Goal: Task Accomplishment & Management: Manage account settings

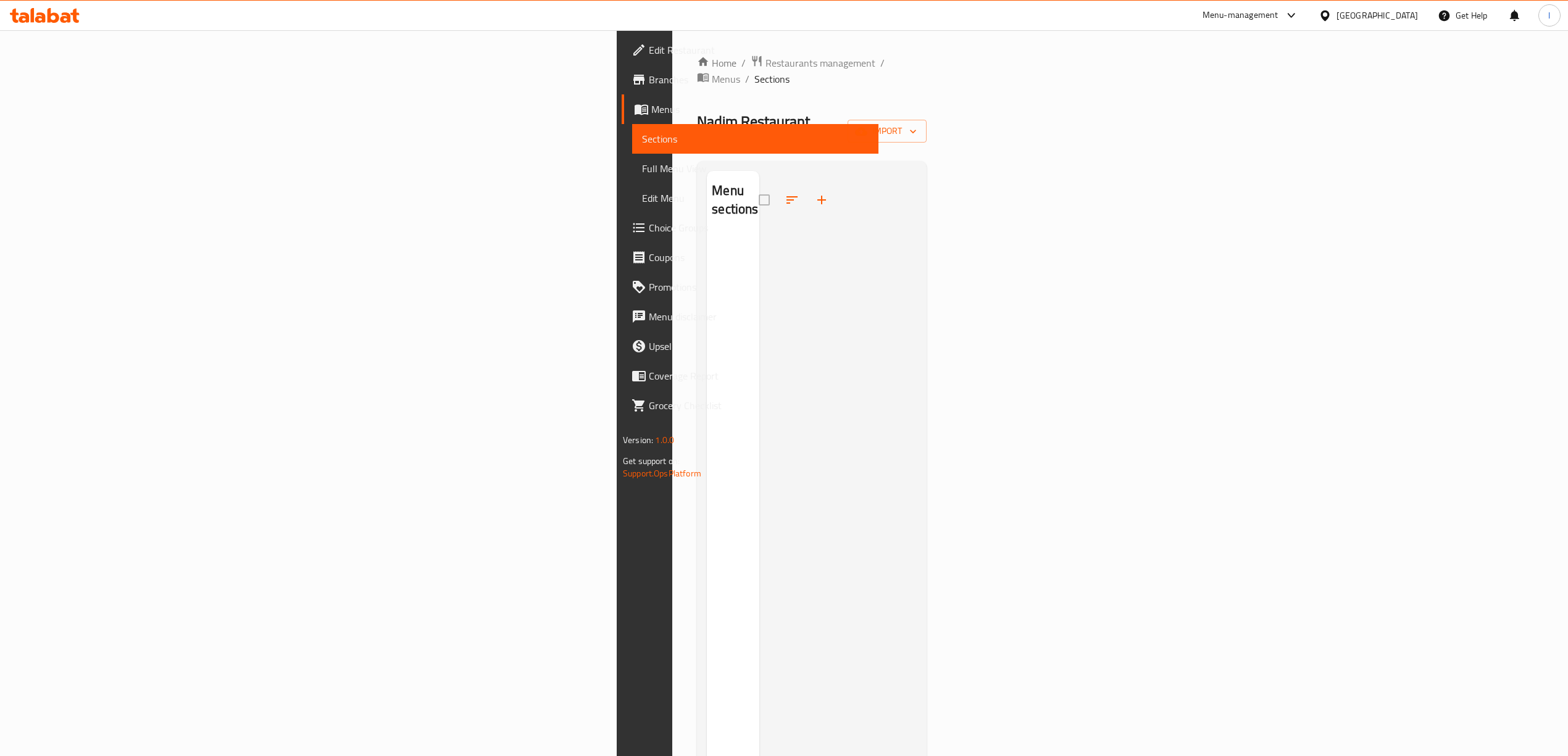
click at [651, 115] on span "Menus" at bounding box center [760, 109] width 217 height 15
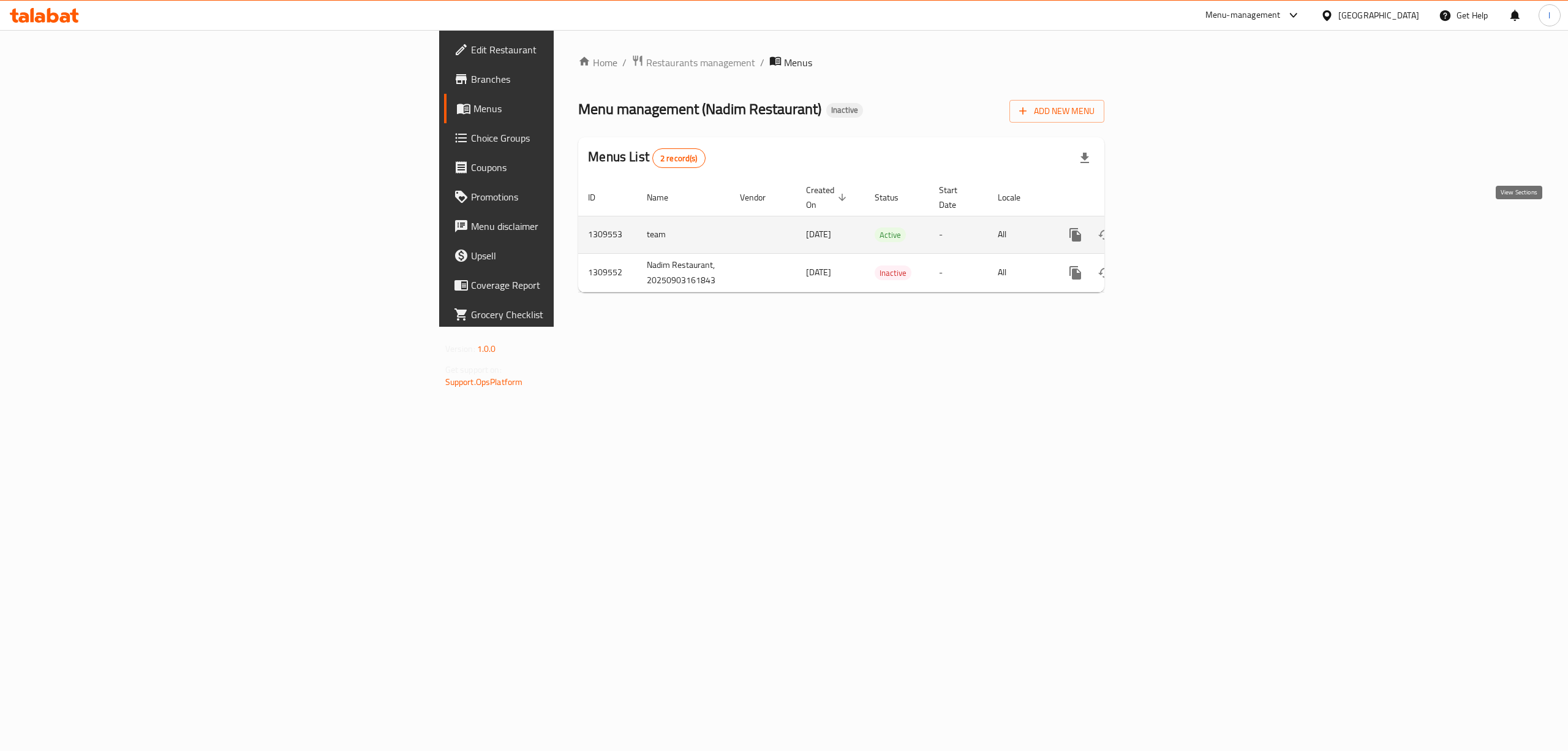
click at [1171, 228] on icon "enhanced table" at bounding box center [1164, 235] width 15 height 15
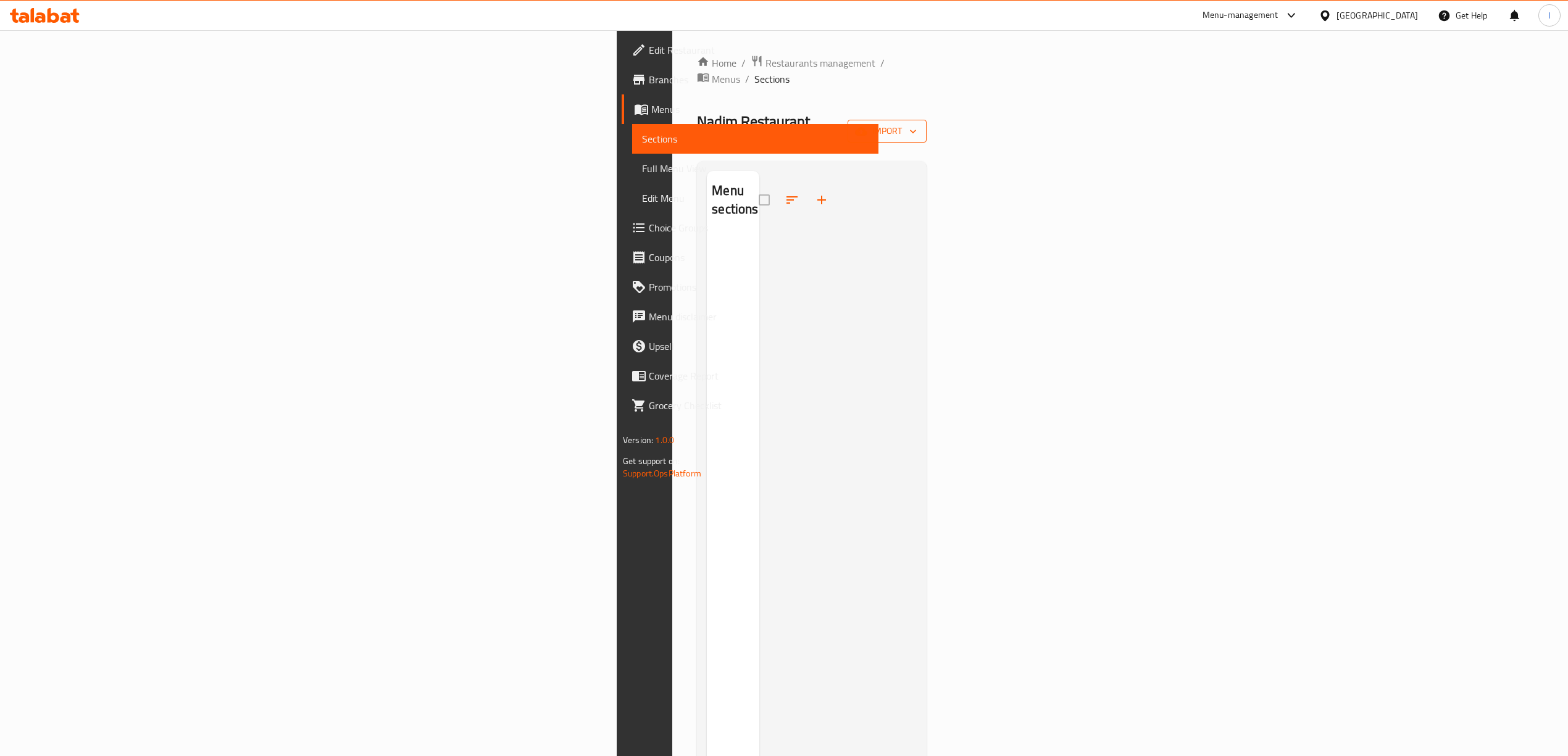
click at [919, 125] on icon "button" at bounding box center [913, 131] width 12 height 12
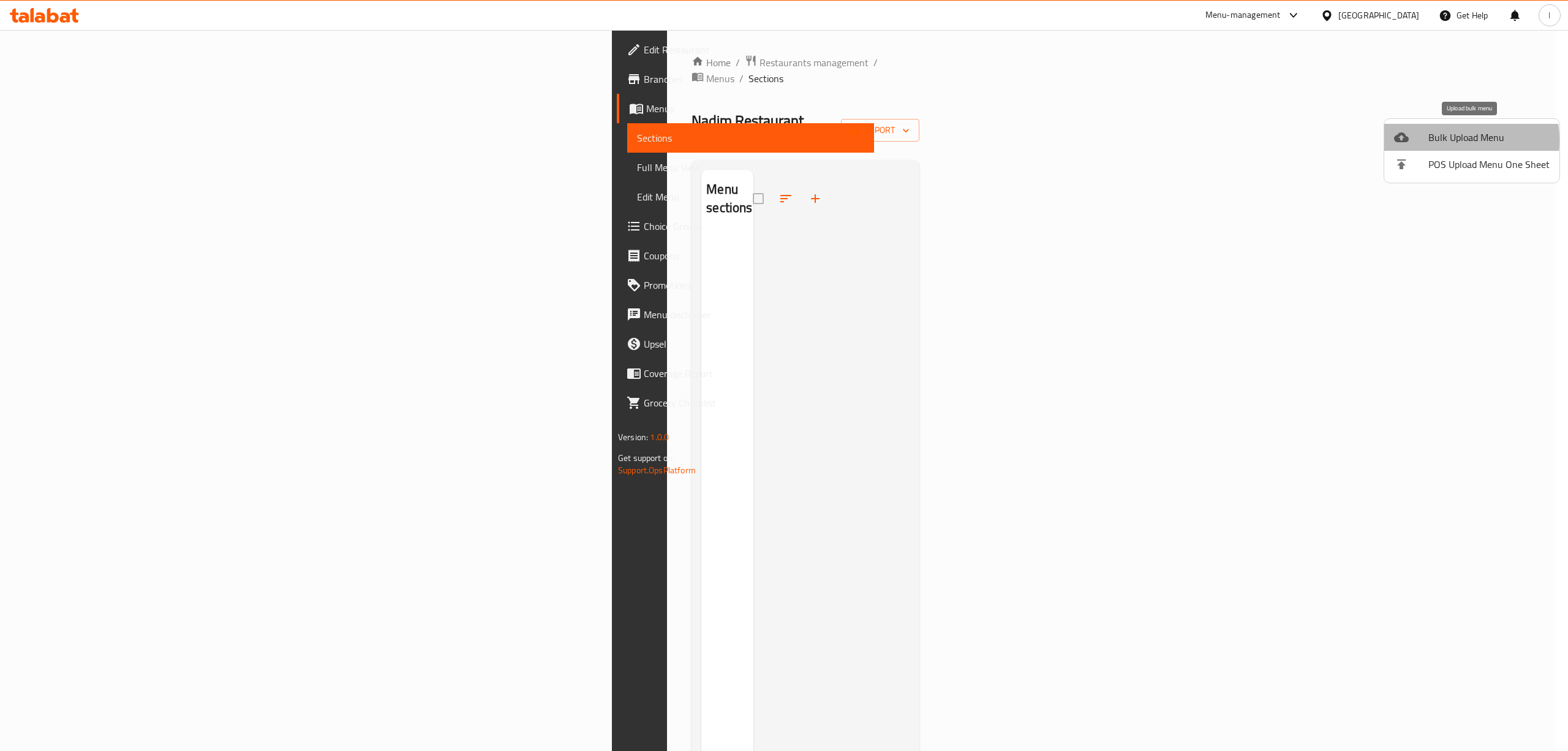
click at [1428, 140] on span "Bulk Upload Menu" at bounding box center [1489, 137] width 121 height 15
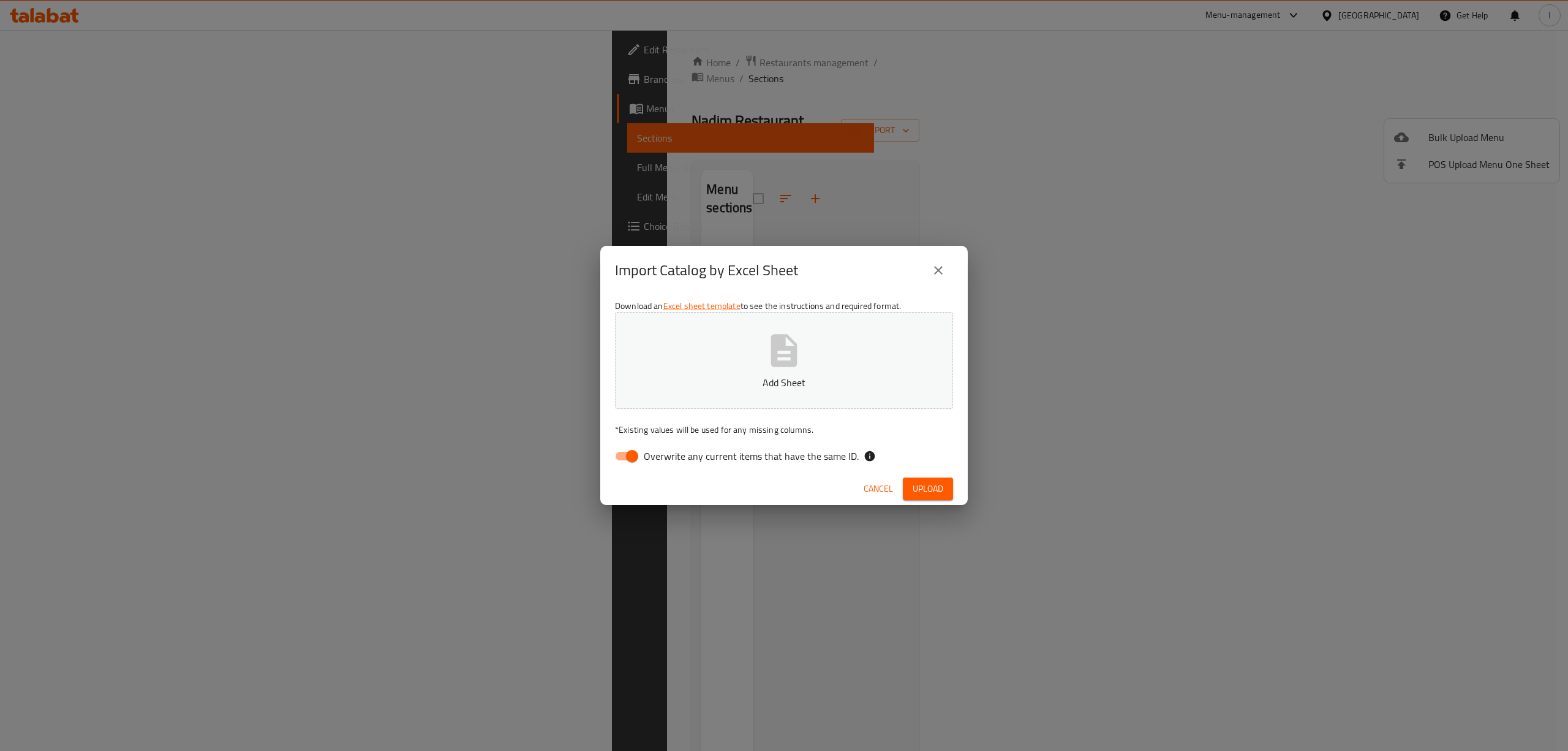
click at [676, 465] on label "Overwrite any current items that have the same ID." at bounding box center [733, 456] width 251 height 23
click at [667, 465] on input "Overwrite any current items that have the same ID." at bounding box center [632, 456] width 70 height 23
checkbox input "false"
click at [728, 366] on button "Add Sheet" at bounding box center [784, 360] width 338 height 96
click at [919, 499] on button "Upload" at bounding box center [928, 488] width 50 height 22
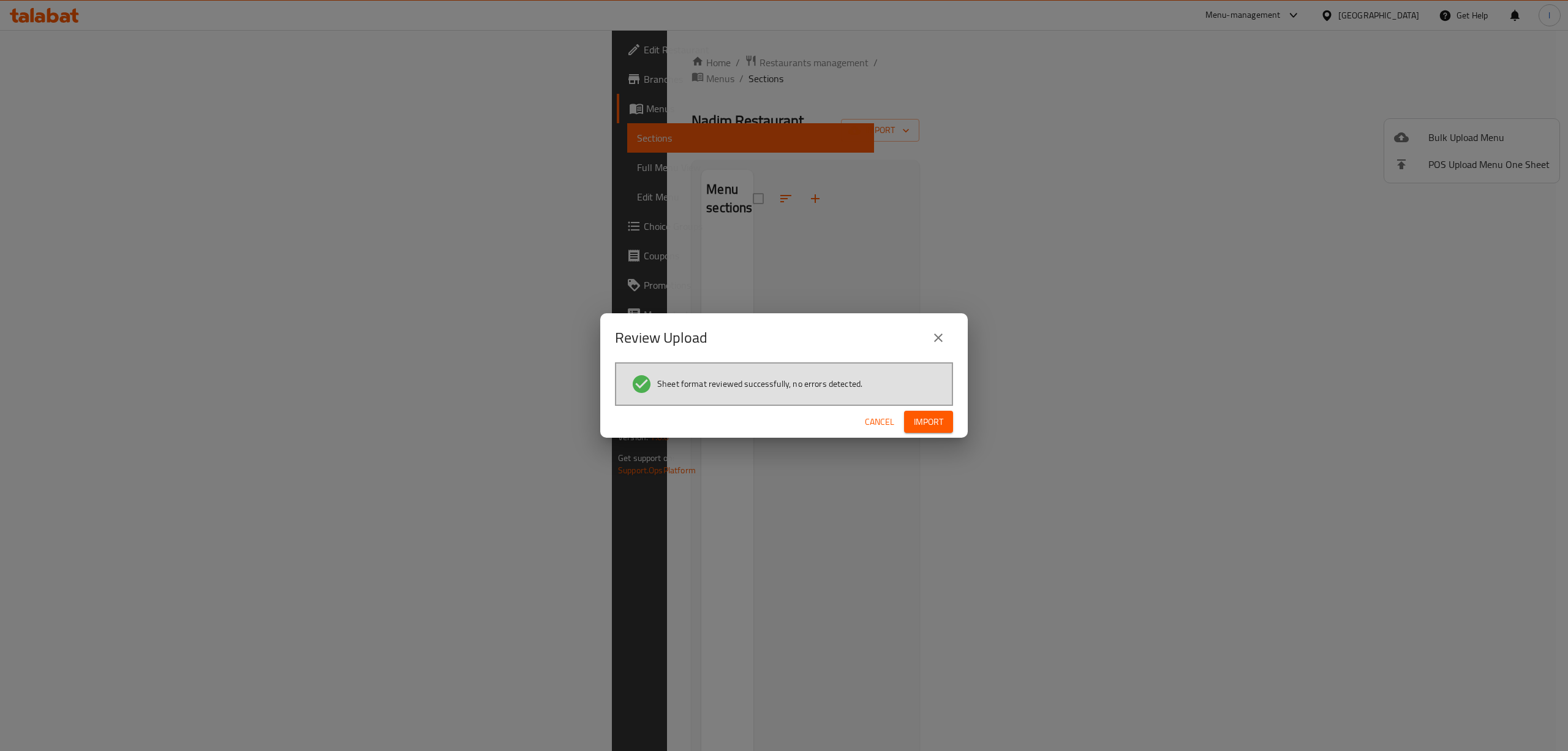
click at [924, 421] on span "Import" at bounding box center [929, 422] width 29 height 15
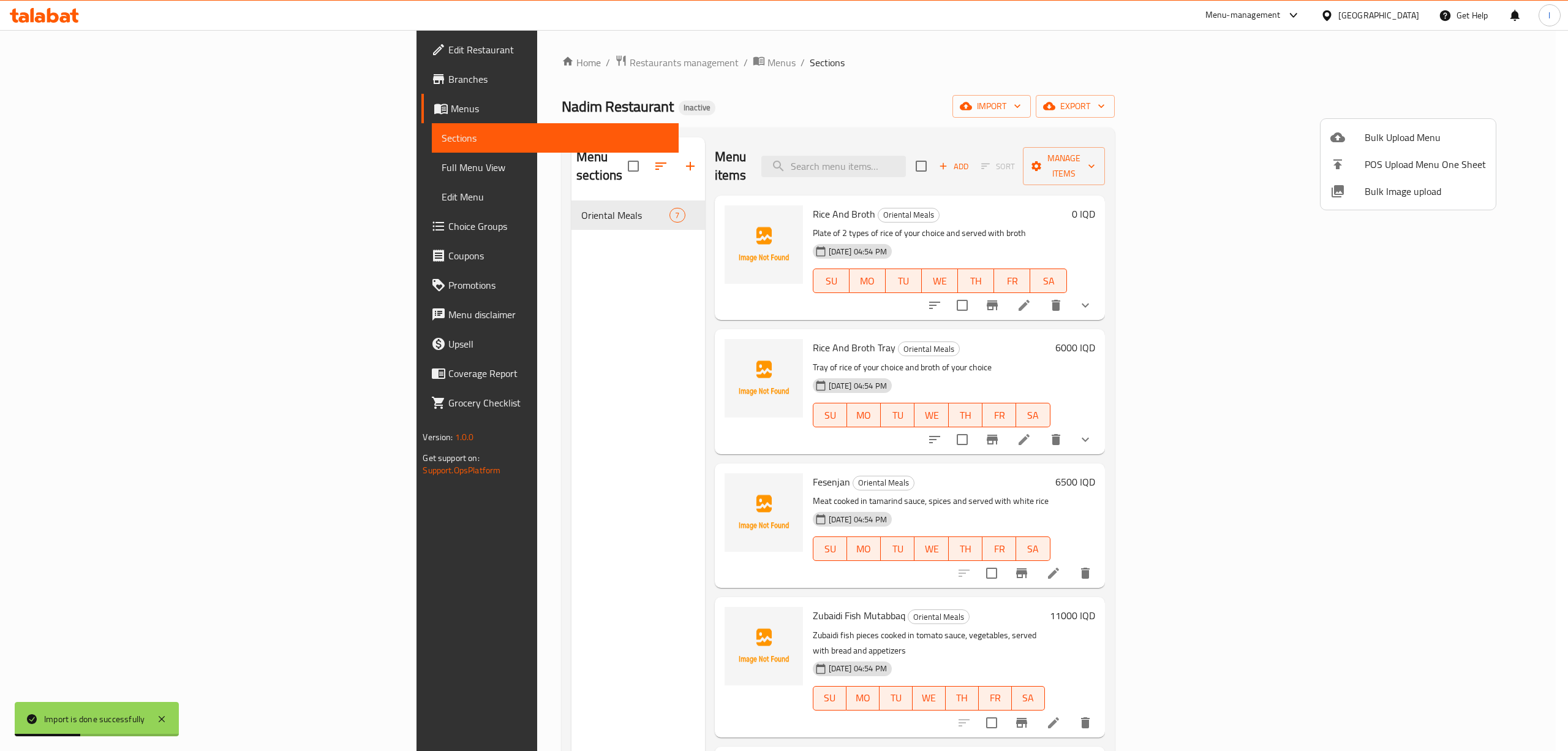
click at [130, 165] on div at bounding box center [784, 375] width 1568 height 751
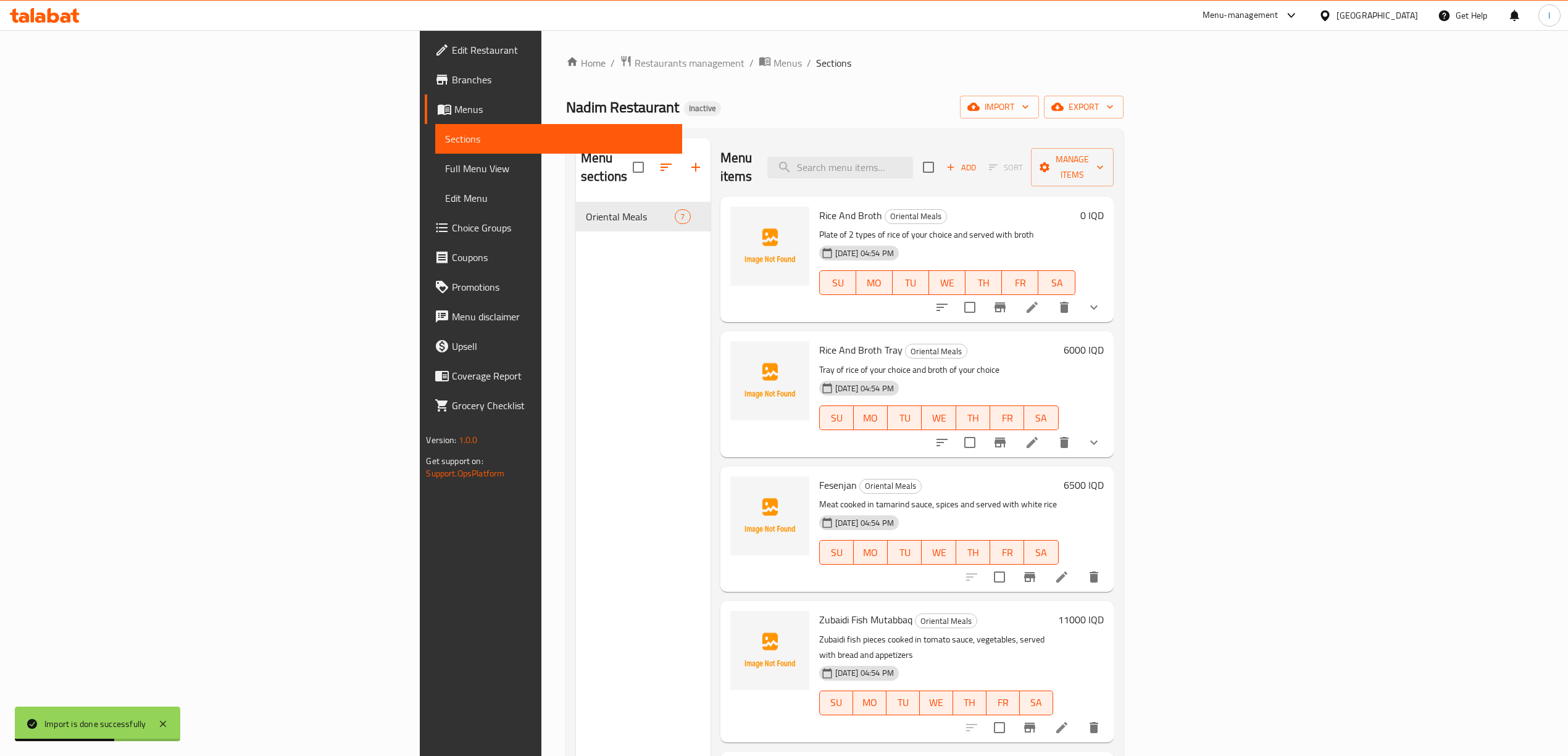
click at [445, 168] on span "Full Menu View" at bounding box center [557, 168] width 226 height 15
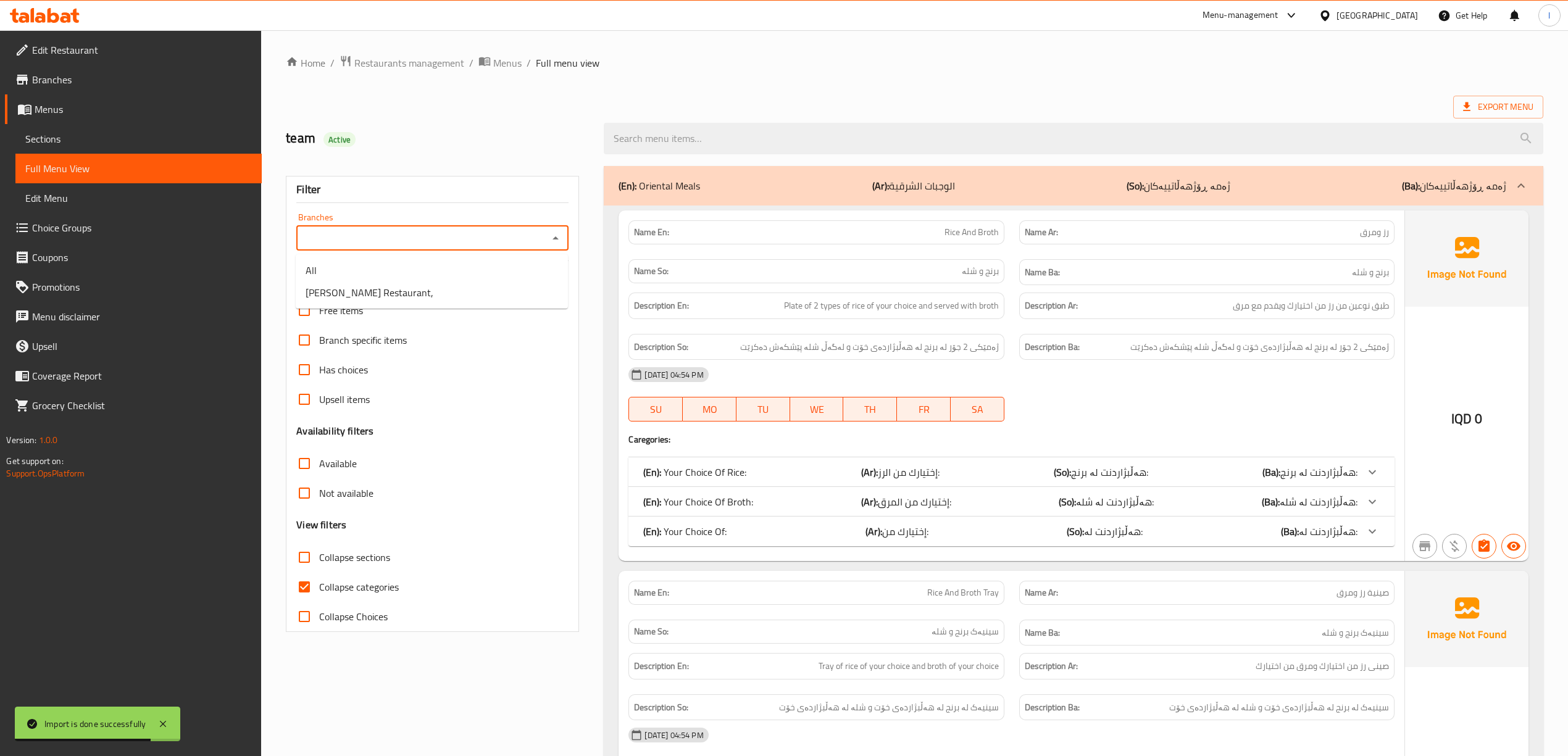
click at [459, 243] on input "Branches" at bounding box center [422, 238] width 244 height 17
click at [403, 281] on li "[PERSON_NAME] Restaurant," at bounding box center [431, 292] width 272 height 23
type input "[PERSON_NAME] Restaurant,"
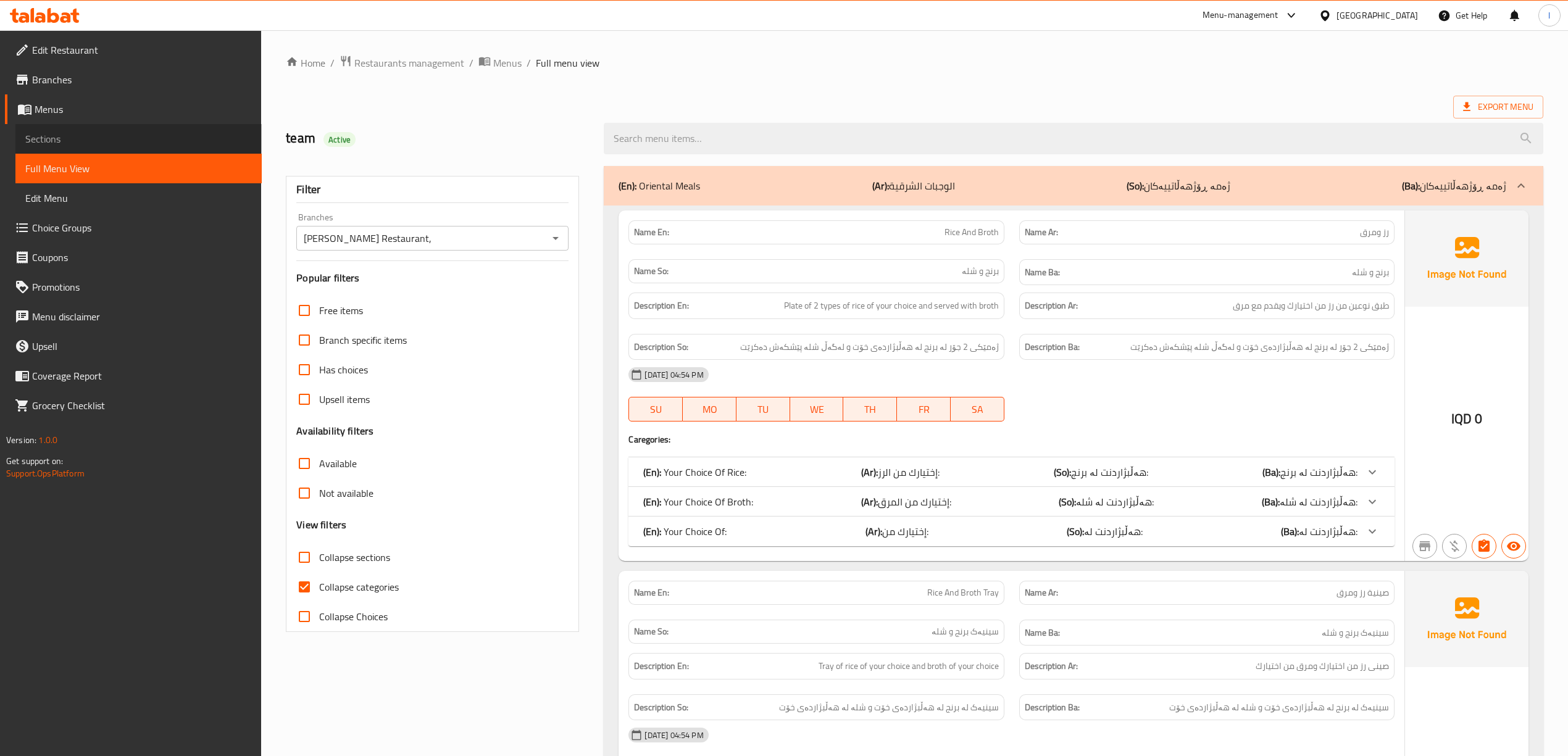
click at [85, 145] on span "Sections" at bounding box center [138, 138] width 226 height 15
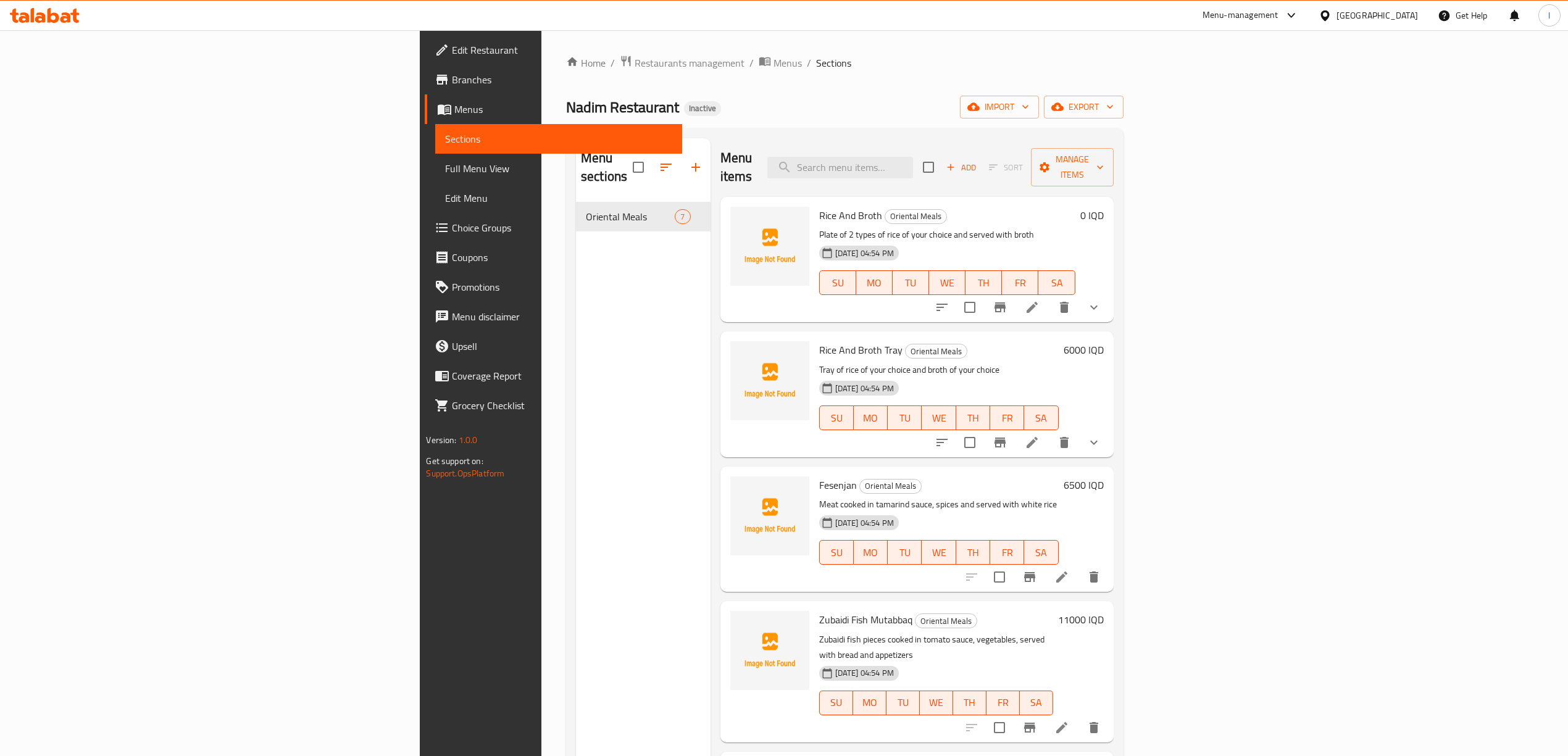
click at [445, 161] on span "Full Menu View" at bounding box center [557, 168] width 226 height 15
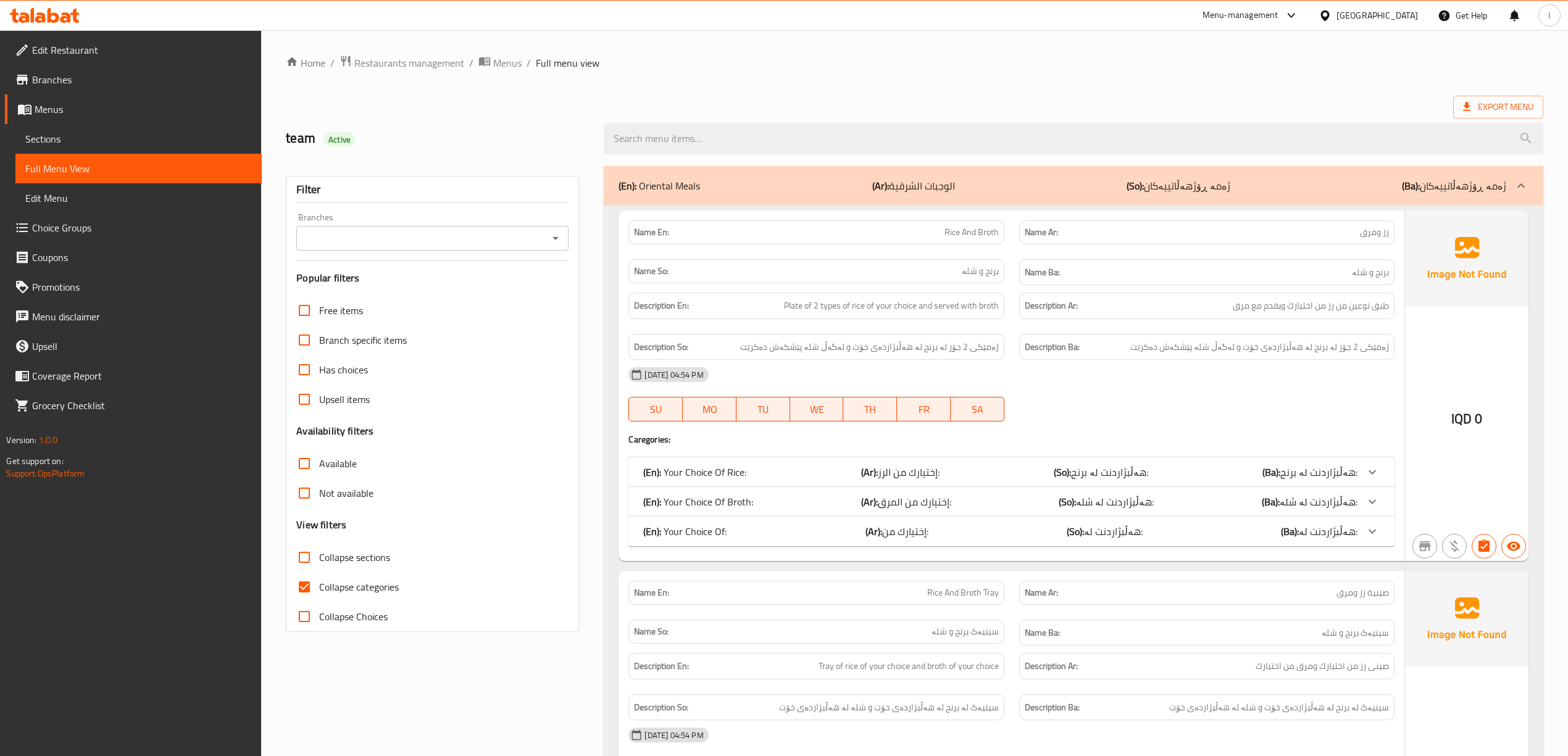
click at [124, 143] on span "Sections" at bounding box center [138, 138] width 226 height 15
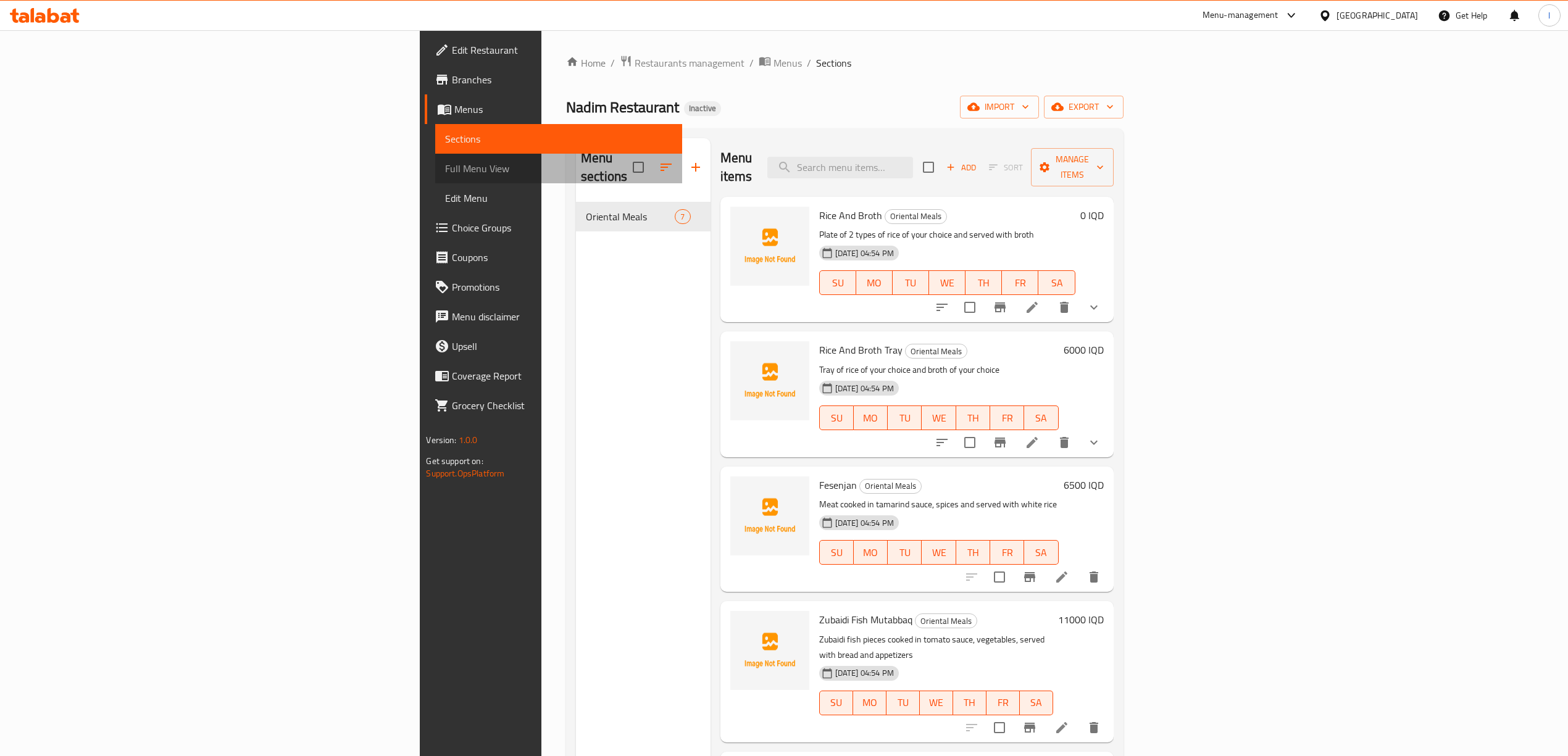
click at [445, 166] on span "Full Menu View" at bounding box center [557, 168] width 226 height 15
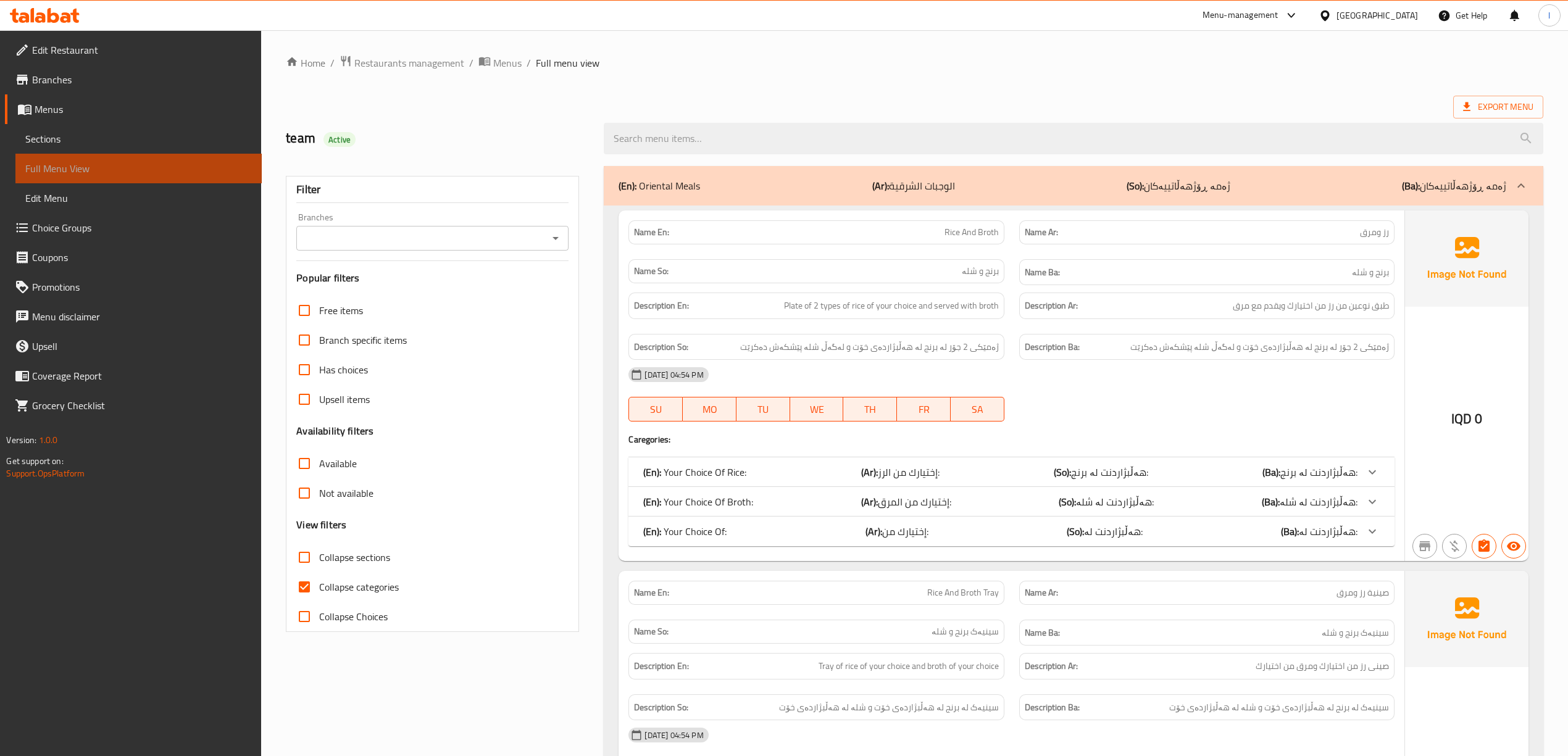
click at [82, 154] on link "Full Menu View" at bounding box center [138, 169] width 246 height 30
click at [105, 136] on span "Sections" at bounding box center [138, 138] width 226 height 15
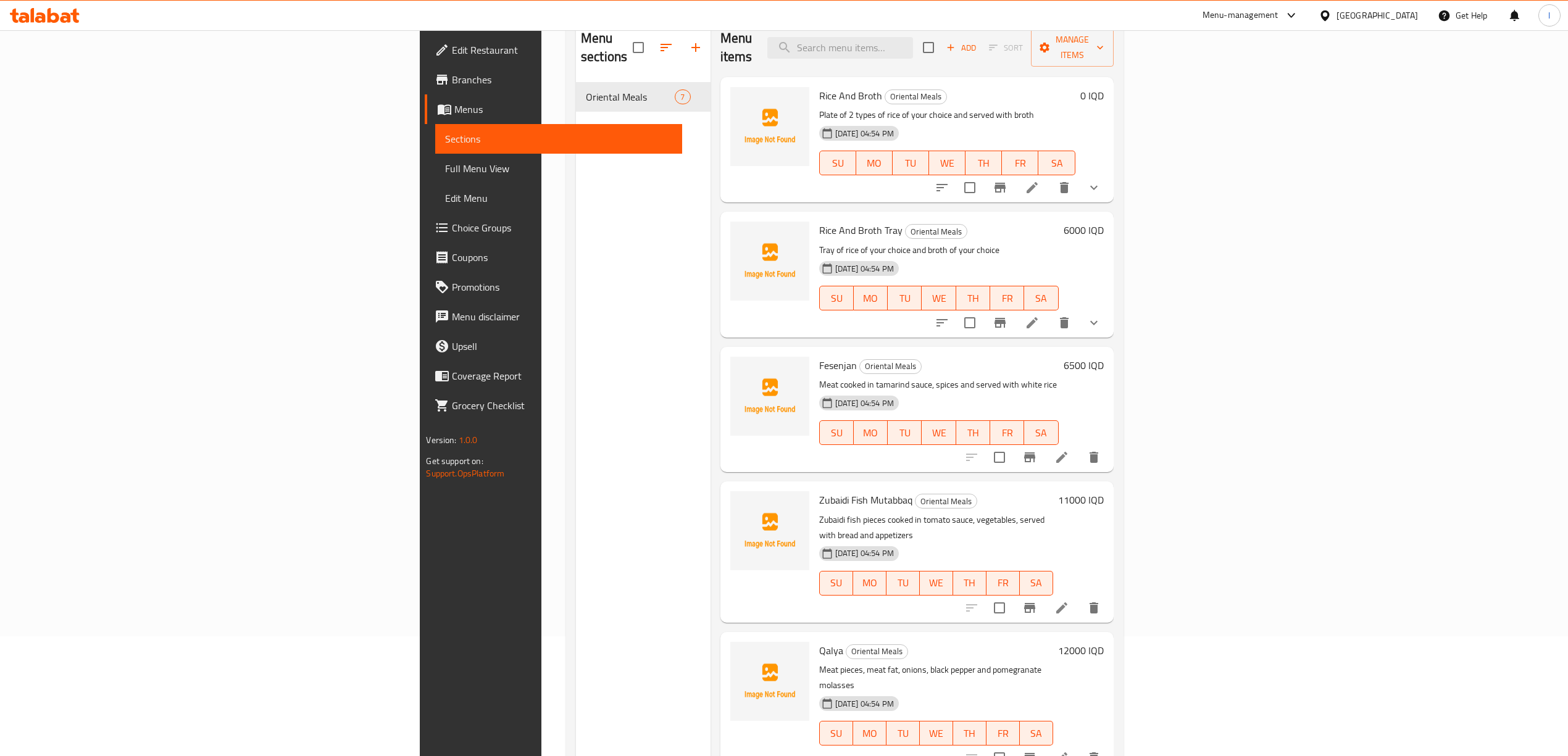
scroll to position [91, 0]
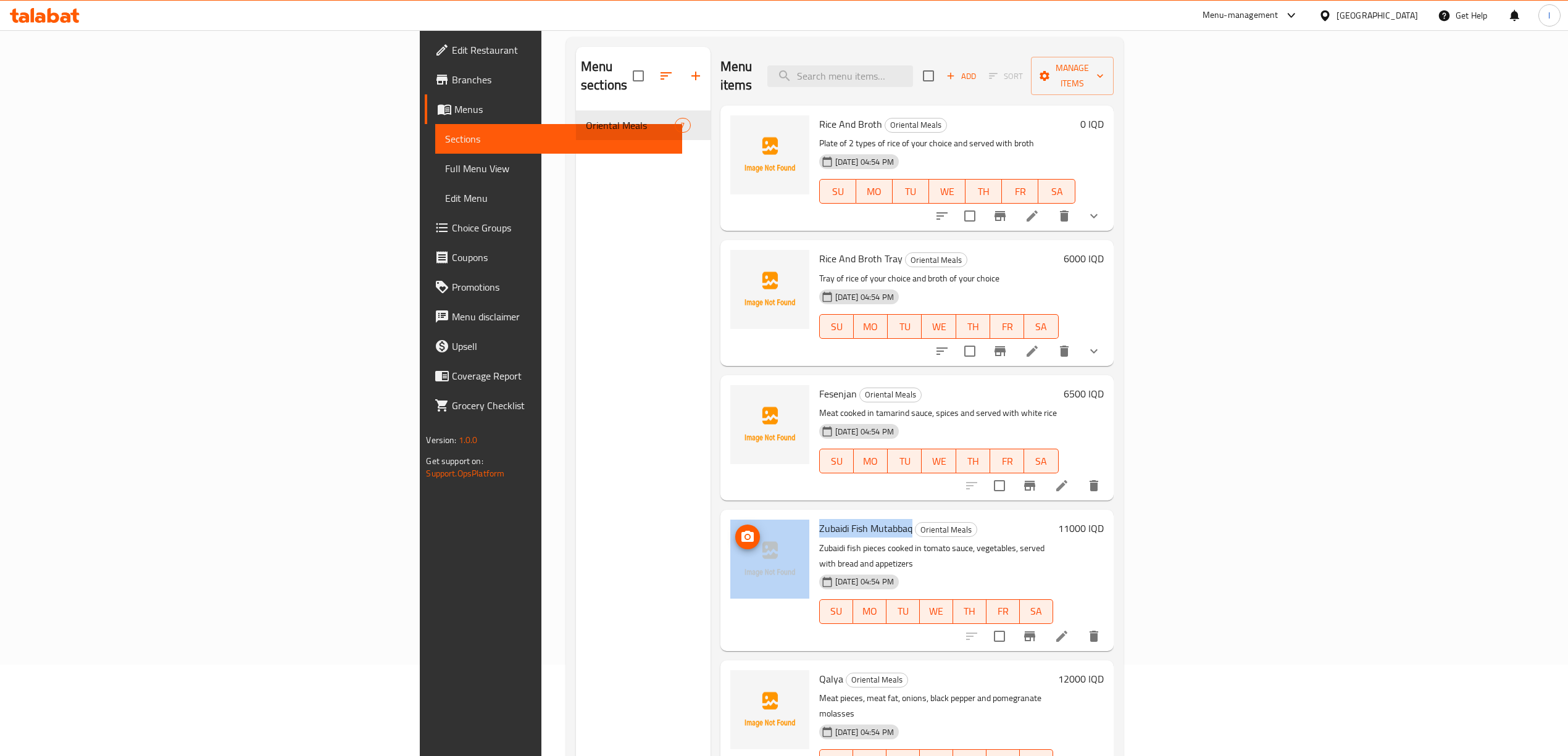
drag, startPoint x: 808, startPoint y: 510, endPoint x: 702, endPoint y: 510, distance: 106.0
click at [725, 514] on div "Zubaidi Fish Mutabbaq Oriental Meals Zubaidi fish pieces cooked in tomato sauce…" at bounding box center [917, 580] width 383 height 131
copy div "Zubaidi Fish Mutabbaq"
click at [576, 669] on div "Menu sections Oriental Meals 7" at bounding box center [643, 424] width 134 height 756
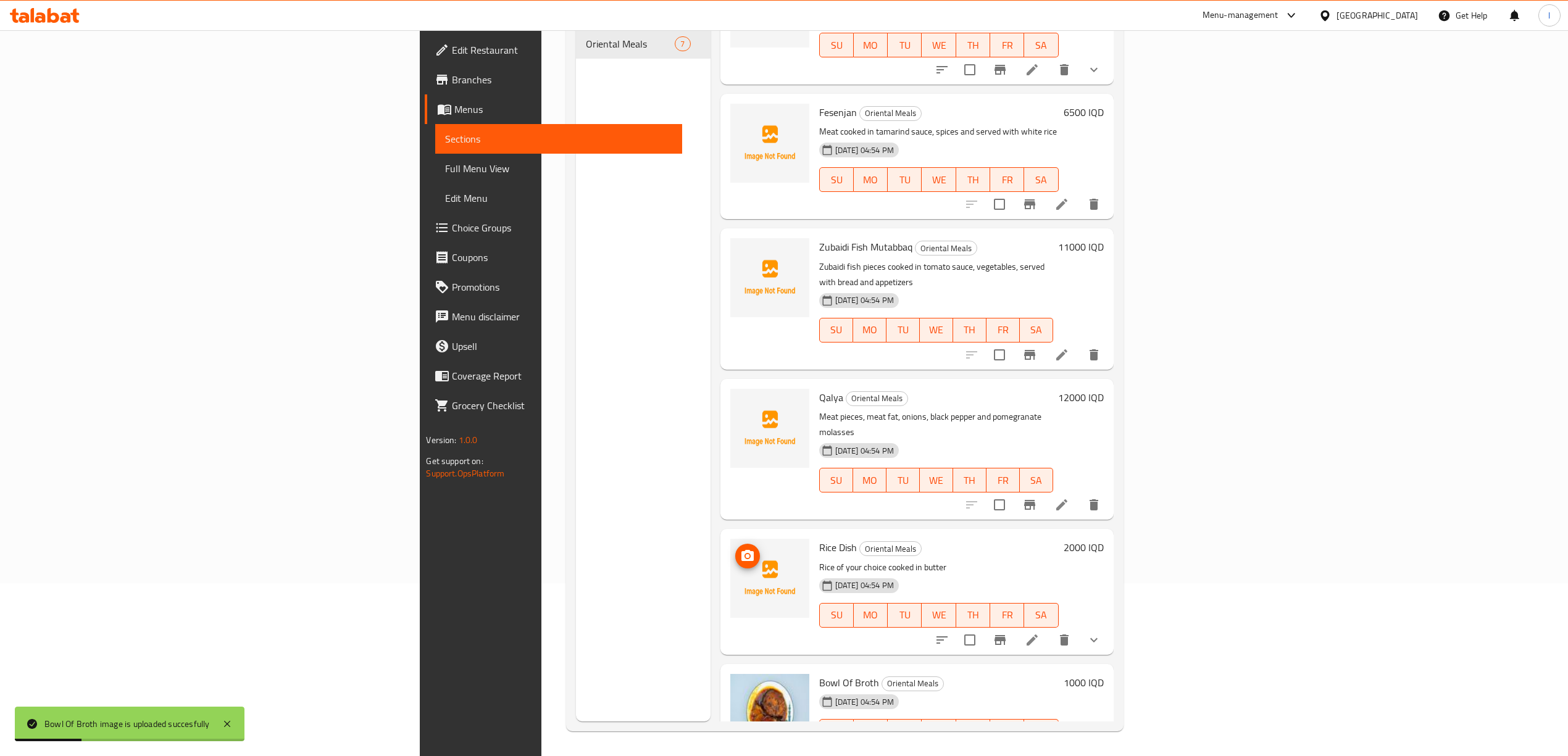
scroll to position [117, 0]
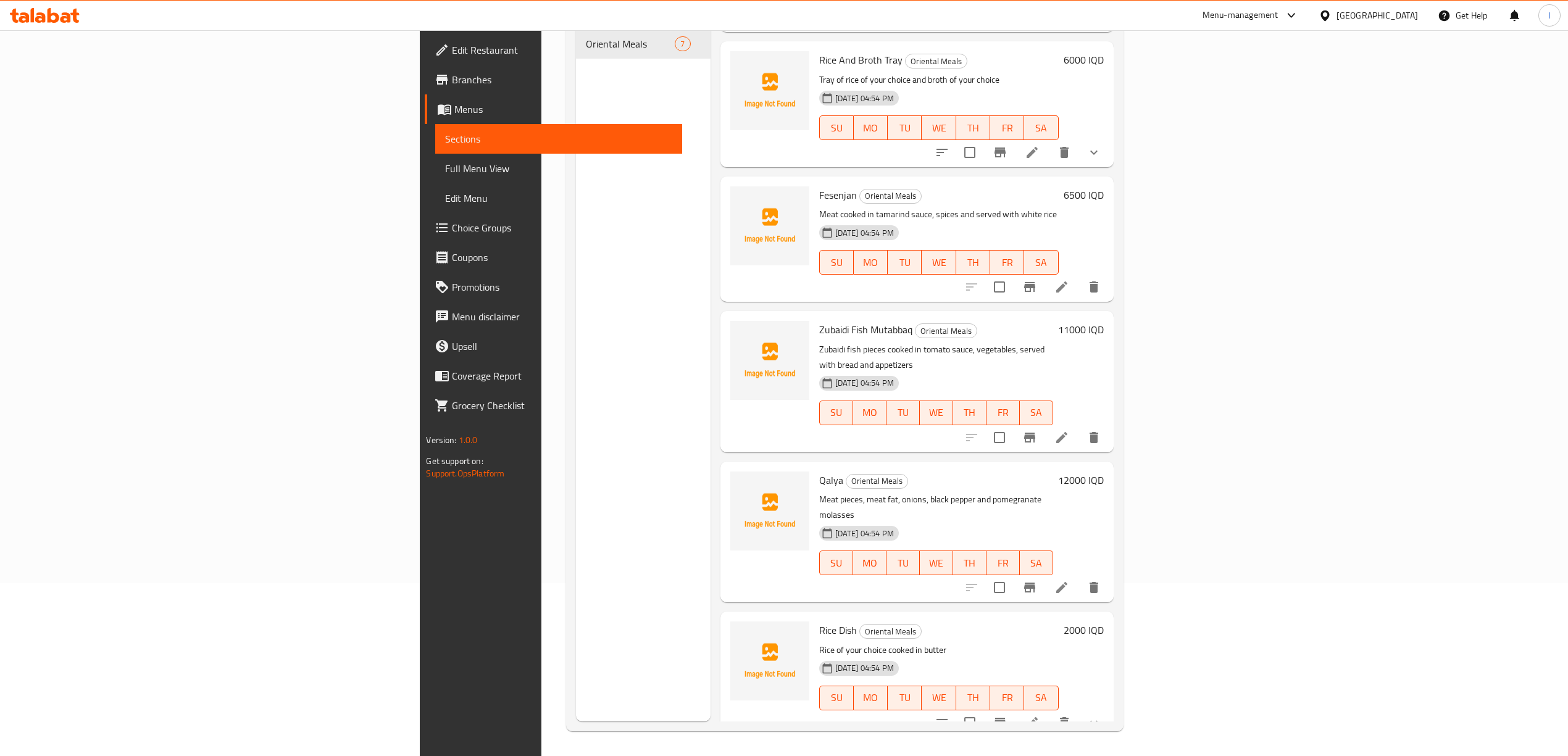
click at [819, 471] on span "Qalya" at bounding box center [831, 480] width 24 height 19
copy h6 "Qalya"
click at [730, 509] on img at bounding box center [770, 511] width 79 height 79
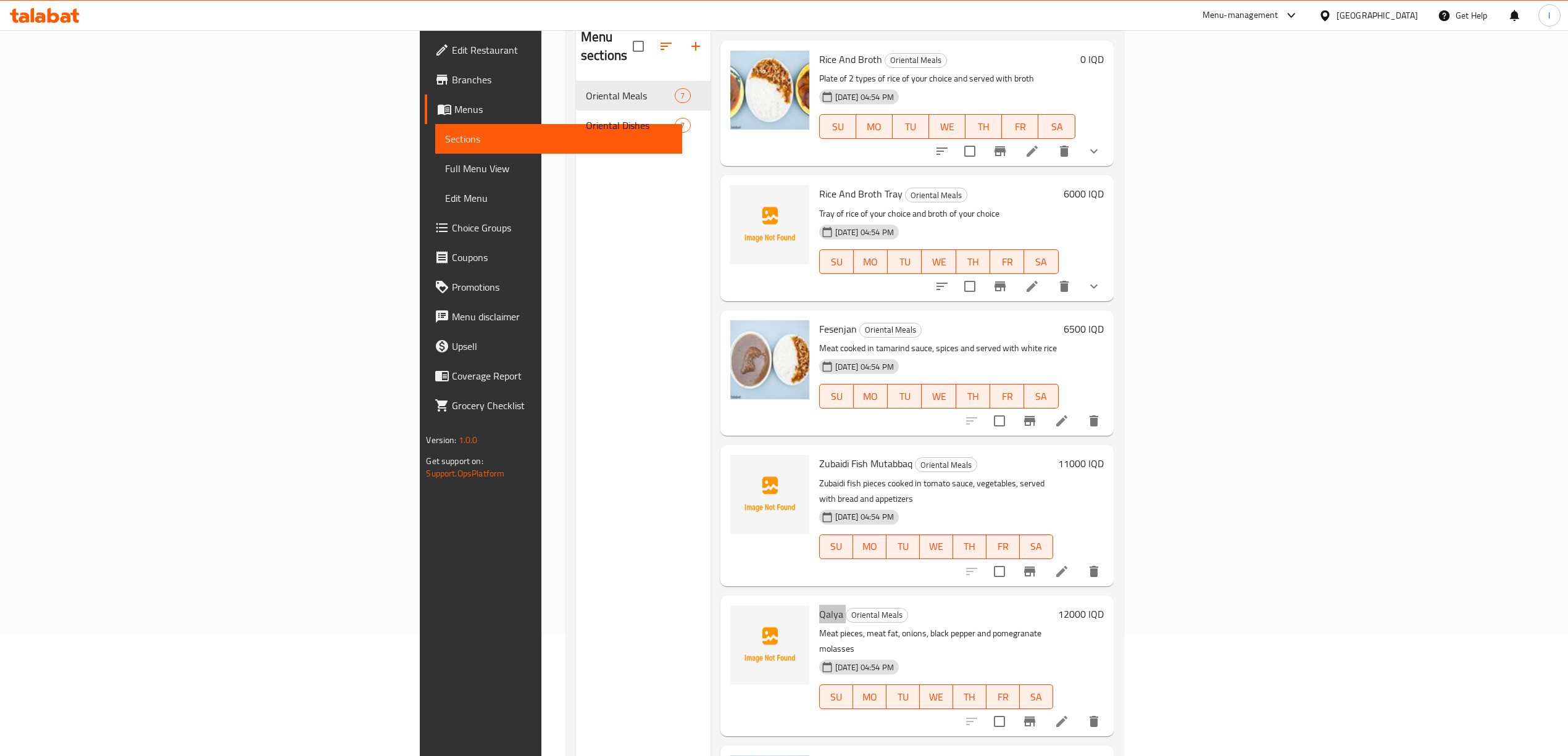
scroll to position [91, 0]
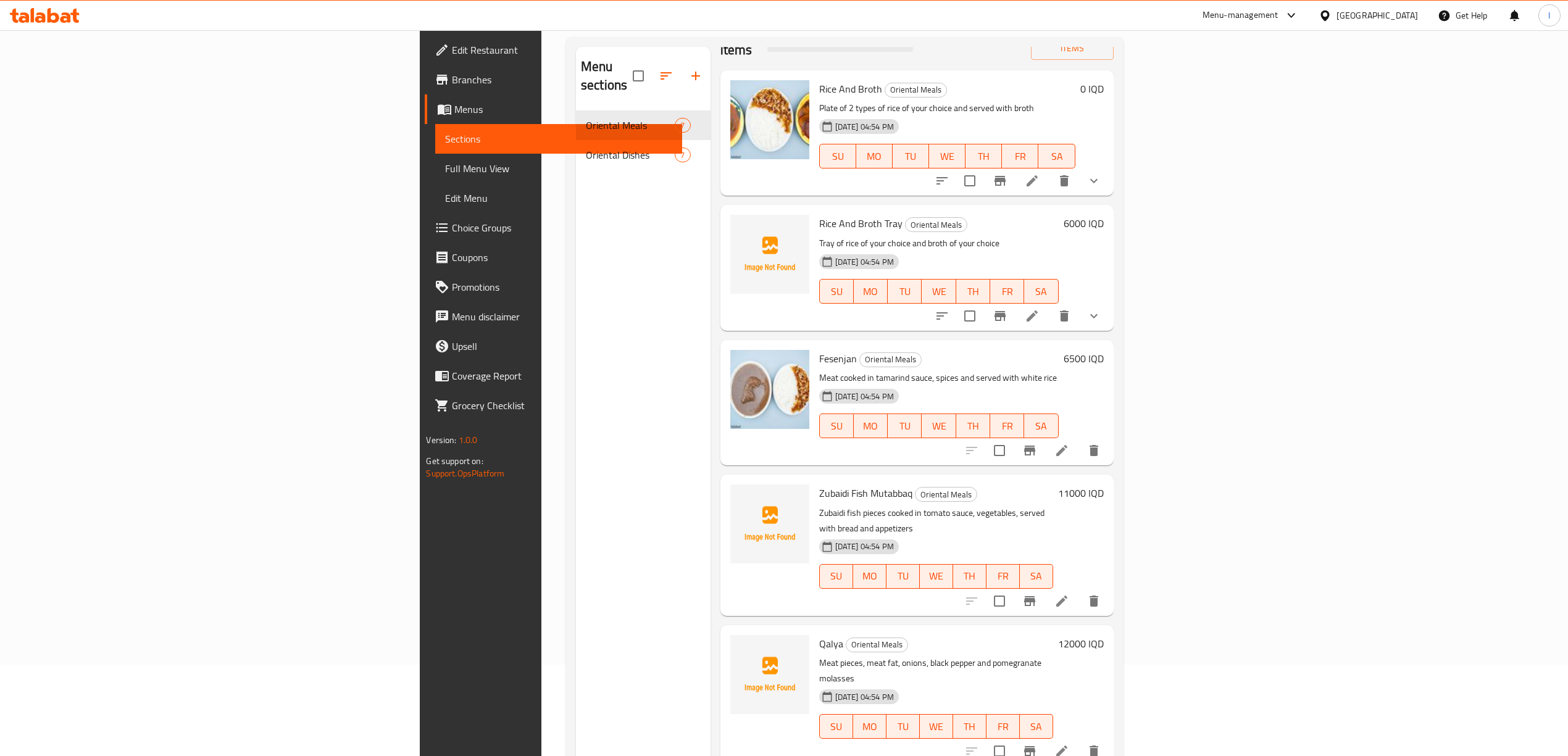
click at [576, 674] on div "Menu sections Oriental Meals 7 Oriental Dishes 7" at bounding box center [643, 424] width 134 height 756
click at [452, 227] on span "Choice Groups" at bounding box center [561, 227] width 220 height 15
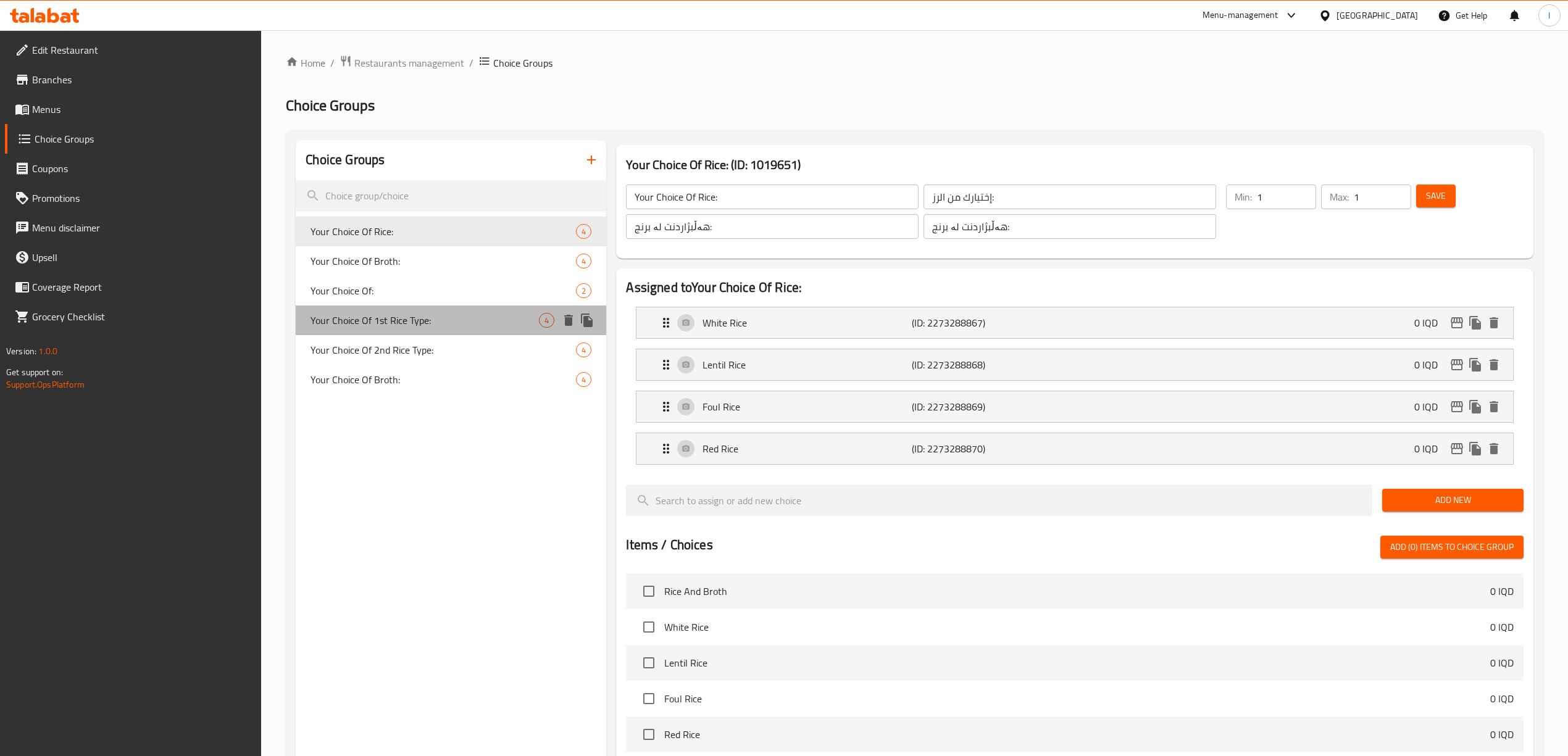
click at [445, 329] on div "Your Choice Of 1st Rice Type: 4" at bounding box center [450, 320] width 310 height 30
type input "Your Choice Of 1st Rice Type:"
type input "اختيارك من اول نوع ارز:"
type input "هەڵبژاردنت لە یەکەم جۆری برنج:"
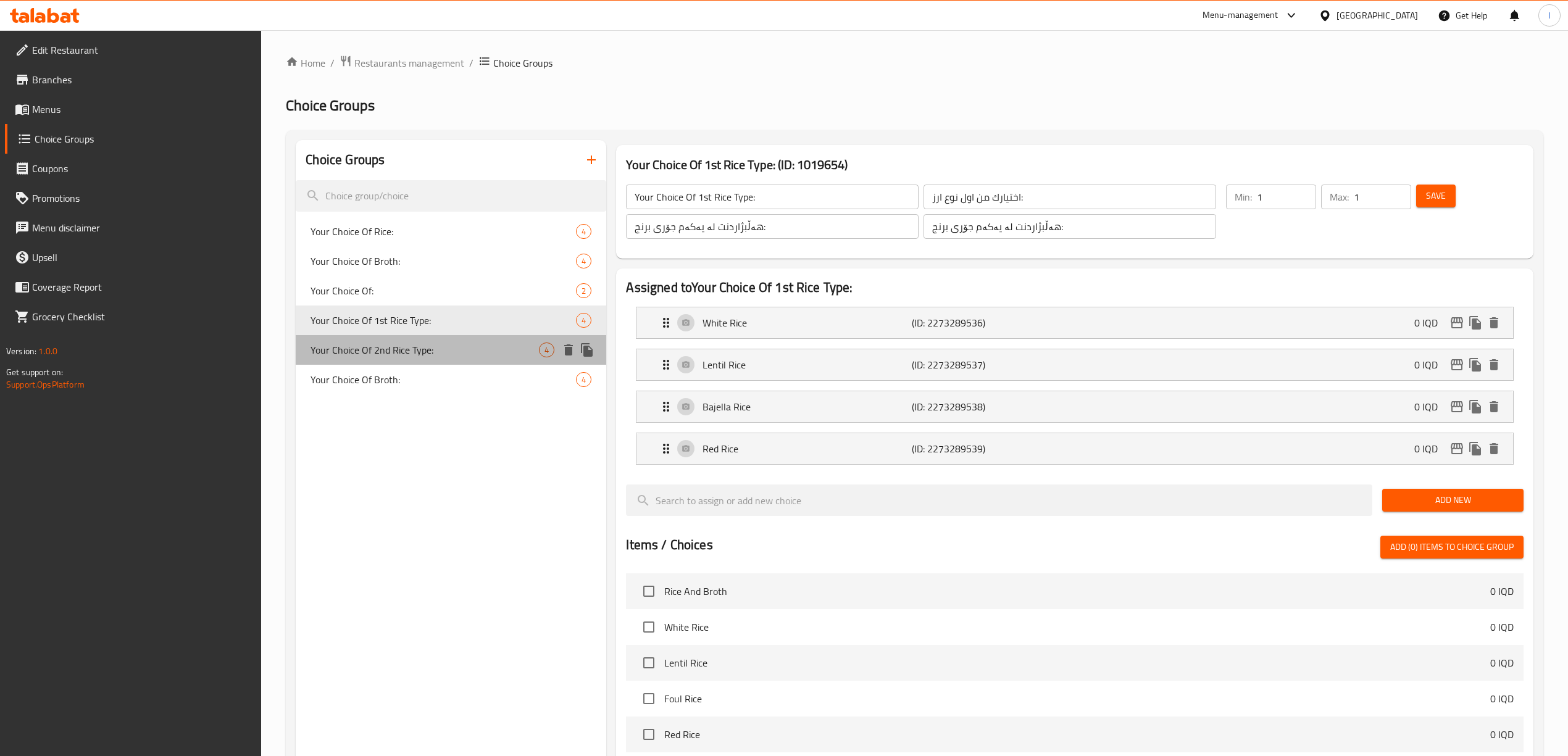
click at [408, 344] on span "Your Choice Of 2nd Rice Type:" at bounding box center [424, 350] width 229 height 15
type input "Your Choice Of 2nd Rice Type:"
type input "اختيارك من ثاني نوع ارز:"
type input "هەڵبژاردنت لە دووەم جۆری برنج:"
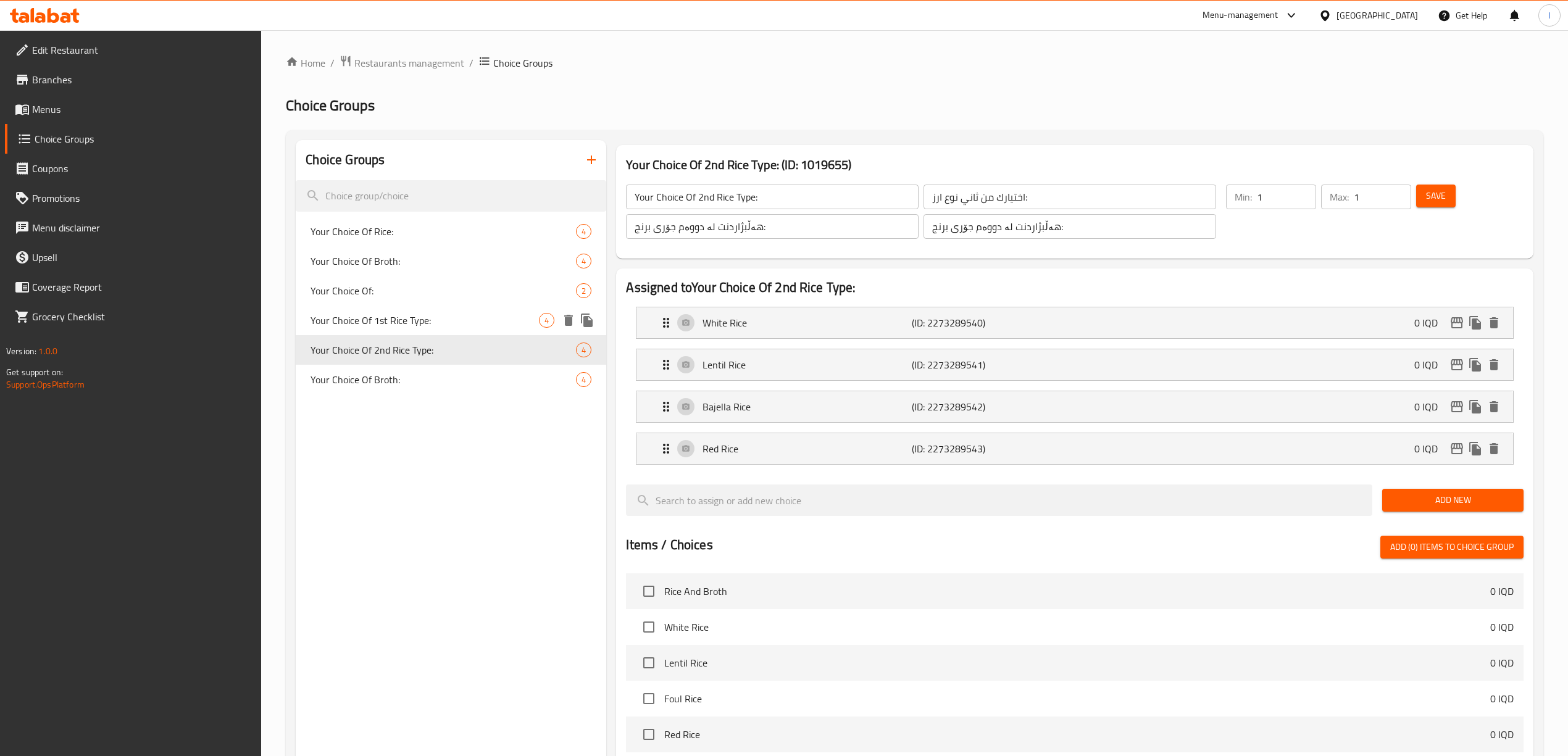
click at [407, 321] on span "Your Choice Of 1st Rice Type:" at bounding box center [424, 320] width 229 height 15
type input "Your Choice Of 1st Rice Type:"
type input "اختيارك من اول نوع ارز:"
type input "هەڵبژاردنت لە یەکەم جۆری برنج:"
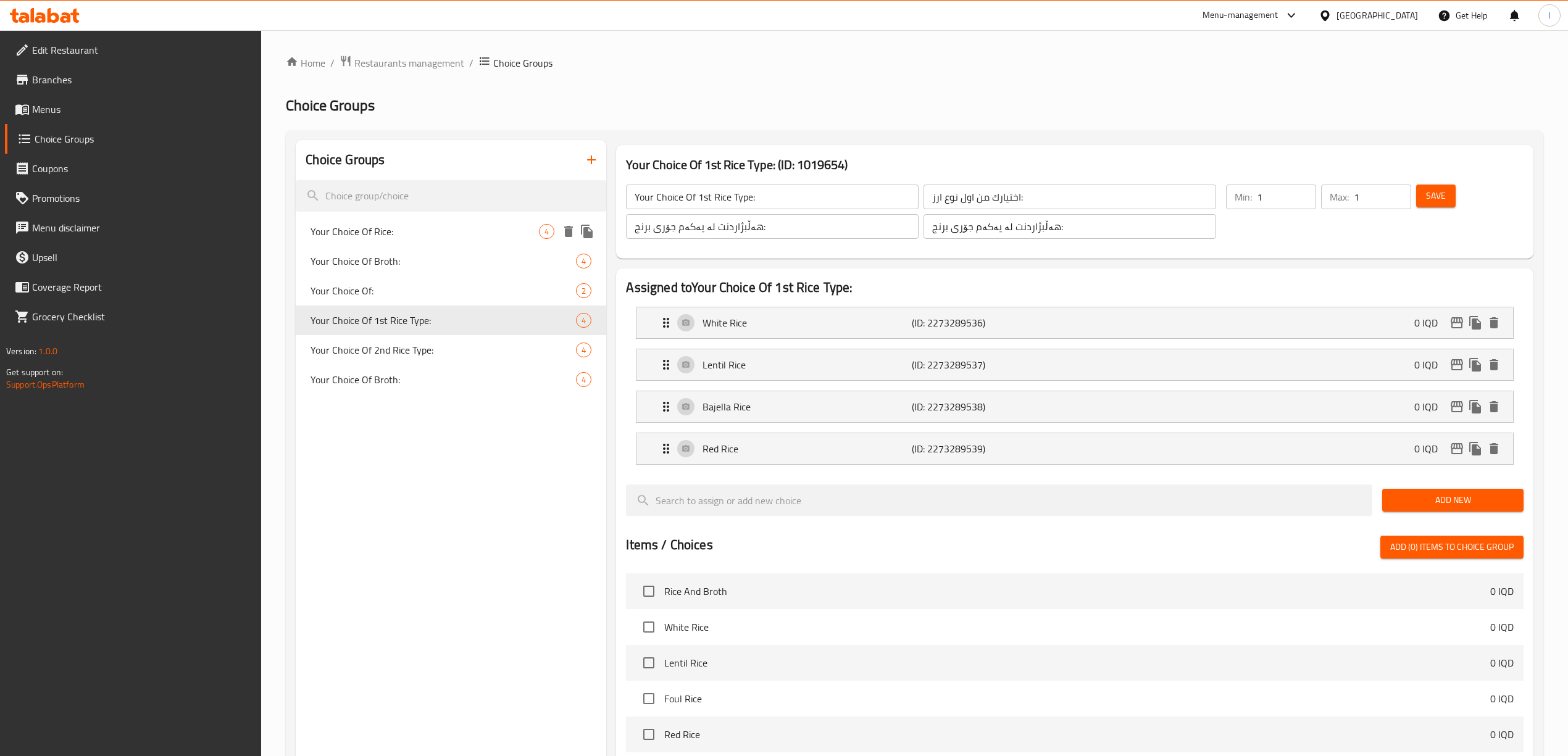
click at [428, 228] on span "Your Choice Of Rice:" at bounding box center [424, 231] width 229 height 15
type input "Your Choice Of Rice:"
type input "إختيارك من الرز:"
type input "هەڵبژاردنت لە برنج:"
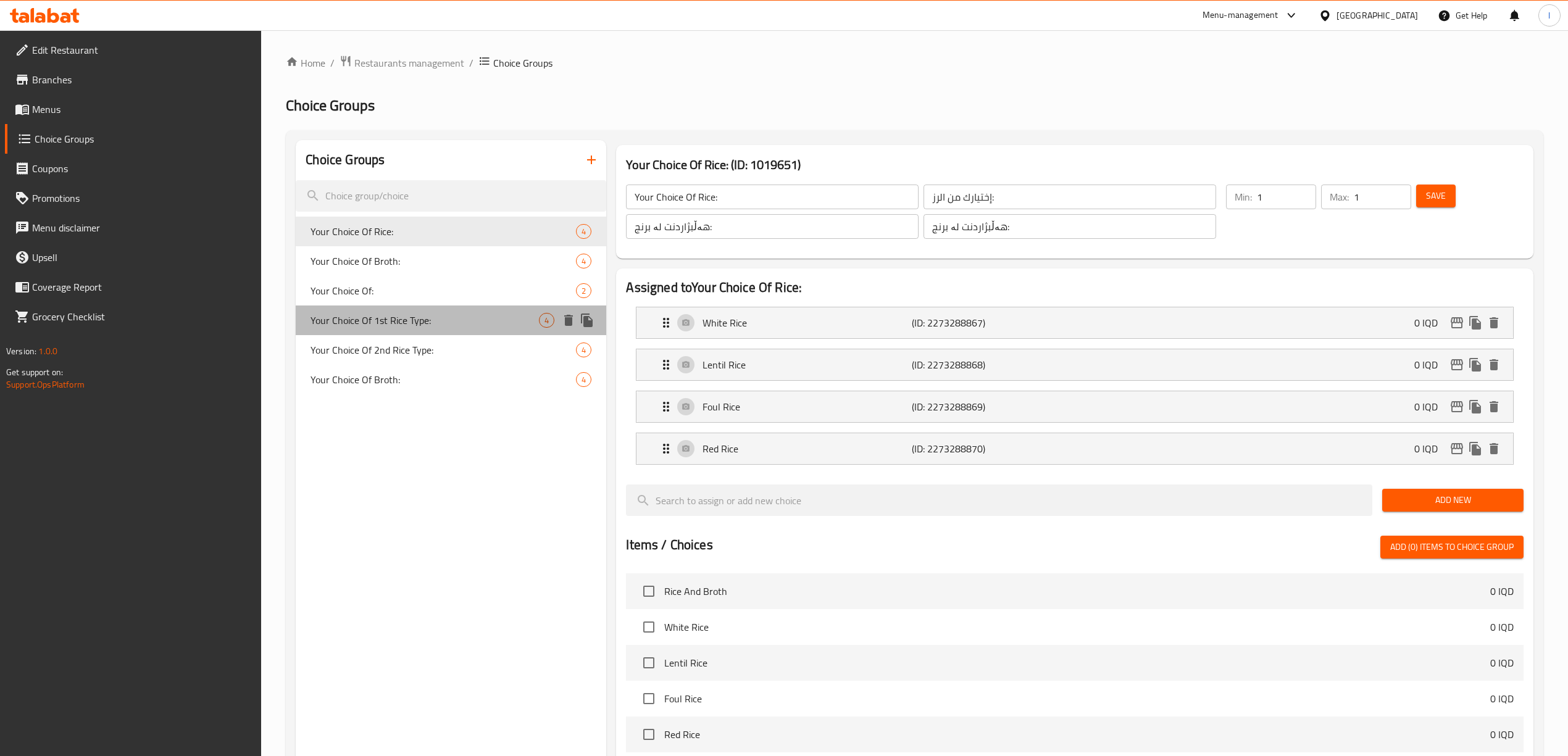
click at [382, 313] on span "Your Choice Of 1st Rice Type:" at bounding box center [424, 320] width 229 height 15
type input "Your Choice Of 1st Rice Type:"
type input "اختيارك من اول نوع ارز:"
type input "هەڵبژاردنت لە یەکەم جۆری برنج:"
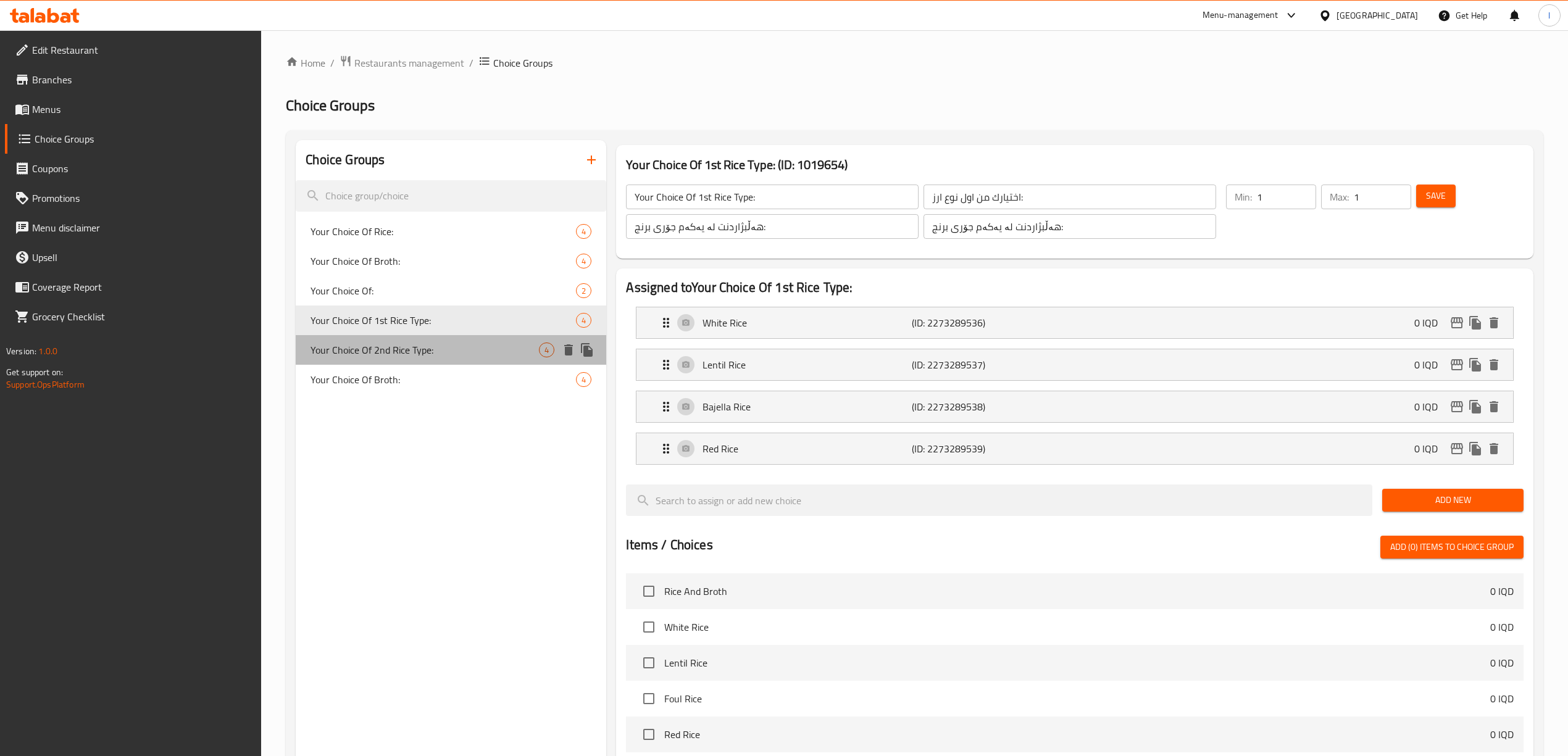
click at [395, 346] on span "Your Choice Of 2nd Rice Type:" at bounding box center [424, 350] width 229 height 15
type input "Your Choice Of 2nd Rice Type:"
type input "اختيارك من ثاني نوع ارز:"
type input "هەڵبژاردنت لە دووەم جۆری برنج:"
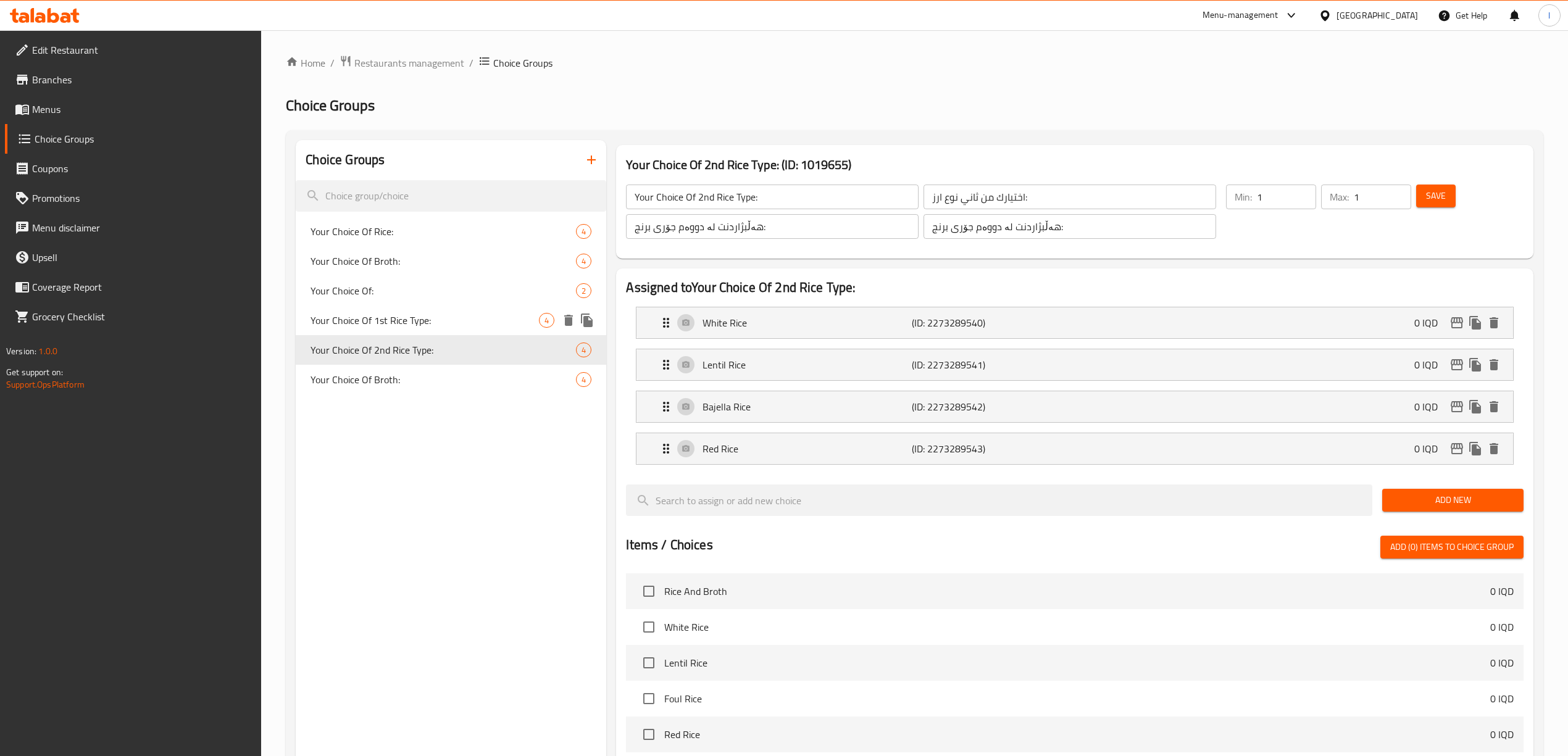
click at [400, 315] on span "Your Choice Of 1st Rice Type:" at bounding box center [424, 320] width 229 height 15
type input "Your Choice Of 1st Rice Type:"
type input "اختيارك من اول نوع ارز:"
type input "هەڵبژاردنت لە یەکەم جۆری برنج:"
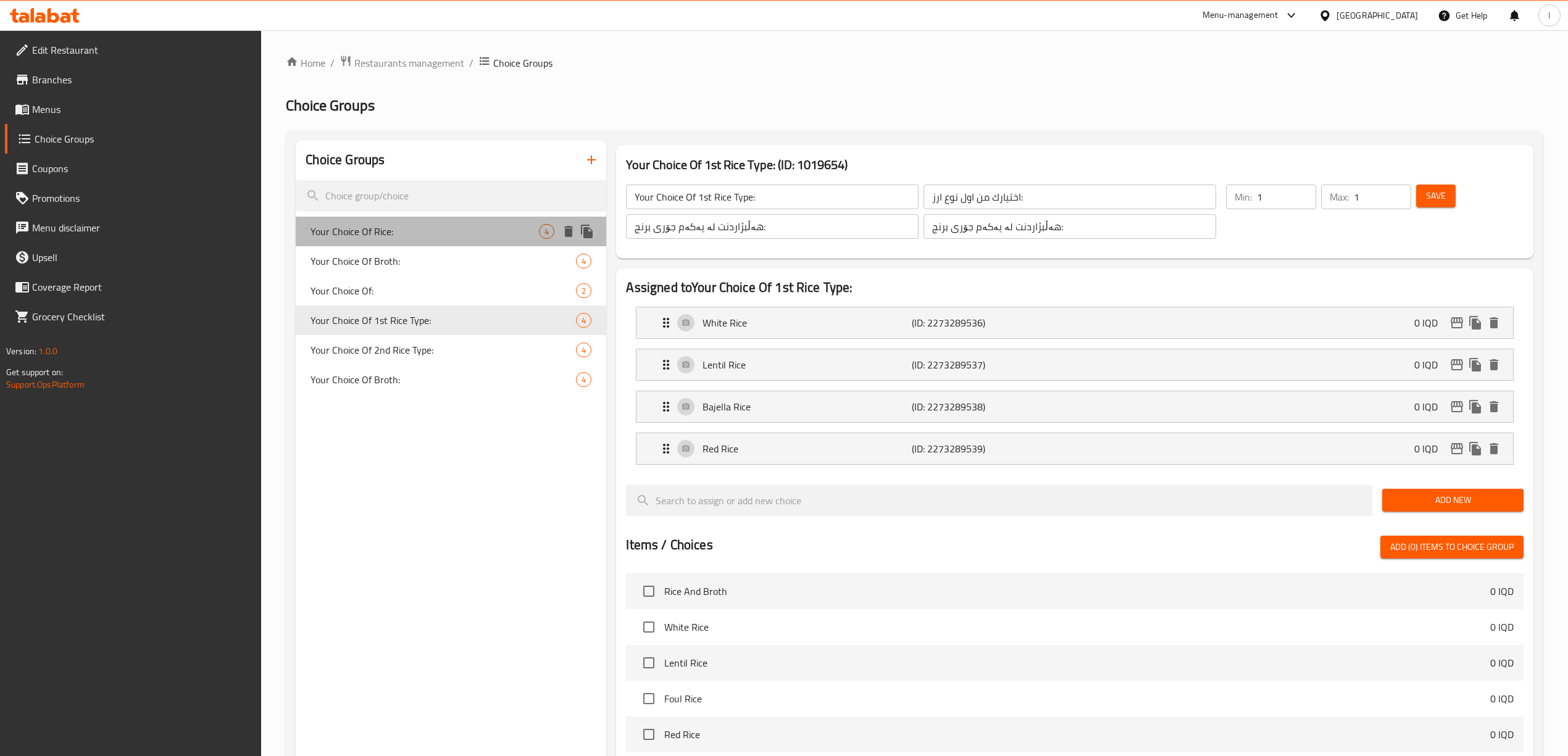
click at [428, 235] on span "Your Choice Of Rice:" at bounding box center [424, 231] width 229 height 15
type input "Your Choice Of Rice:"
type input "إختيارك من الرز:"
type input "هەڵبژاردنت لە برنج:"
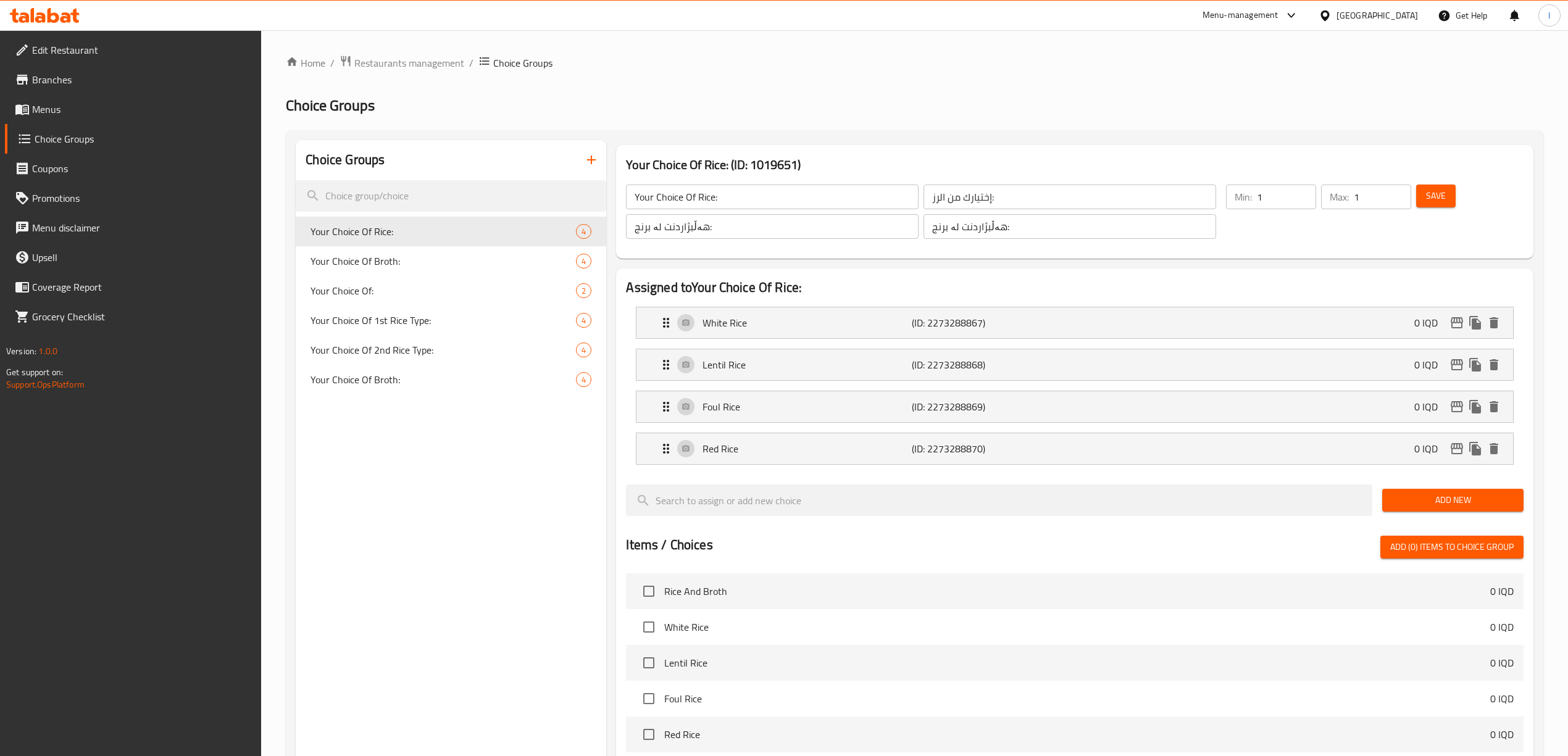
click at [585, 155] on icon "button" at bounding box center [591, 159] width 15 height 15
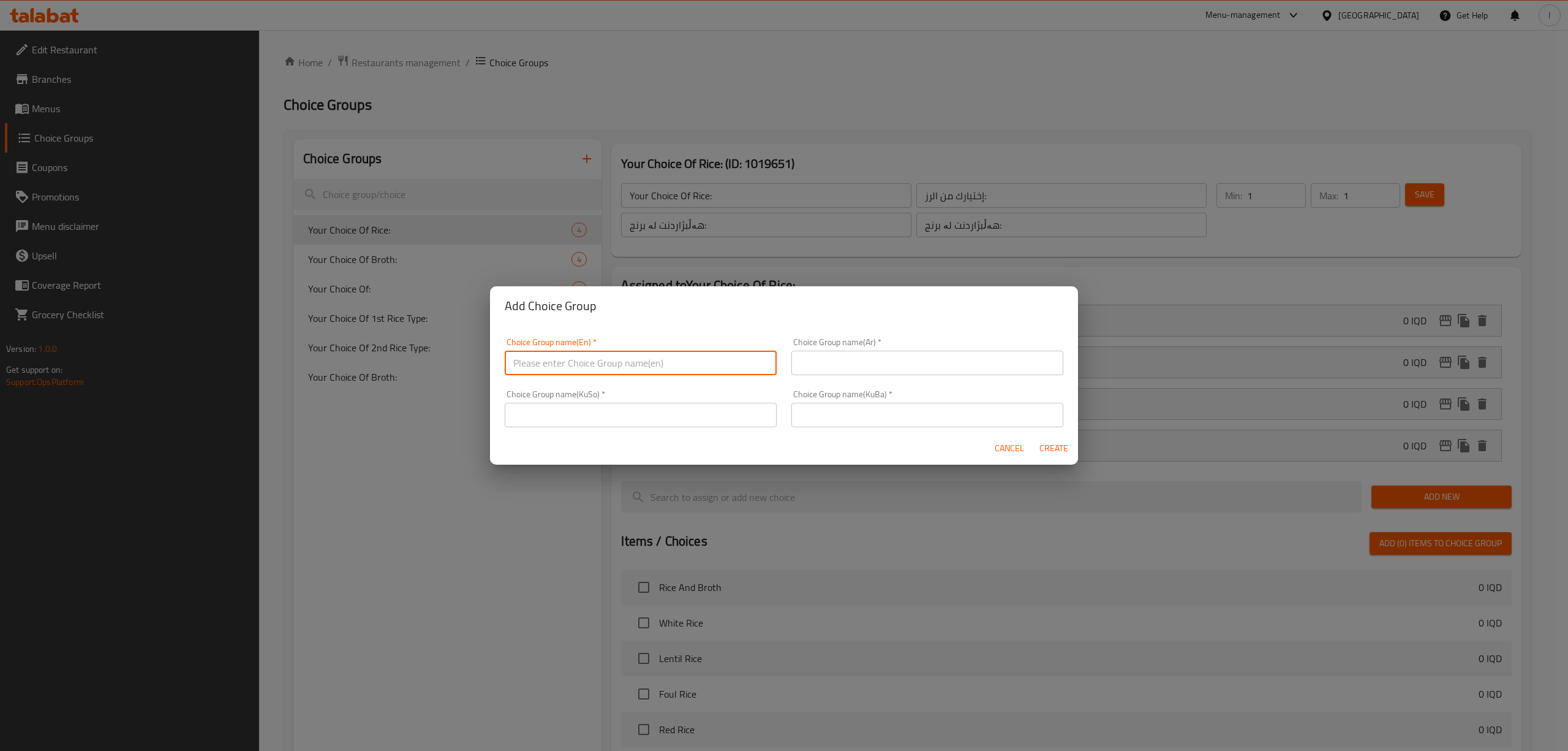
click at [611, 363] on input "text" at bounding box center [640, 363] width 272 height 25
drag, startPoint x: 431, startPoint y: 228, endPoint x: 461, endPoint y: 233, distance: 30.4
click at [431, 228] on div "Add Choice Group Choice Group name(En)   * Choice Group name(En) * Choice Group…" at bounding box center [784, 375] width 1568 height 751
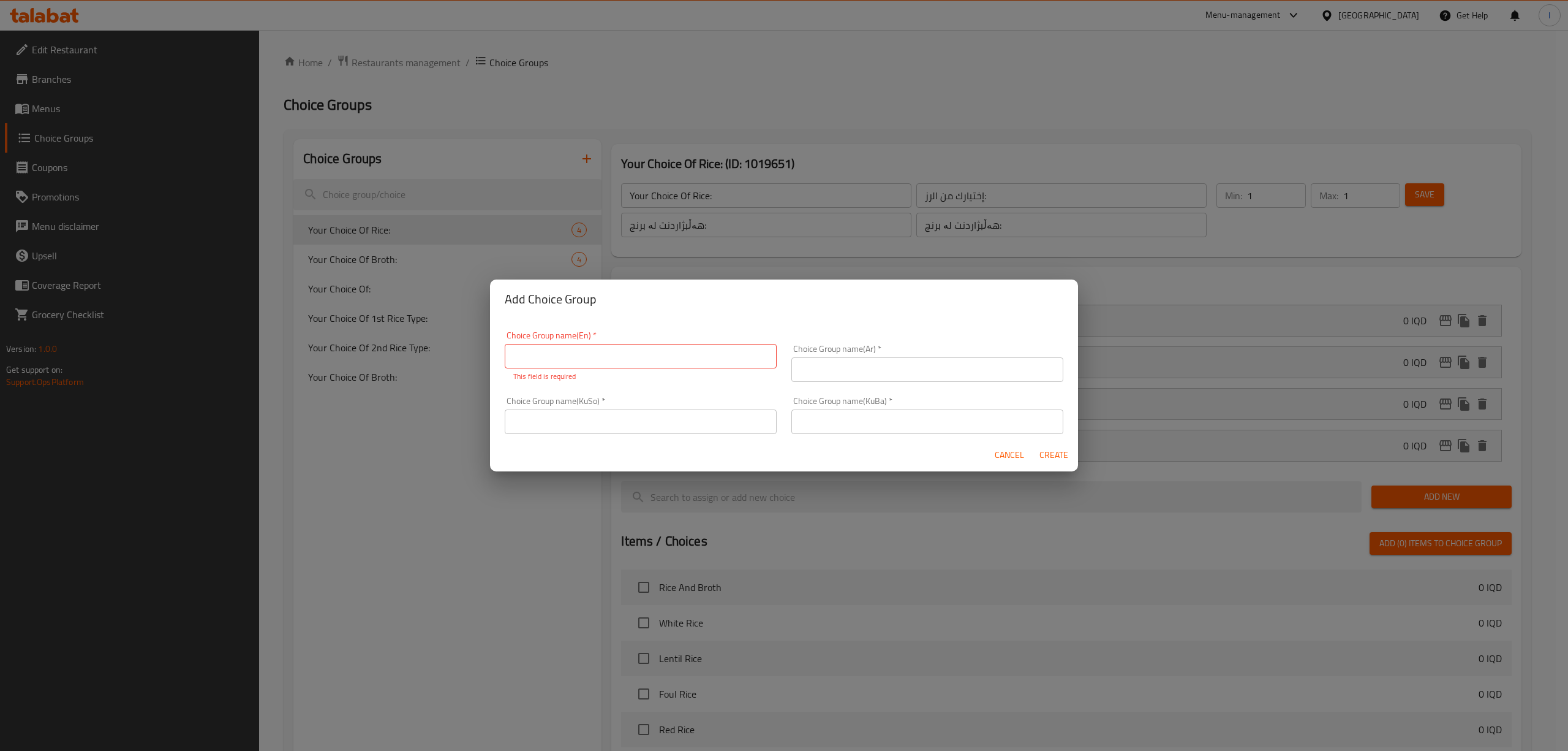
click at [532, 233] on div "Add Choice Group Choice Group name(En)   * Choice Group name(En) * This field i…" at bounding box center [784, 375] width 1568 height 751
click at [1000, 459] on span "Cancel" at bounding box center [1009, 455] width 29 height 15
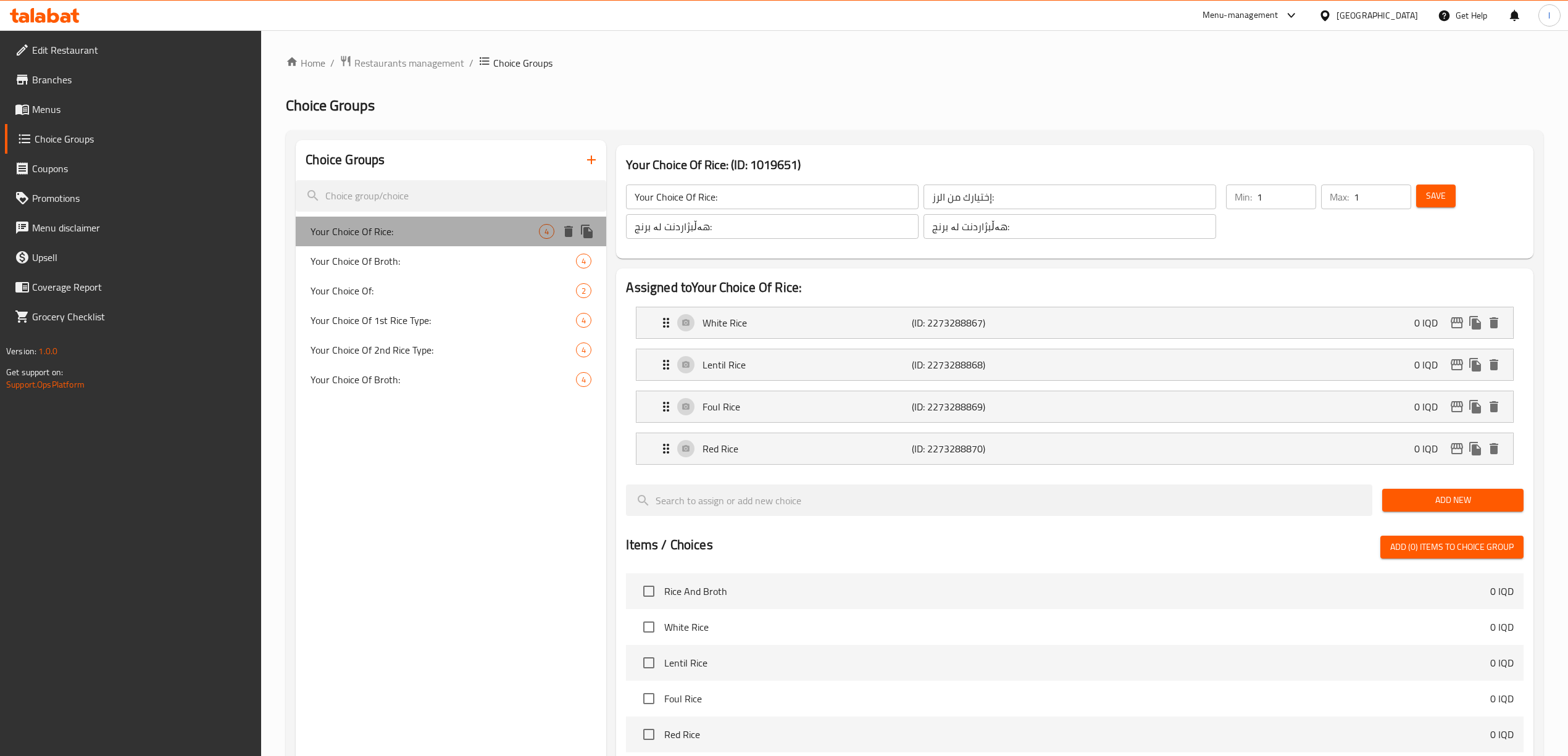
click at [501, 228] on span "Your Choice Of Rice:" at bounding box center [424, 231] width 229 height 15
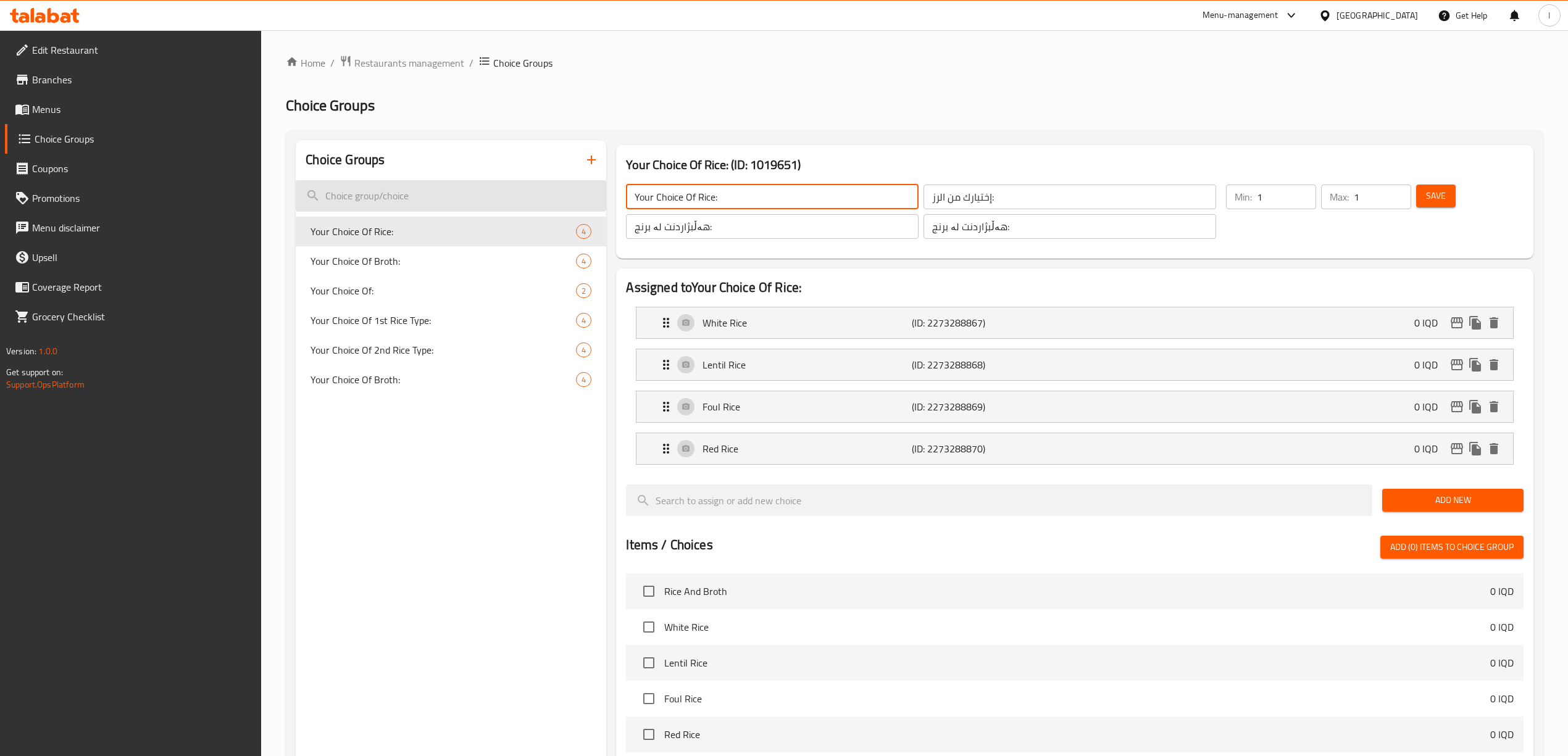
drag, startPoint x: 820, startPoint y: 196, endPoint x: 596, endPoint y: 193, distance: 224.0
click at [601, 196] on div "Choice Groups Your Choice Of Rice: 4 Your Choice Of Broth: 4 Your Choice Of: 2 …" at bounding box center [917, 631] width 1242 height 983
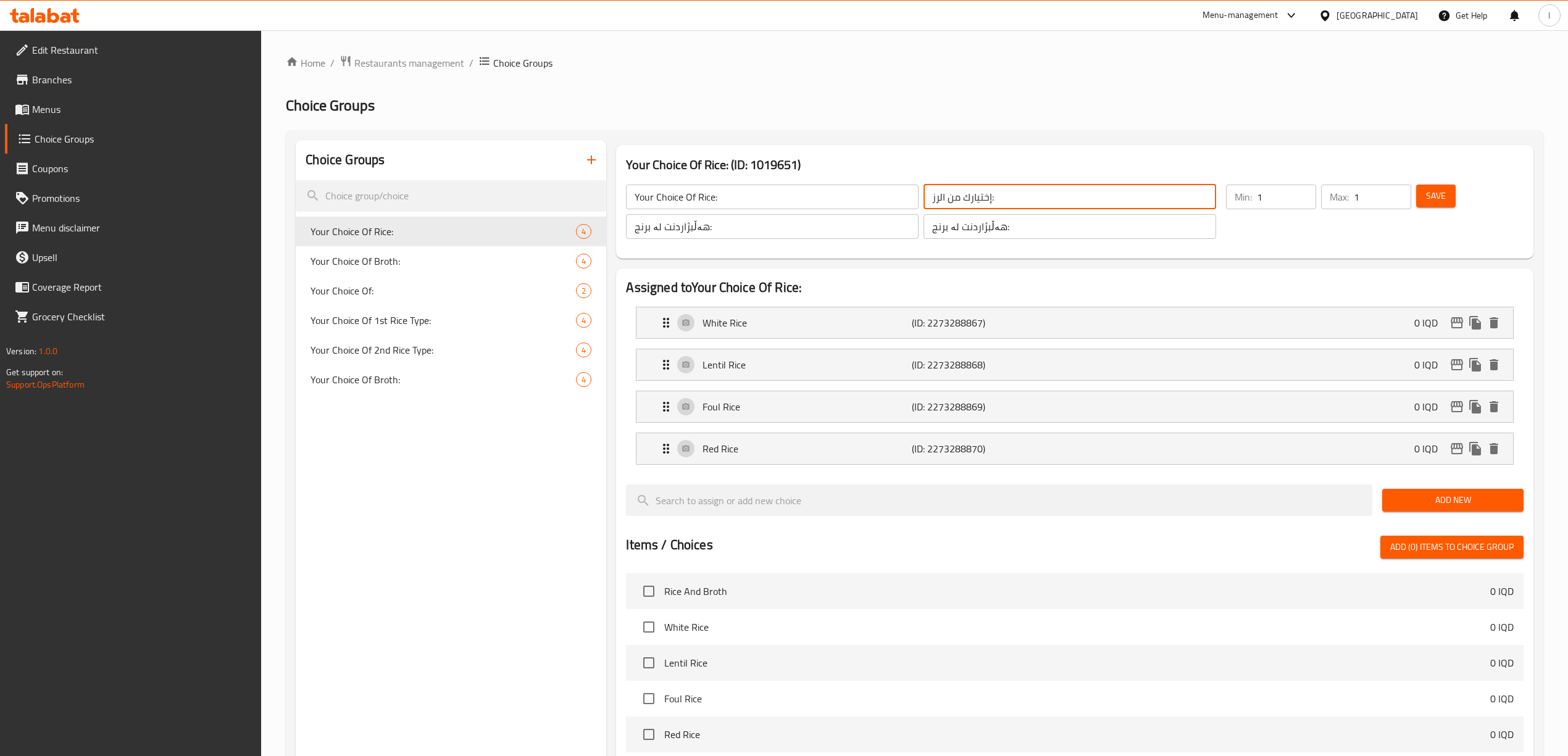
drag, startPoint x: 1069, startPoint y: 189, endPoint x: 753, endPoint y: 195, distance: 316.1
click at [753, 195] on div "Your Choice Of Rice: ​ إختيارك من الرز: ​ هەڵبژاردنت لە برنج: ​ هەڵبژاردنت لە ب…" at bounding box center [921, 211] width 605 height 69
drag, startPoint x: 1058, startPoint y: 233, endPoint x: 844, endPoint y: 235, distance: 214.0
click at [844, 235] on div "Your Choice Of Rice: ​ إختيارك من الرز: ​ هەڵبژاردنت لە برنج: ​ هەڵبژاردنت لە ب…" at bounding box center [921, 211] width 605 height 69
click at [588, 164] on icon "button" at bounding box center [591, 159] width 15 height 15
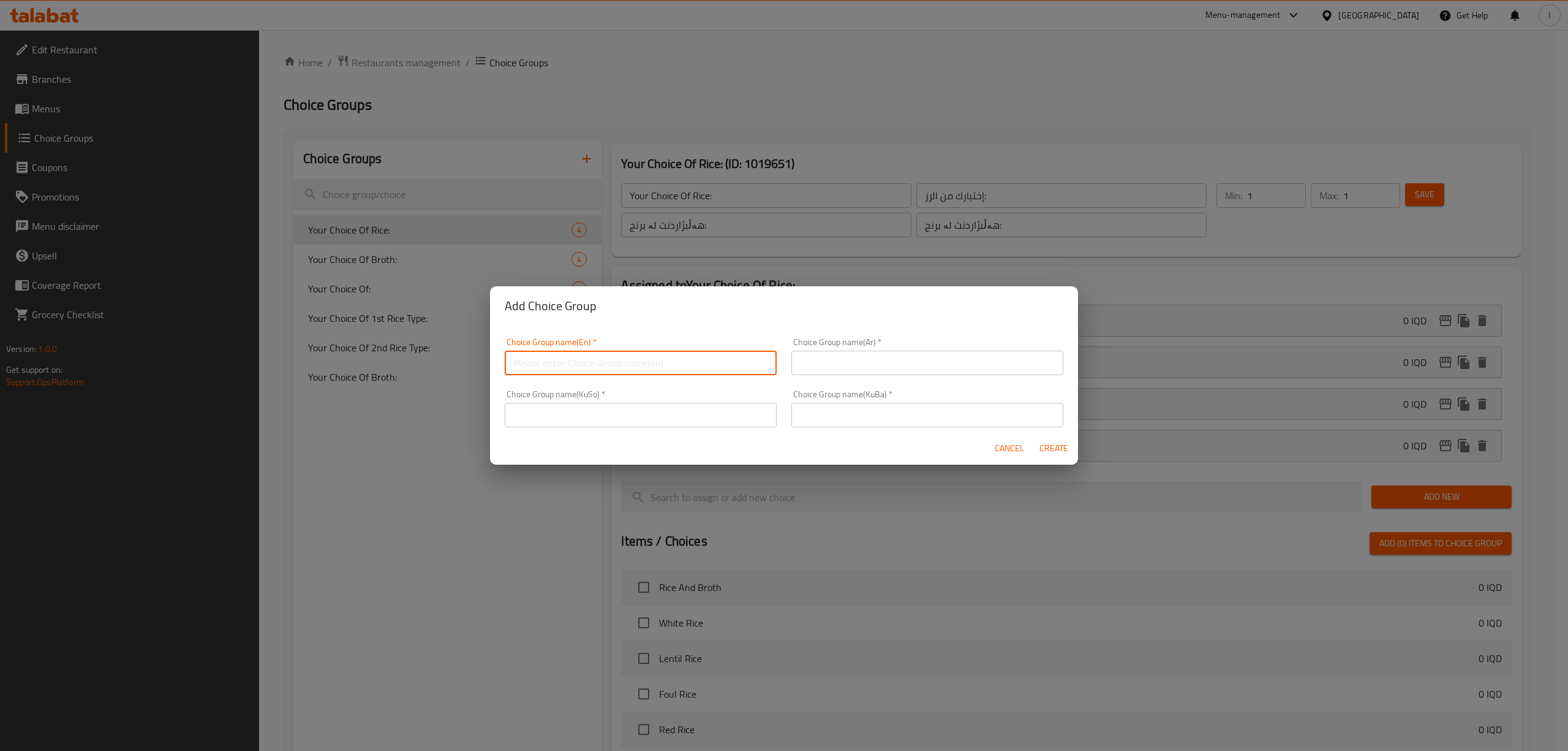
click at [598, 370] on input "text" at bounding box center [640, 363] width 272 height 25
paste input "Your Choice Of Rice:"
type input "Your Choice Of Rice:"
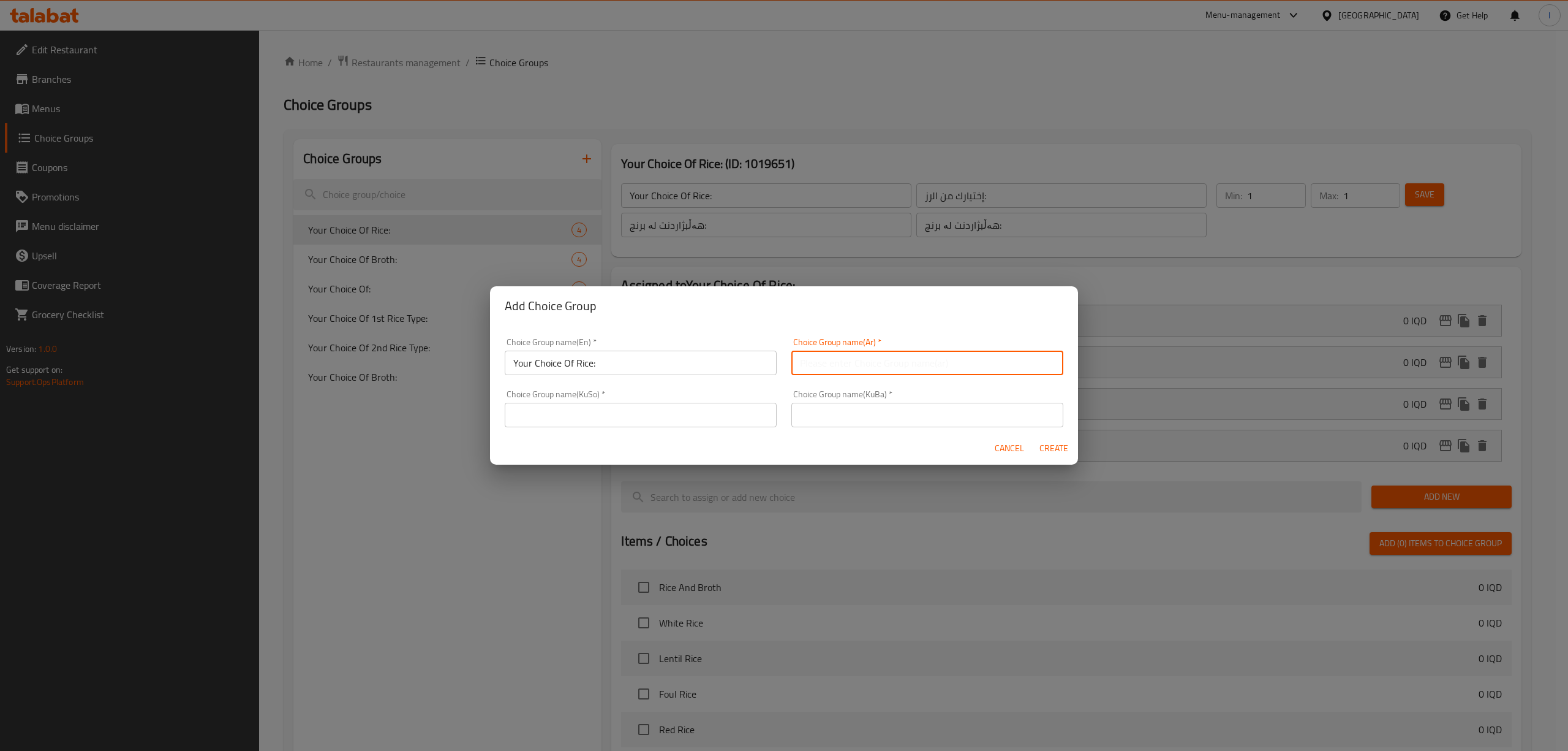
click at [828, 365] on input "text" at bounding box center [928, 363] width 272 height 25
paste input "إختيارك من الرز:"
type input "إختيارك من الرز:"
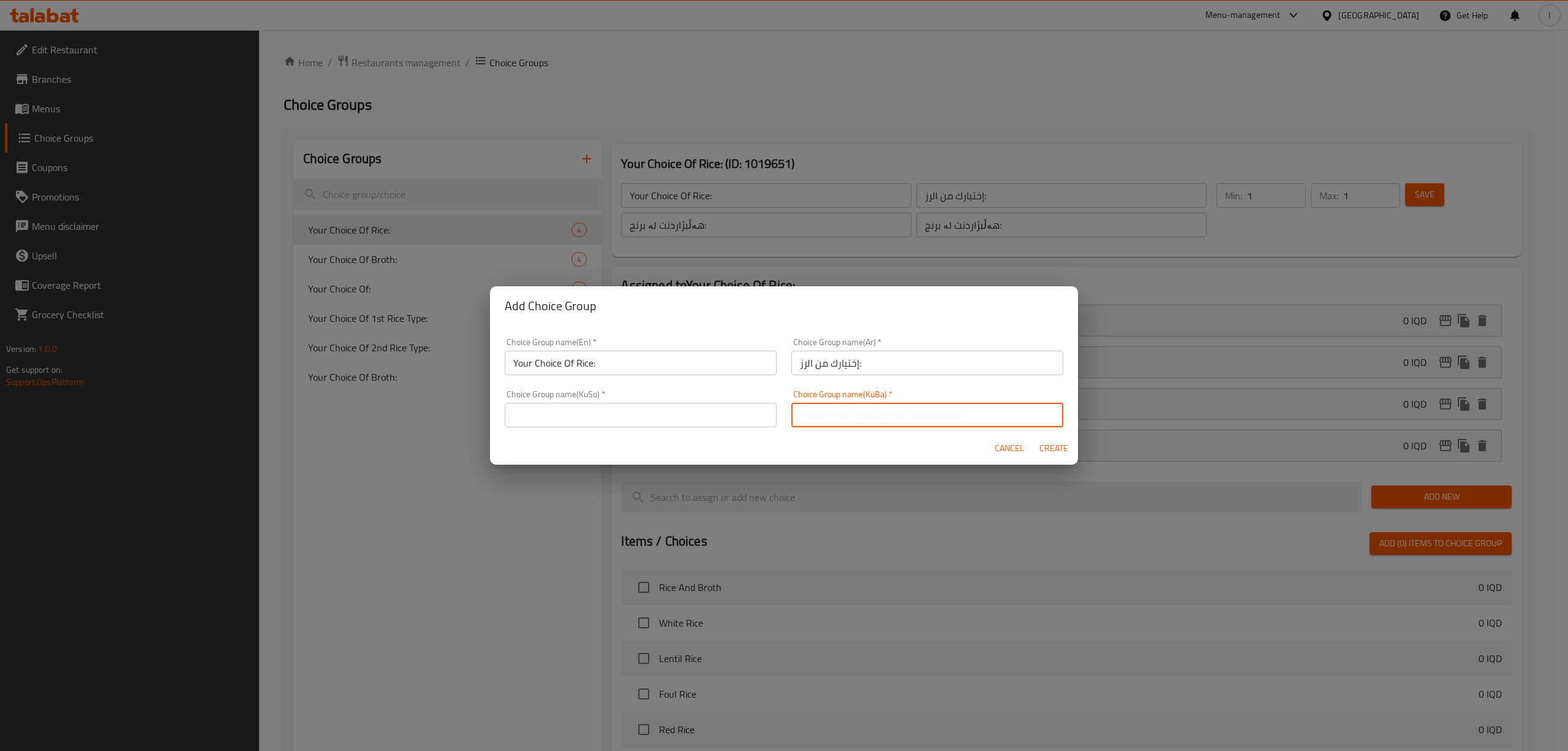
click at [859, 423] on input "text" at bounding box center [928, 415] width 272 height 25
paste input "هەڵبژاردنت لە برنج:"
type input "هەڵبژاردنت لە برنج:"
click at [880, 369] on input "إختيارك من الرز:" at bounding box center [928, 363] width 272 height 25
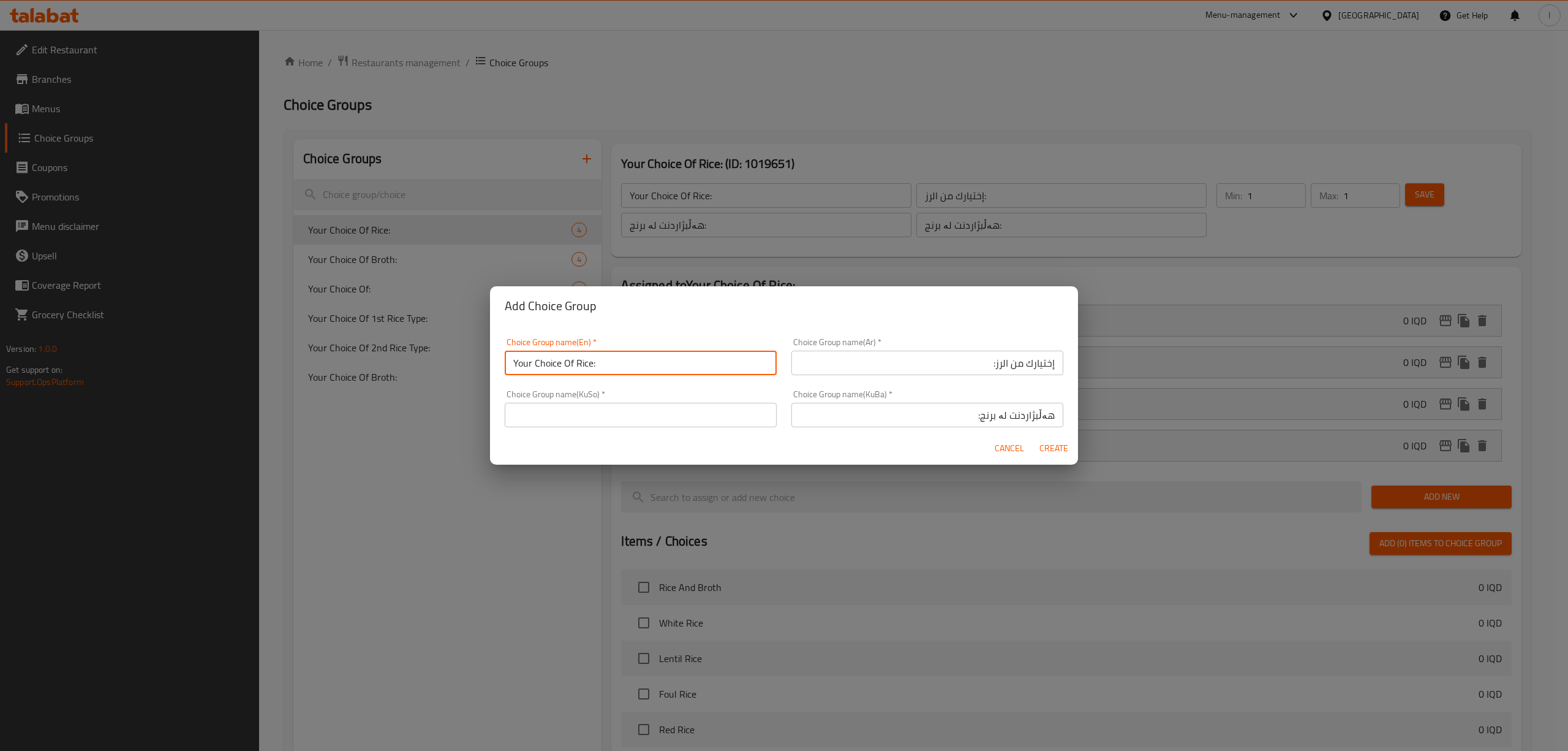
click at [591, 367] on input "Your Choice Of Rice:" at bounding box center [640, 363] width 272 height 25
type input "Your Choice Of Rice 2:"
click at [985, 366] on input "إختيارك من الرز:" at bounding box center [928, 363] width 272 height 25
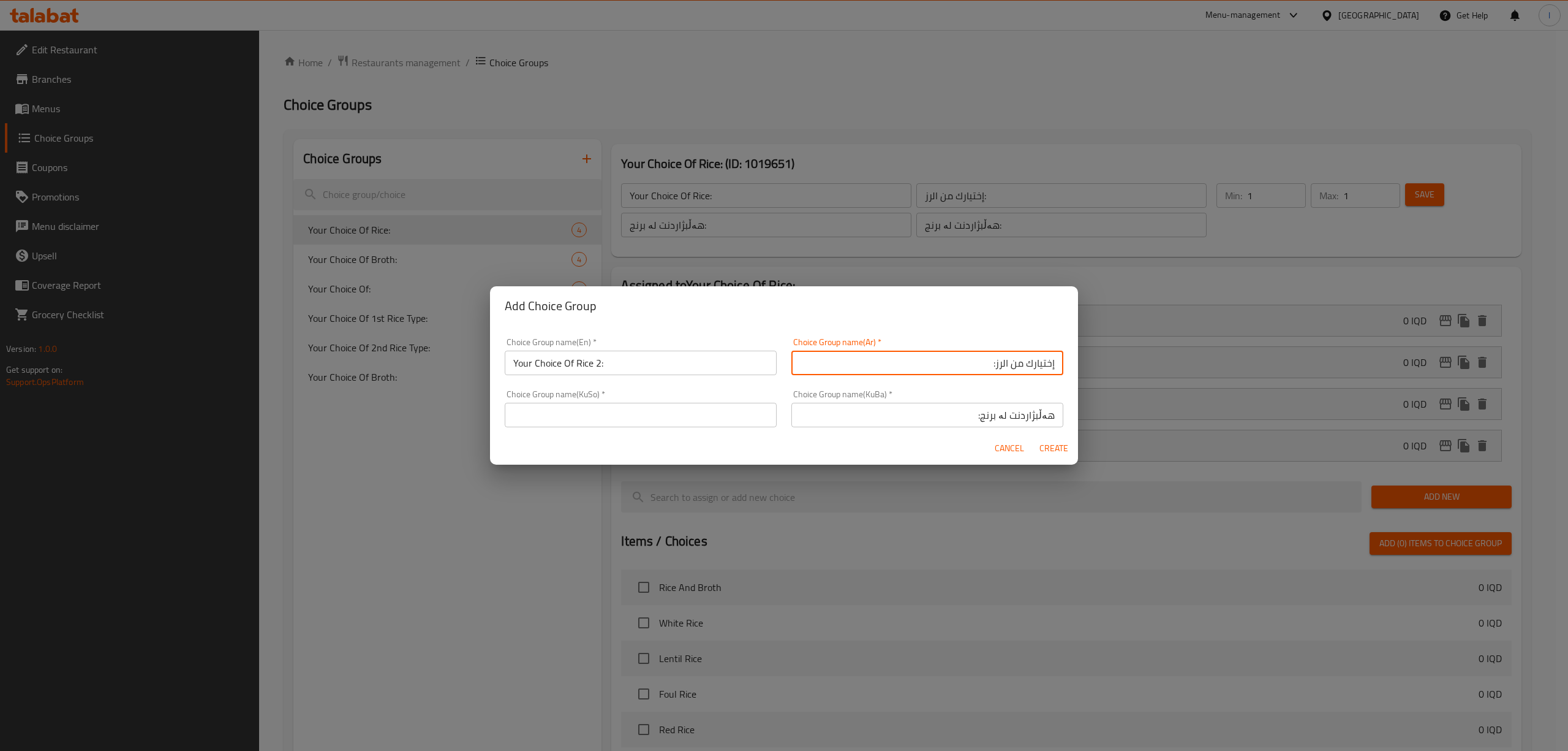
click at [985, 368] on input "إختيارك من الرز:" at bounding box center [928, 363] width 272 height 25
click at [985, 364] on input "إختيارك من الرز:" at bounding box center [928, 363] width 272 height 25
click at [984, 367] on input "إختيارك من الرز:" at bounding box center [928, 363] width 272 height 25
type input "إختيارك من الرز 2:"
click at [975, 415] on input "هەڵبژاردنت لە برنج:" at bounding box center [928, 415] width 272 height 25
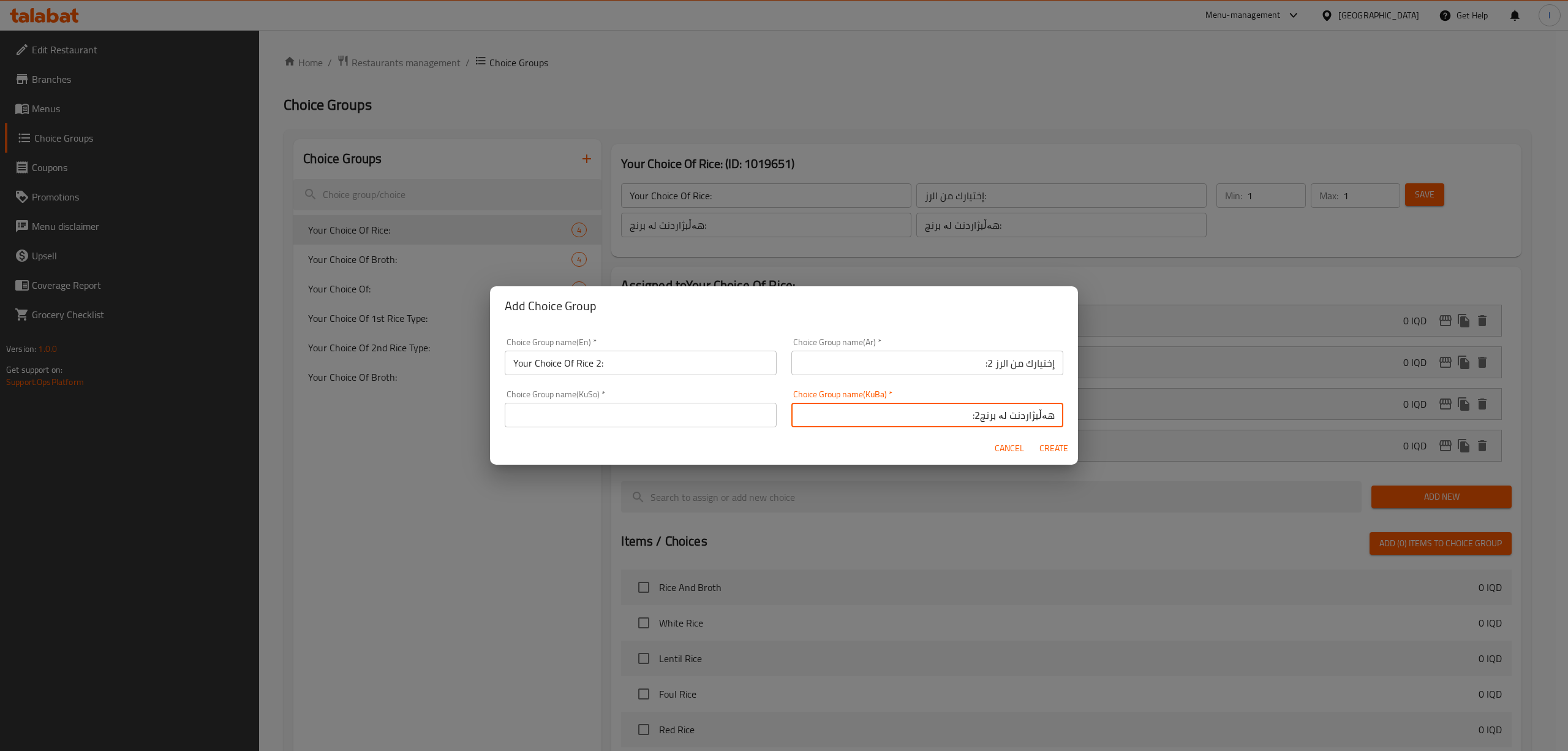
click at [975, 418] on input "هەڵبژاردنت لە برنج2:" at bounding box center [928, 415] width 272 height 25
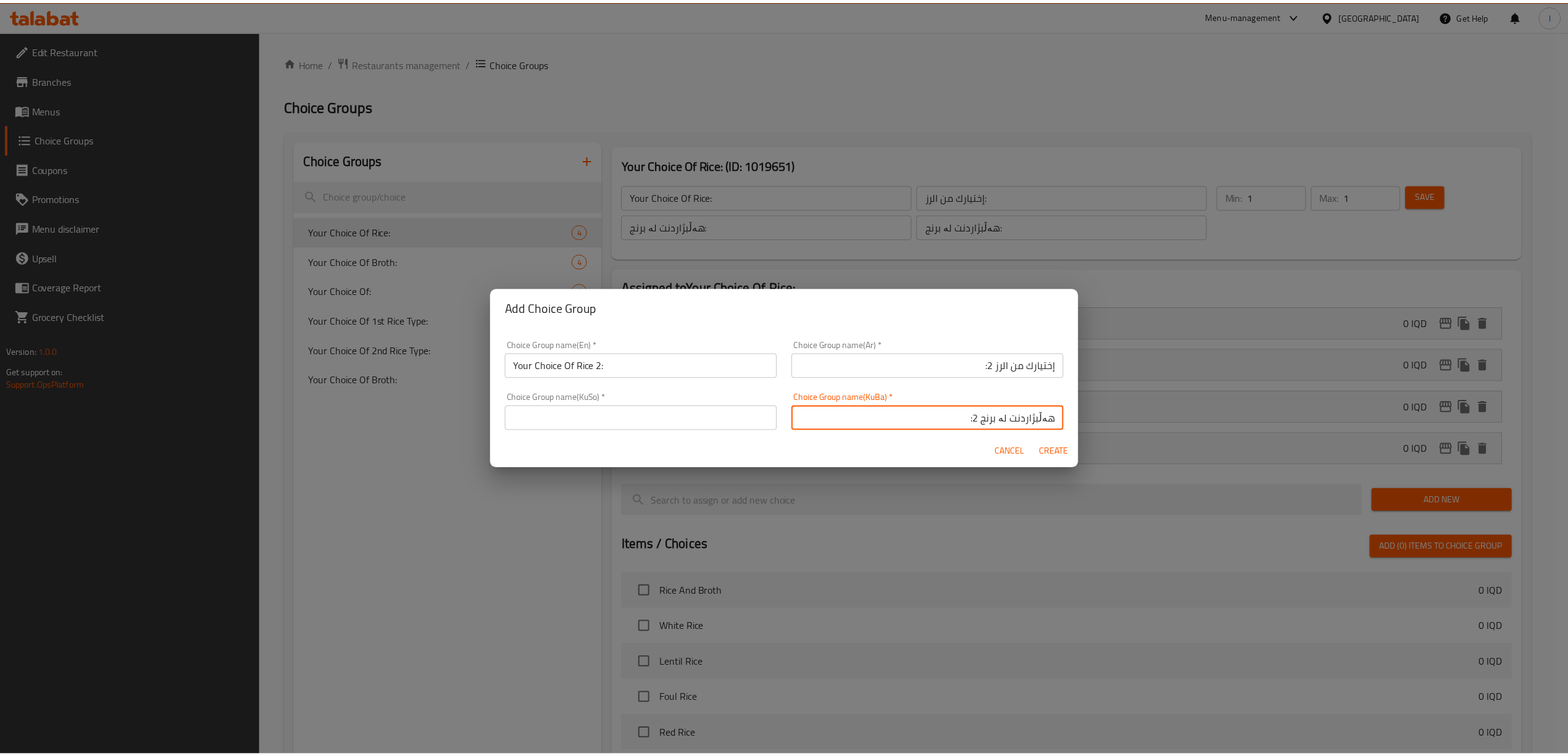
scroll to position [2, 0]
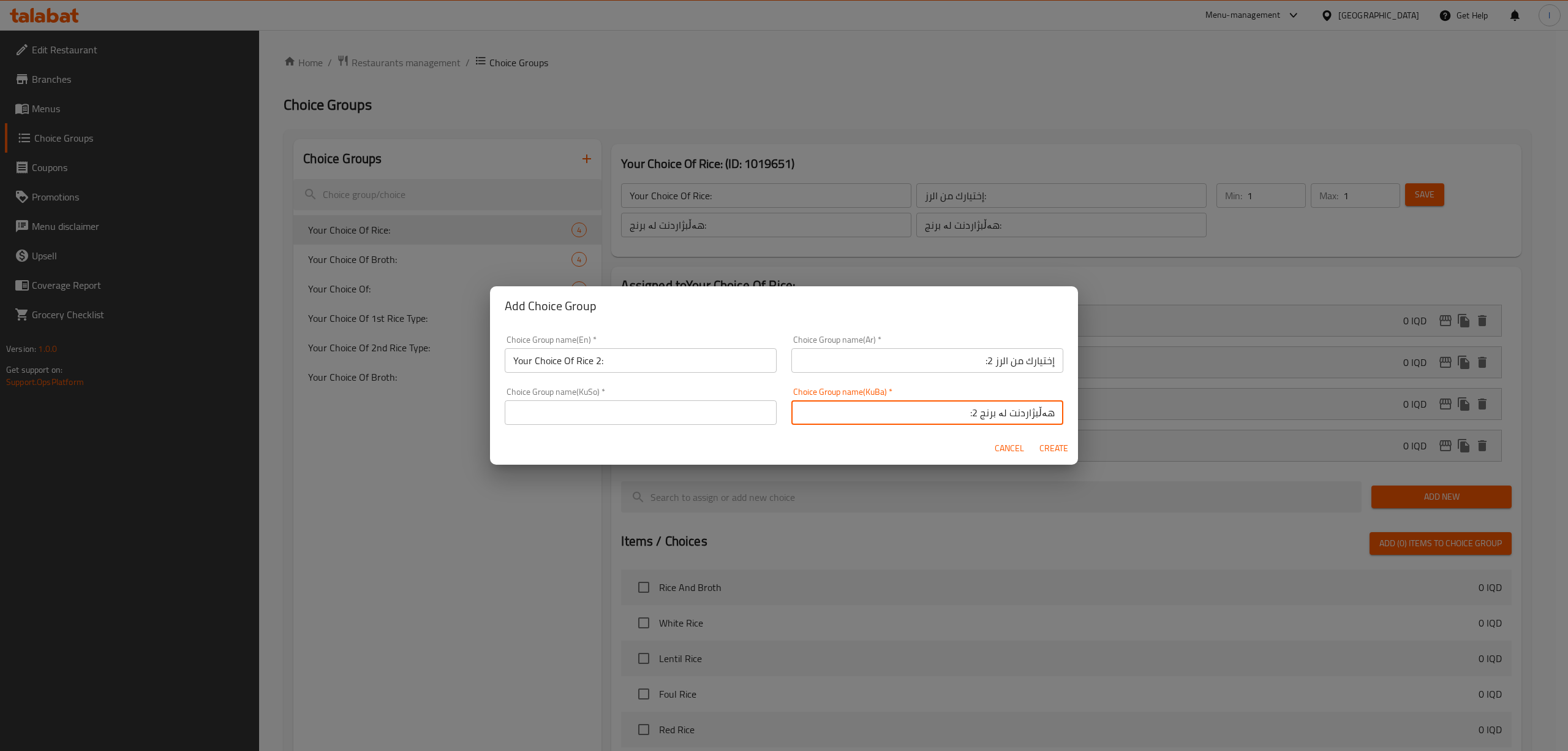
drag, startPoint x: 925, startPoint y: 427, endPoint x: 1147, endPoint y: 412, distance: 222.5
click at [1147, 412] on div "Add Choice Group Choice Group name(En)   * Your Choice Of Rice 2: Choice Group …" at bounding box center [784, 375] width 1568 height 751
type input "هەڵبژاردنت لە برنج 2:"
click at [644, 395] on div "Choice Group name(KuSo)   * Choice Group name(KuSo) *" at bounding box center [640, 406] width 272 height 37
drag, startPoint x: 638, startPoint y: 405, endPoint x: 638, endPoint y: 413, distance: 8.0
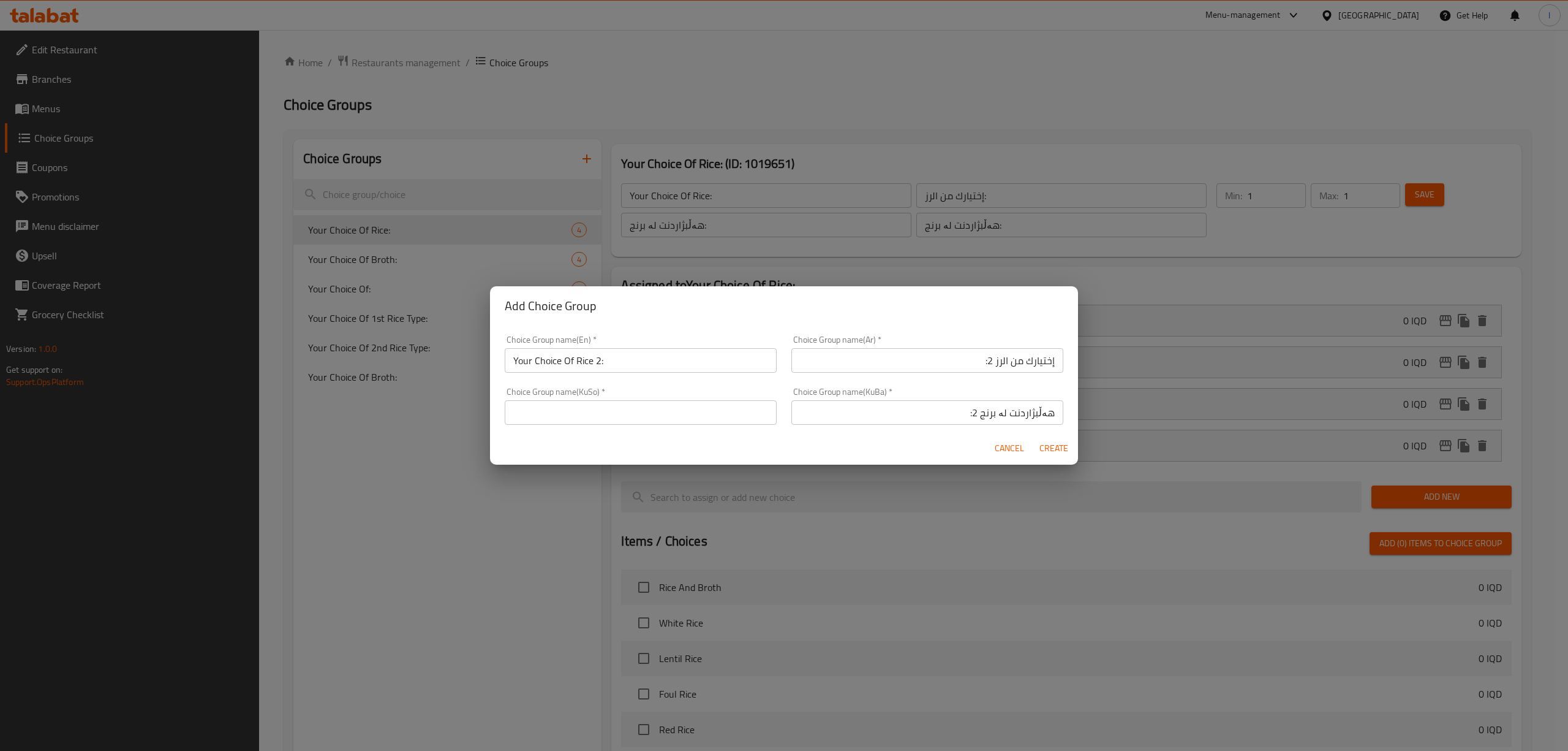
click at [637, 407] on input "text" at bounding box center [640, 412] width 272 height 25
paste input "هەڵبژاردنت لە برنج 2:"
type input "هەڵبژاردنت لە برنج 2:"
click at [1048, 449] on span "Create" at bounding box center [1053, 448] width 29 height 15
type input "Your Choice Of Rice 2:"
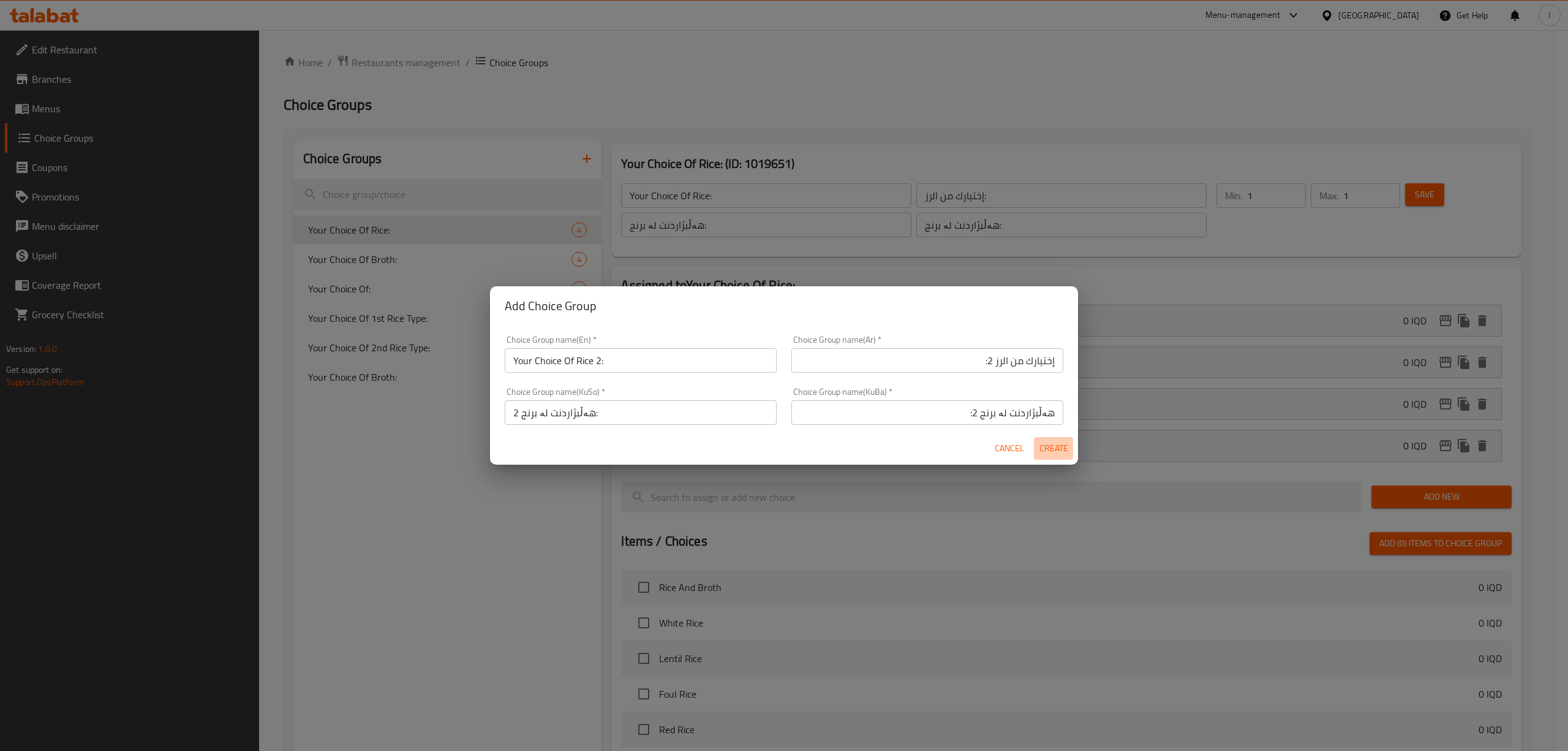
type input "إختيارك من الرز 2:"
type input "هەڵبژاردنت لە برنج 2:"
type input "0"
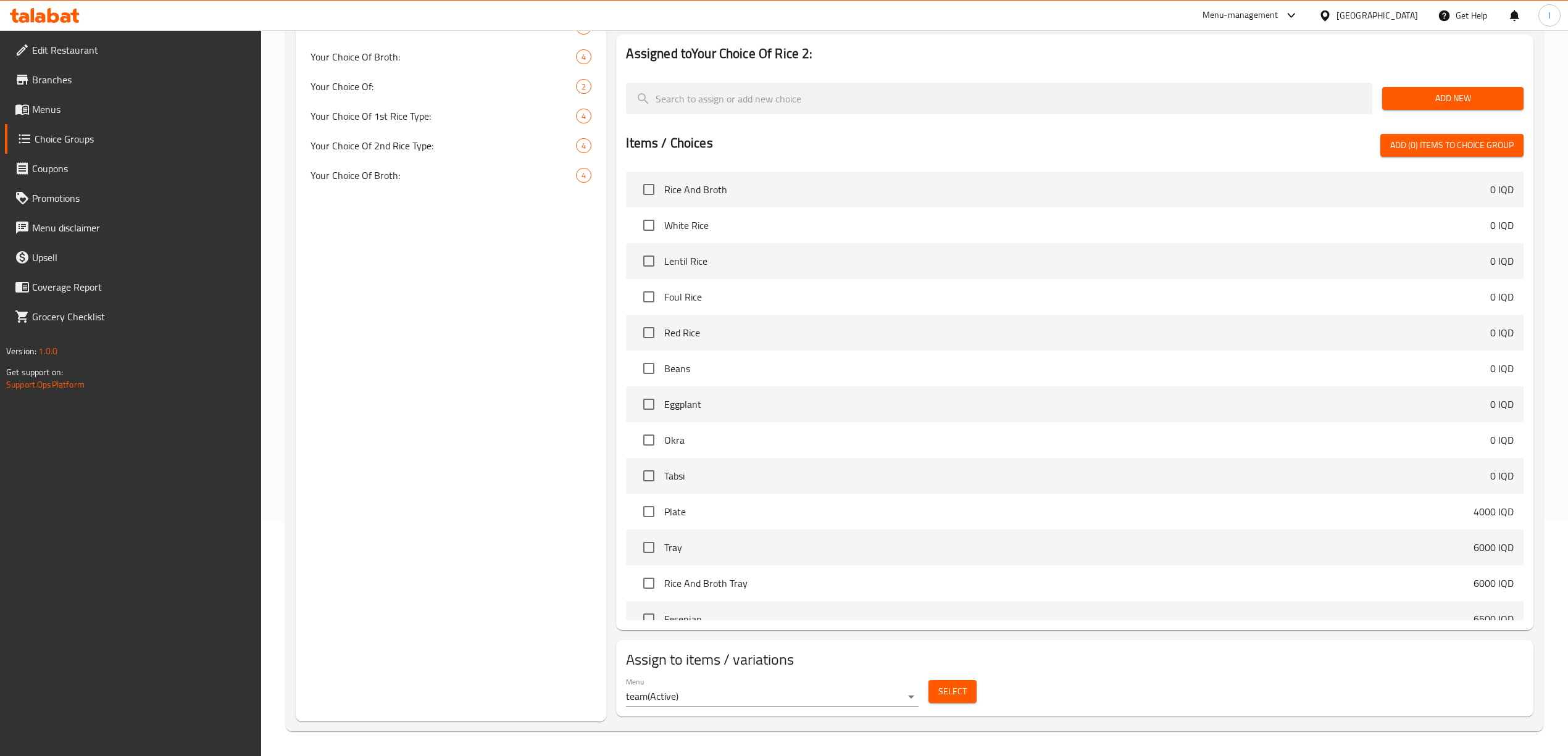
scroll to position [152, 0]
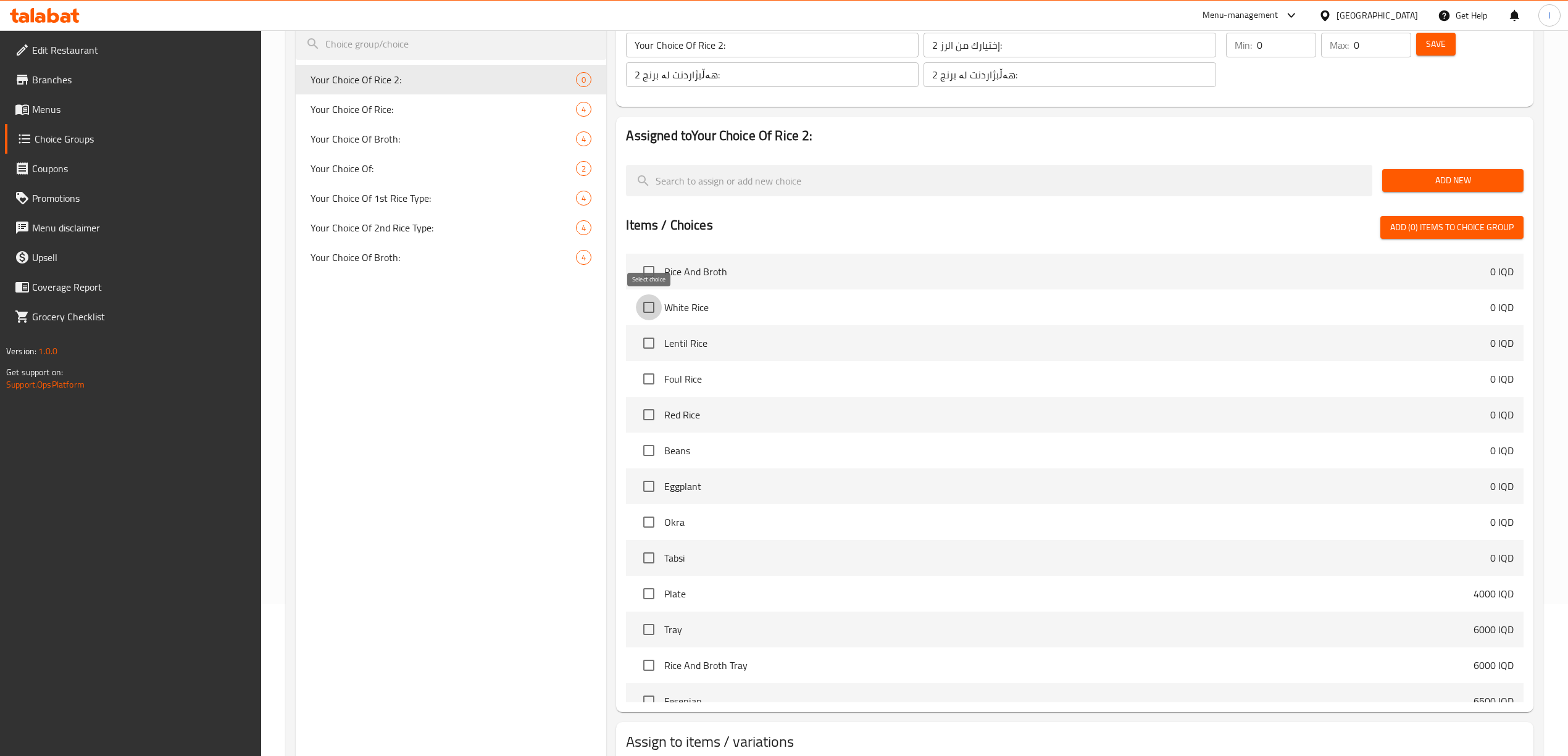
click at [651, 300] on input "checkbox" at bounding box center [648, 307] width 26 height 26
checkbox input "true"
click at [650, 336] on input "checkbox" at bounding box center [648, 343] width 26 height 26
checkbox input "true"
click at [651, 374] on input "checkbox" at bounding box center [648, 378] width 26 height 26
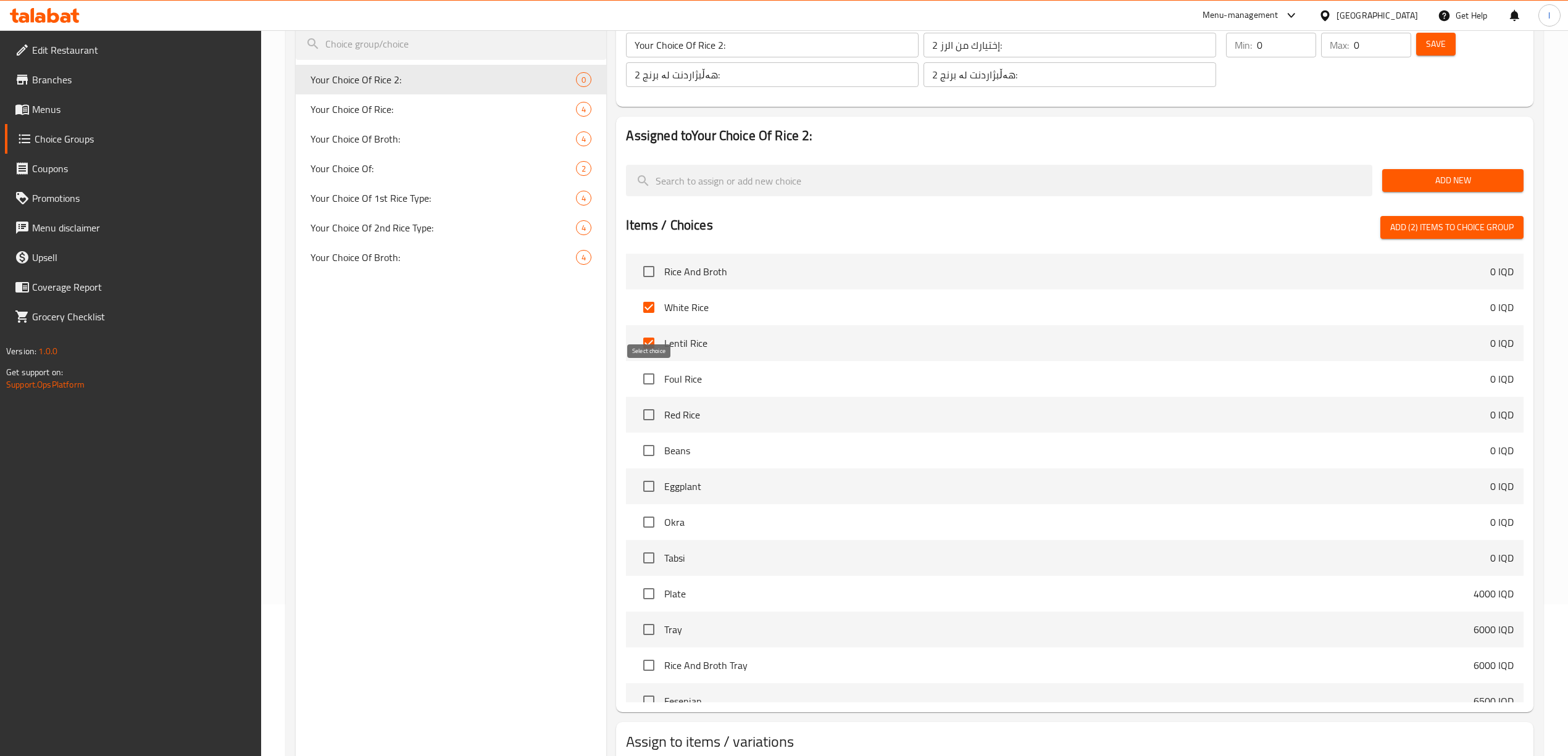
checkbox input "true"
click at [645, 399] on li "Red Rice 0 IQD" at bounding box center [1074, 414] width 897 height 36
click at [643, 410] on input "checkbox" at bounding box center [648, 414] width 26 height 26
checkbox input "true"
click at [1457, 181] on span "Add New" at bounding box center [1452, 180] width 121 height 16
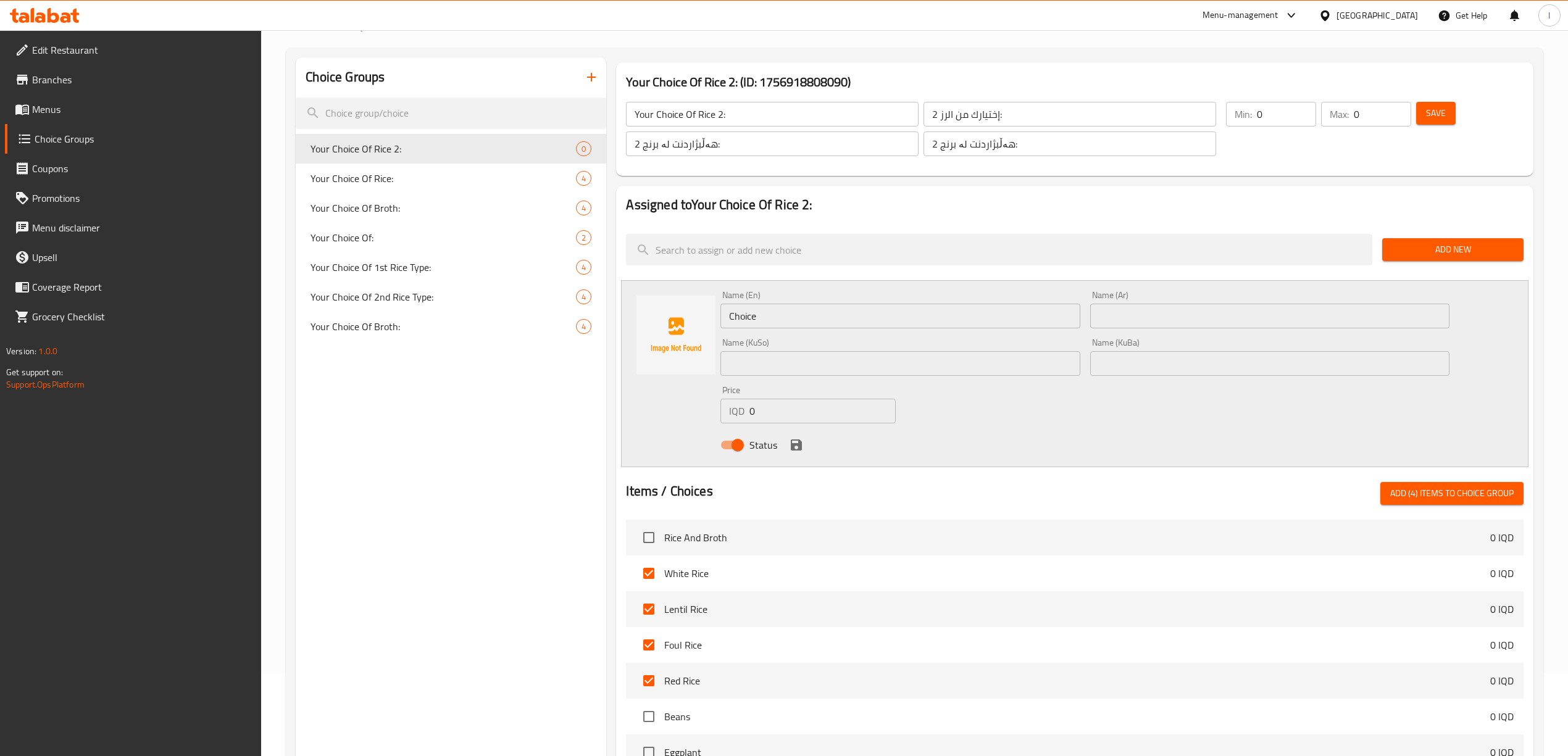
scroll to position [70, 0]
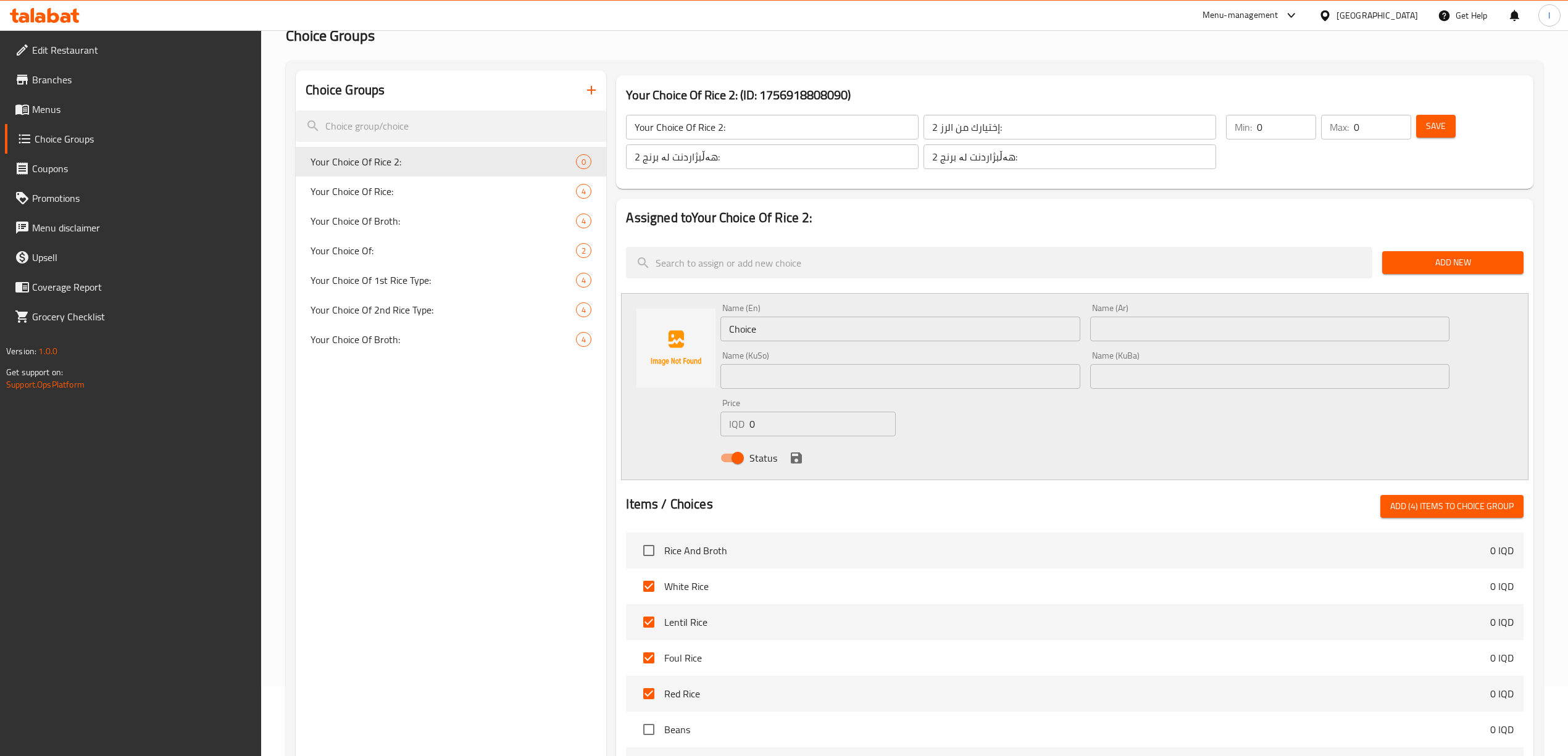
click at [1426, 507] on span "Add (4) items to choice group" at bounding box center [1451, 506] width 124 height 16
checkbox input "false"
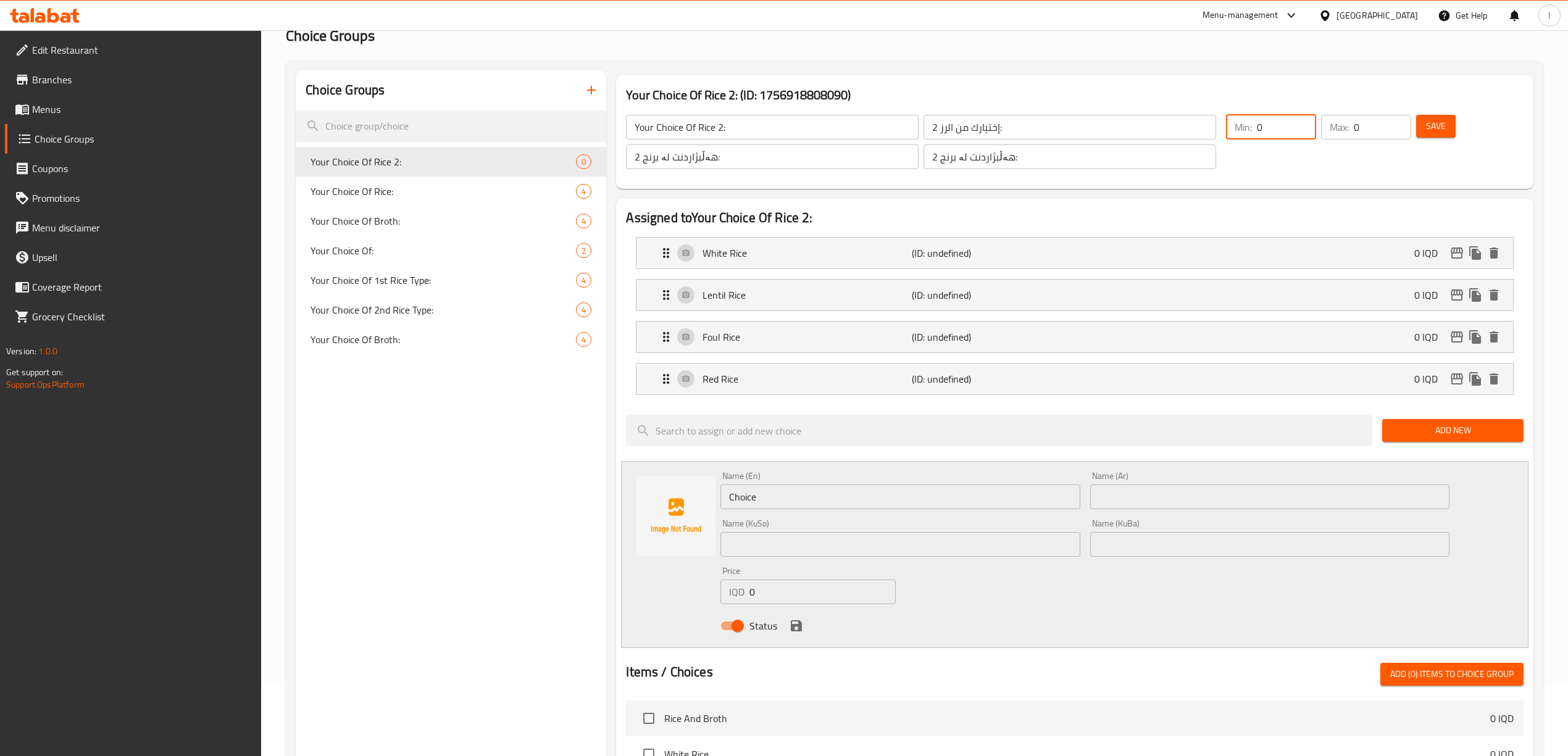
drag, startPoint x: 1285, startPoint y: 128, endPoint x: 1142, endPoint y: 134, distance: 143.1
click at [1142, 134] on div "Your Choice Of Rice 2: ​ إختيارك من الرز 2: ​ هەڵبژاردنت لە برنج 2: ​ هەڵبژاردن…" at bounding box center [1074, 142] width 906 height 84
type input "1"
drag, startPoint x: 1367, startPoint y: 119, endPoint x: 1317, endPoint y: 133, distance: 51.9
click at [1317, 133] on div "Min: 1 ​ Max: 0 ​" at bounding box center [1318, 141] width 195 height 64
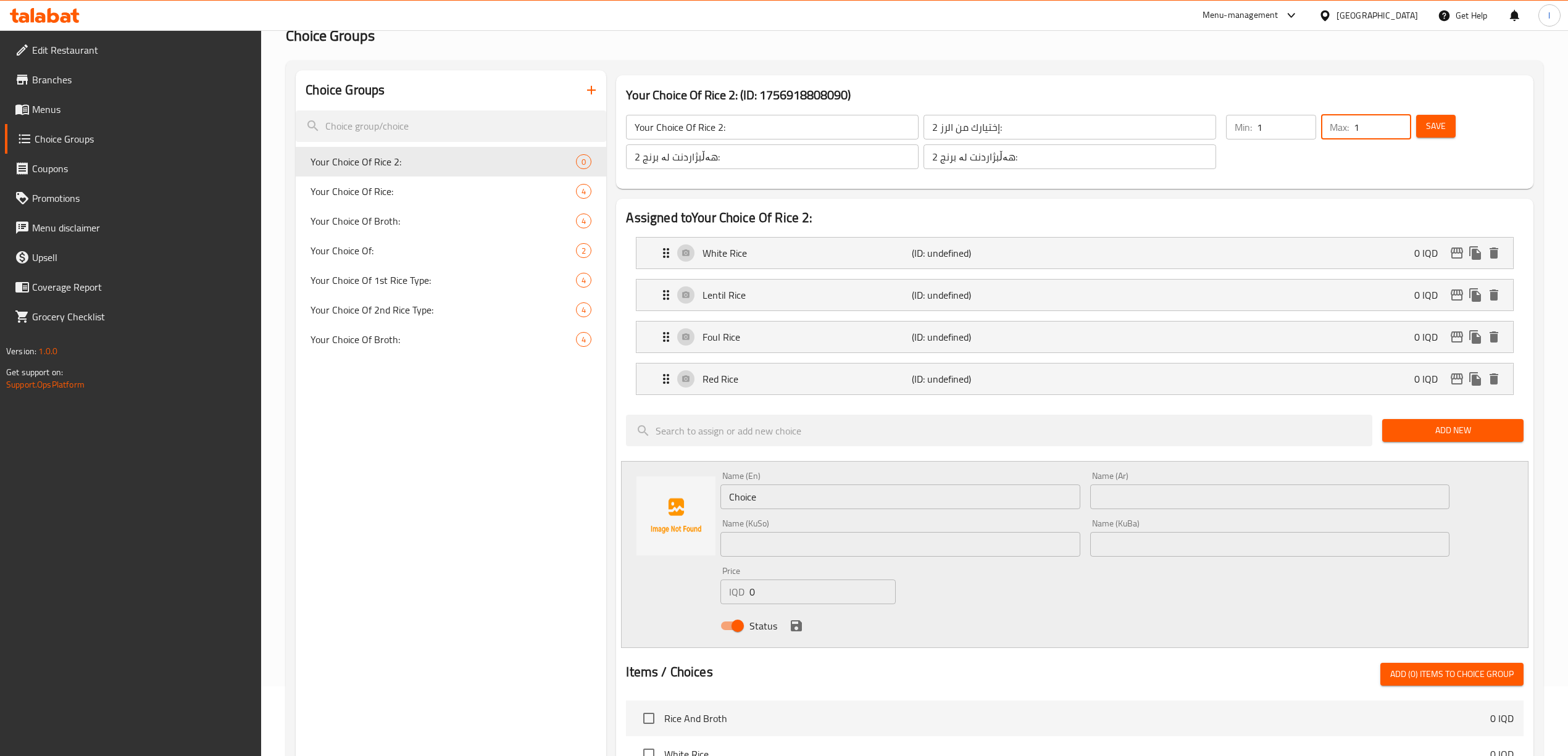
type input "1"
click at [1441, 124] on span "Save" at bounding box center [1435, 126] width 19 height 16
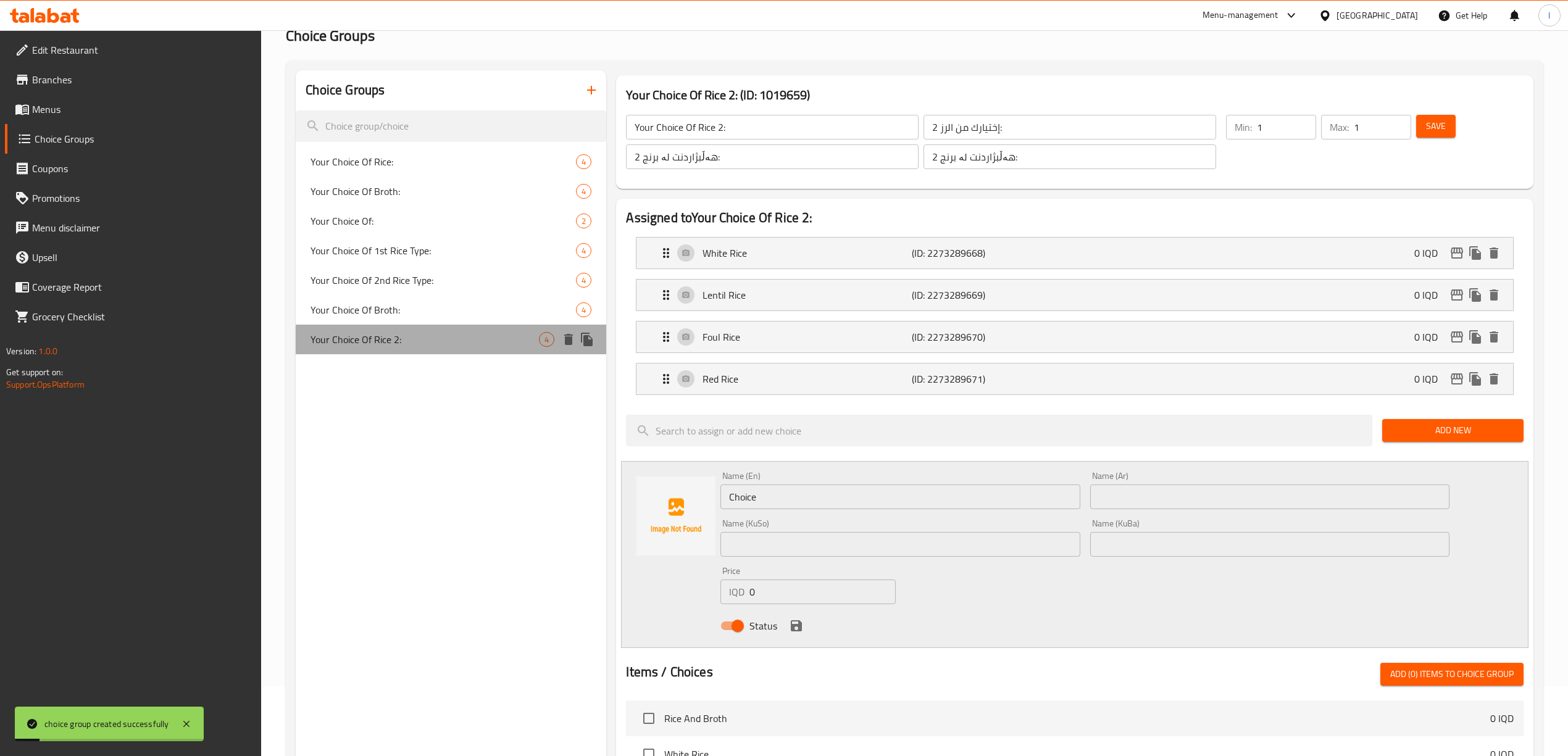
click at [401, 349] on div "Your Choice Of Rice 2: 4" at bounding box center [450, 340] width 310 height 30
click at [412, 157] on span "Your Choice Of Rice:" at bounding box center [424, 161] width 229 height 15
type input "Your Choice Of Rice:"
type input "إختيارك من الرز:"
type input "هەڵبژاردنت لە برنج:"
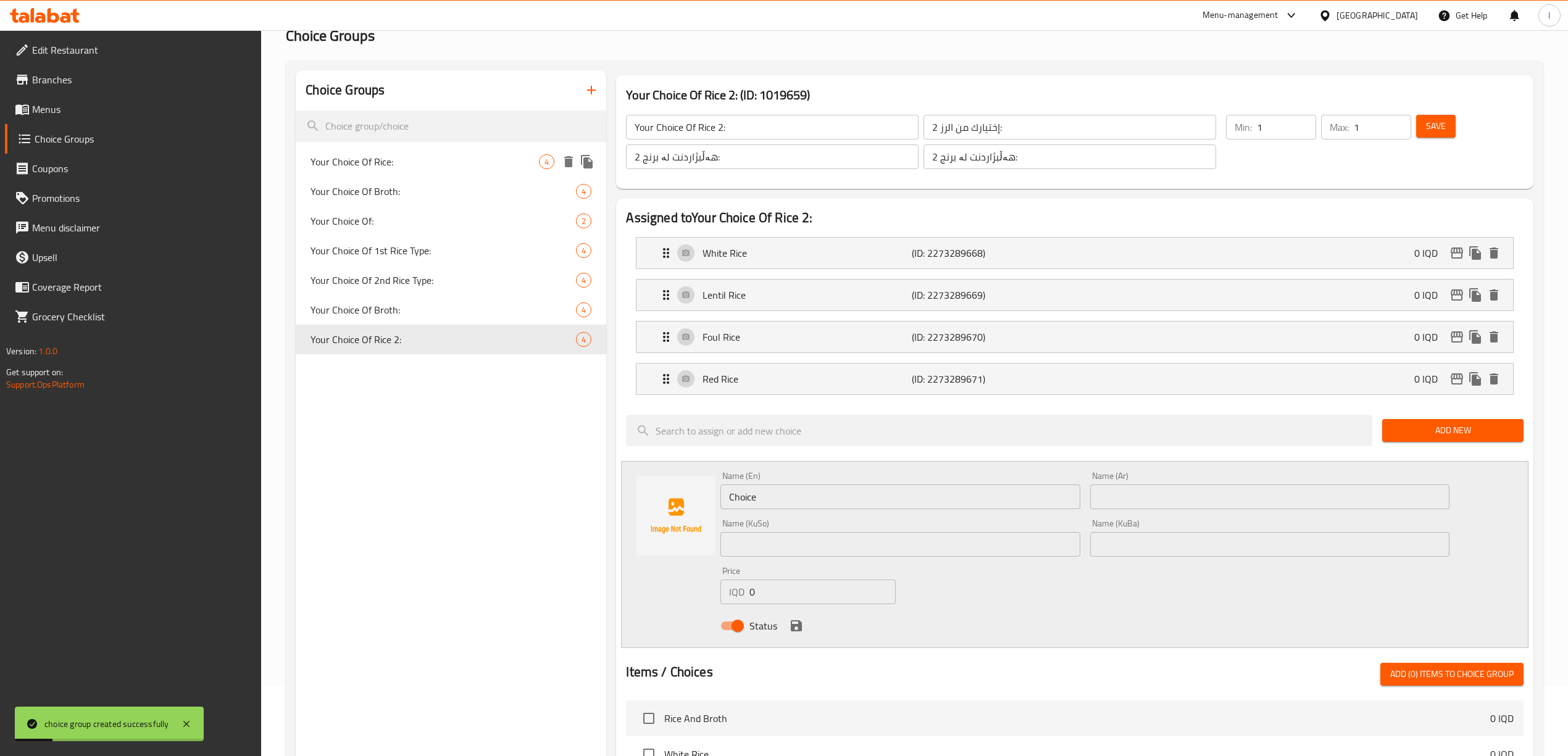
type input "هەڵبژاردنت لە برنج:"
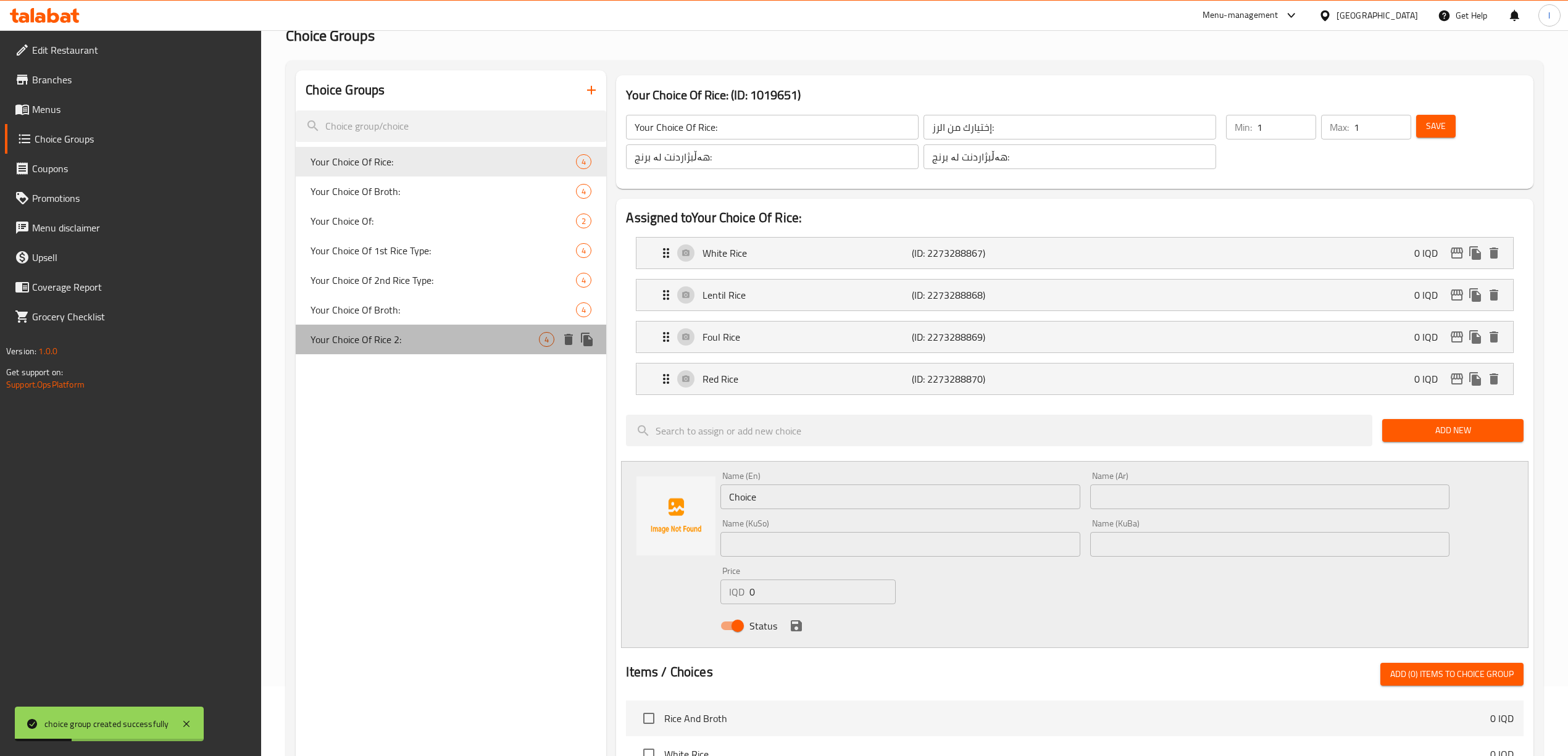
click at [421, 333] on span "Your Choice Of Rice 2:" at bounding box center [424, 339] width 229 height 15
type input "Your Choice Of Rice 2:"
type input "إختيارك من الرز 2:"
type input "هەڵبژاردنت لە برنج 2:"
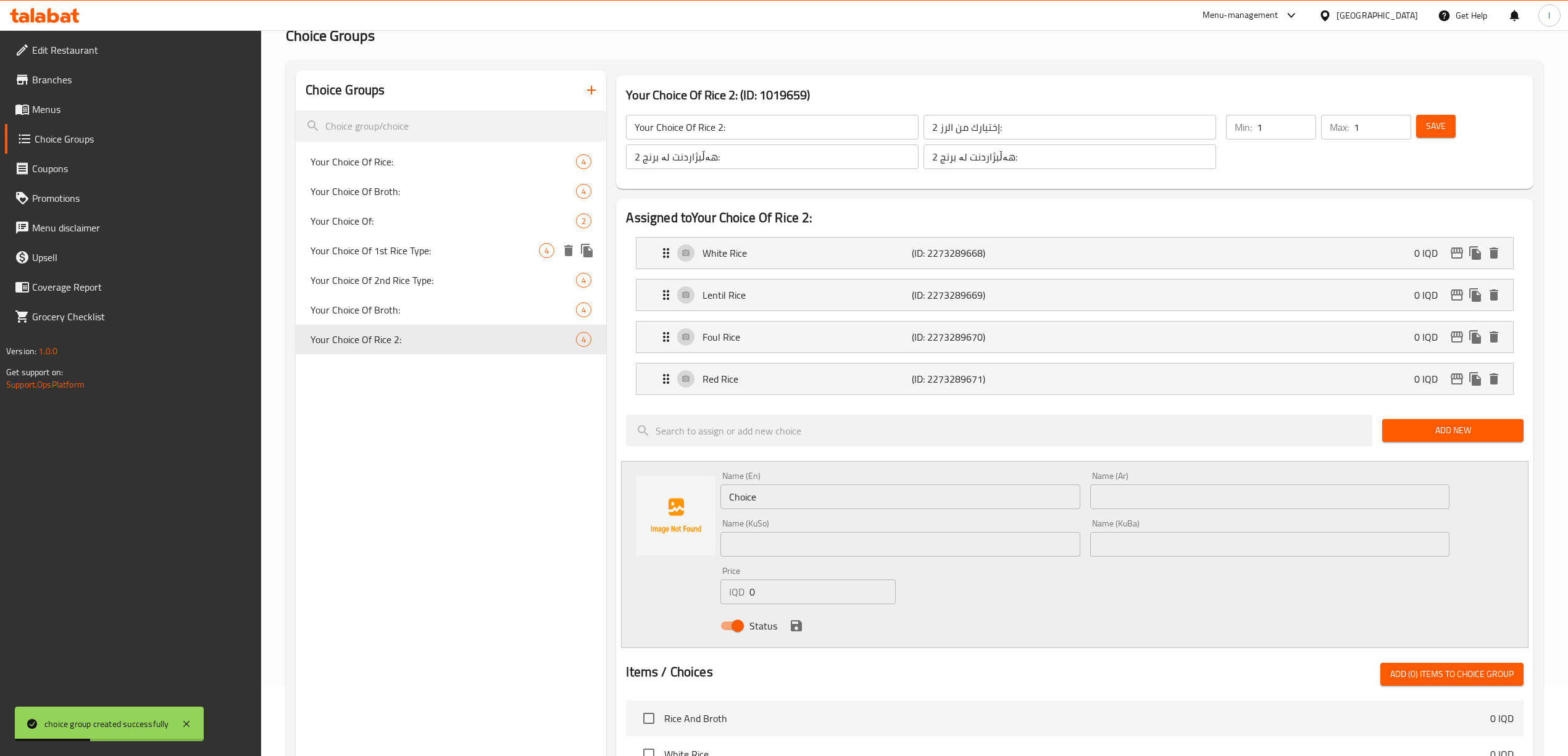
click at [417, 239] on div "Your Choice Of 1st Rice Type: 4" at bounding box center [450, 250] width 310 height 30
type input "Your Choice Of 1st Rice Type:"
type input "اختيارك من اول نوع ارز:"
type input "هەڵبژاردنت لە یەکەم جۆری برنج:"
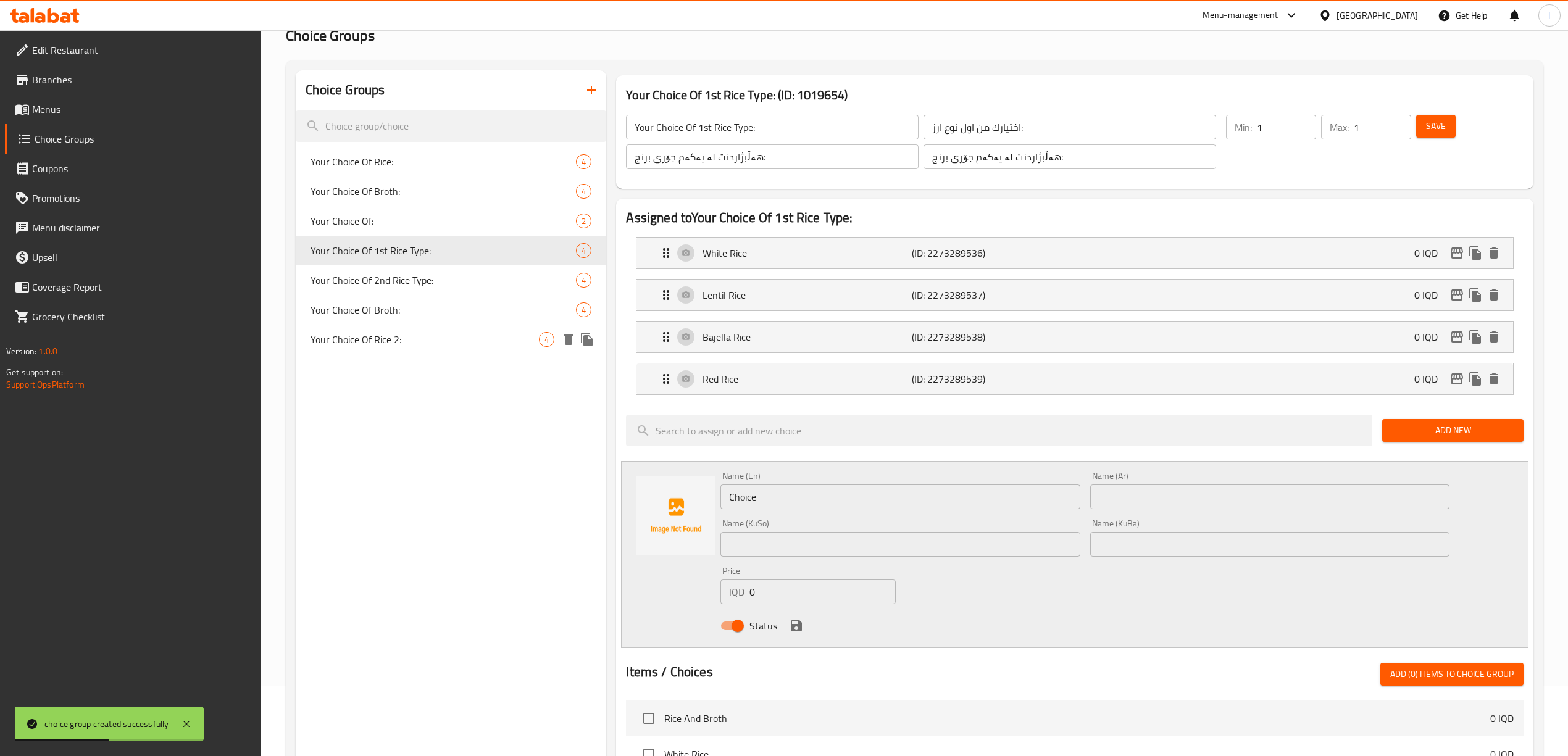
click at [413, 344] on span "Your Choice Of Rice 2:" at bounding box center [424, 339] width 229 height 15
type input "Your Choice Of Rice 2:"
type input "إختيارك من الرز 2:"
type input "هەڵبژاردنت لە برنج 2:"
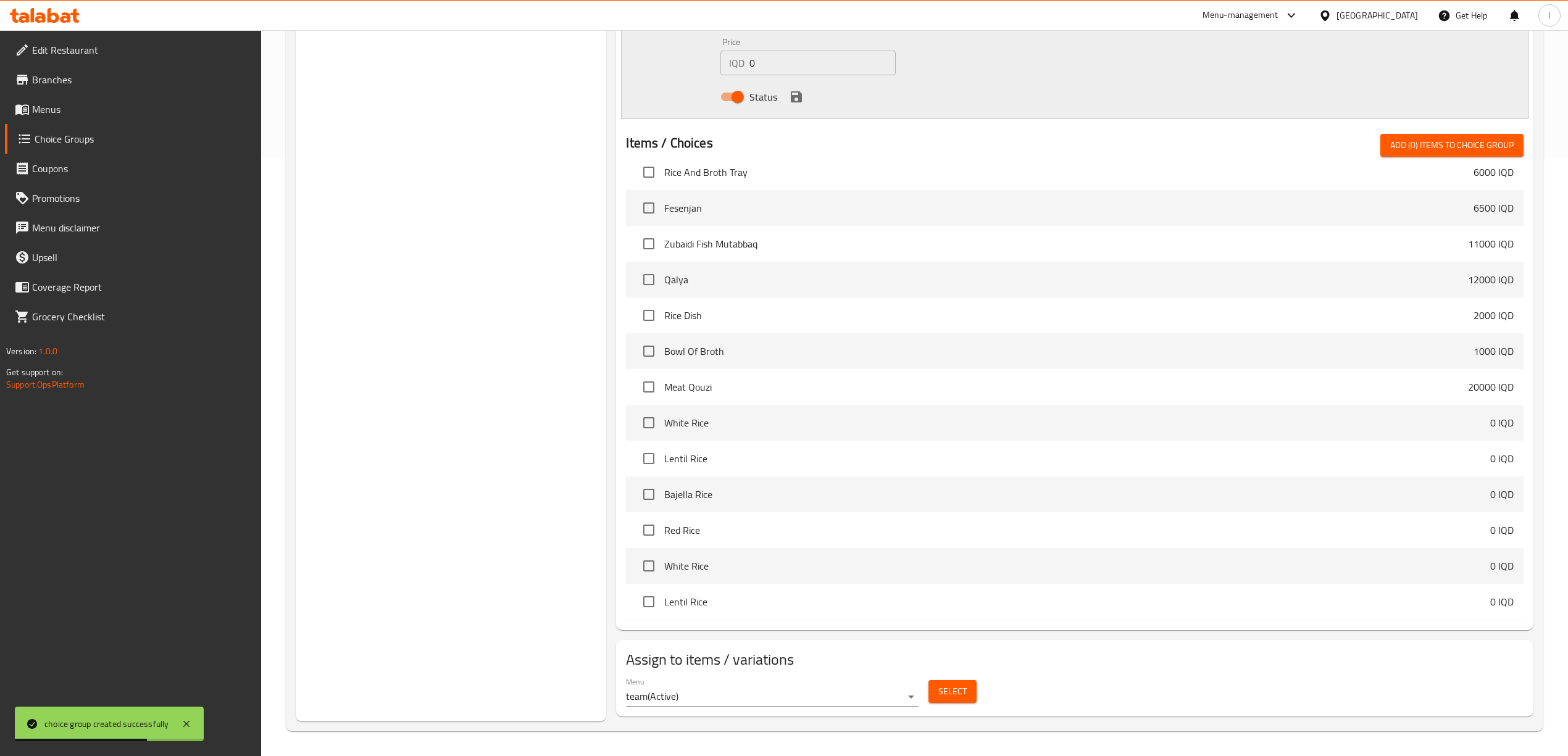
scroll to position [600, 0]
click at [944, 687] on span "Select" at bounding box center [952, 692] width 29 height 16
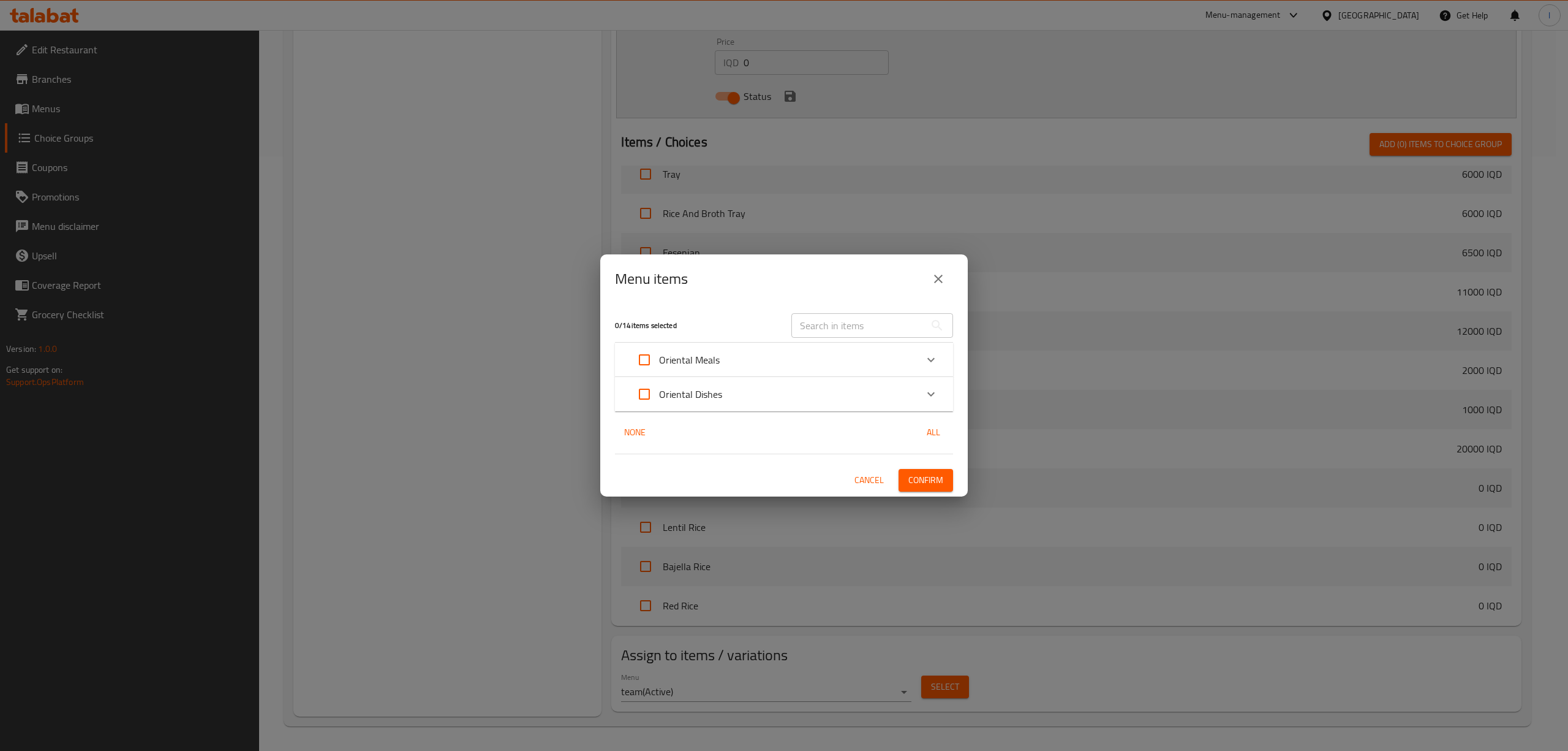
click at [779, 354] on div "Oriental Meals" at bounding box center [773, 360] width 287 height 29
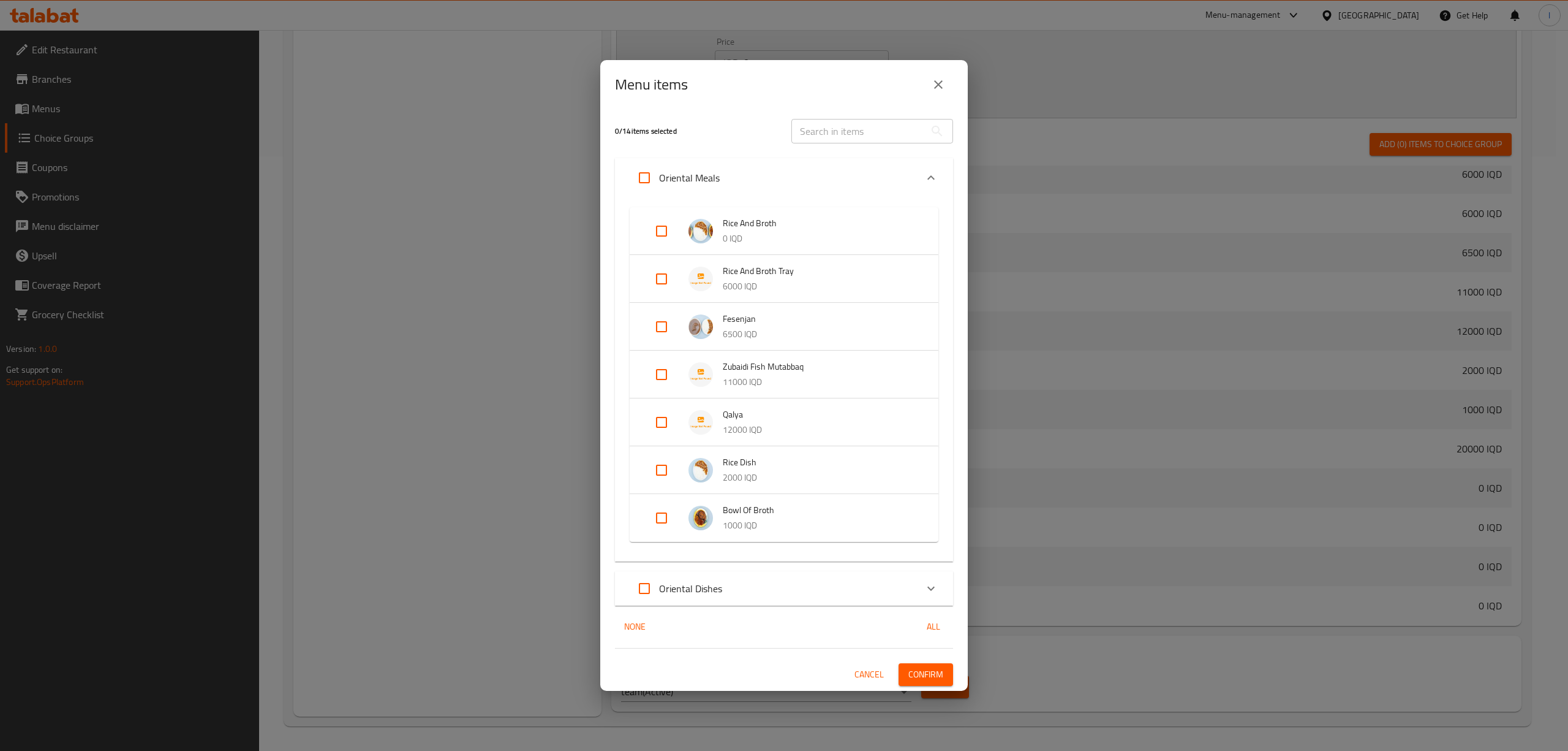
click at [662, 229] on input "Expand" at bounding box center [661, 231] width 29 height 29
checkbox input "true"
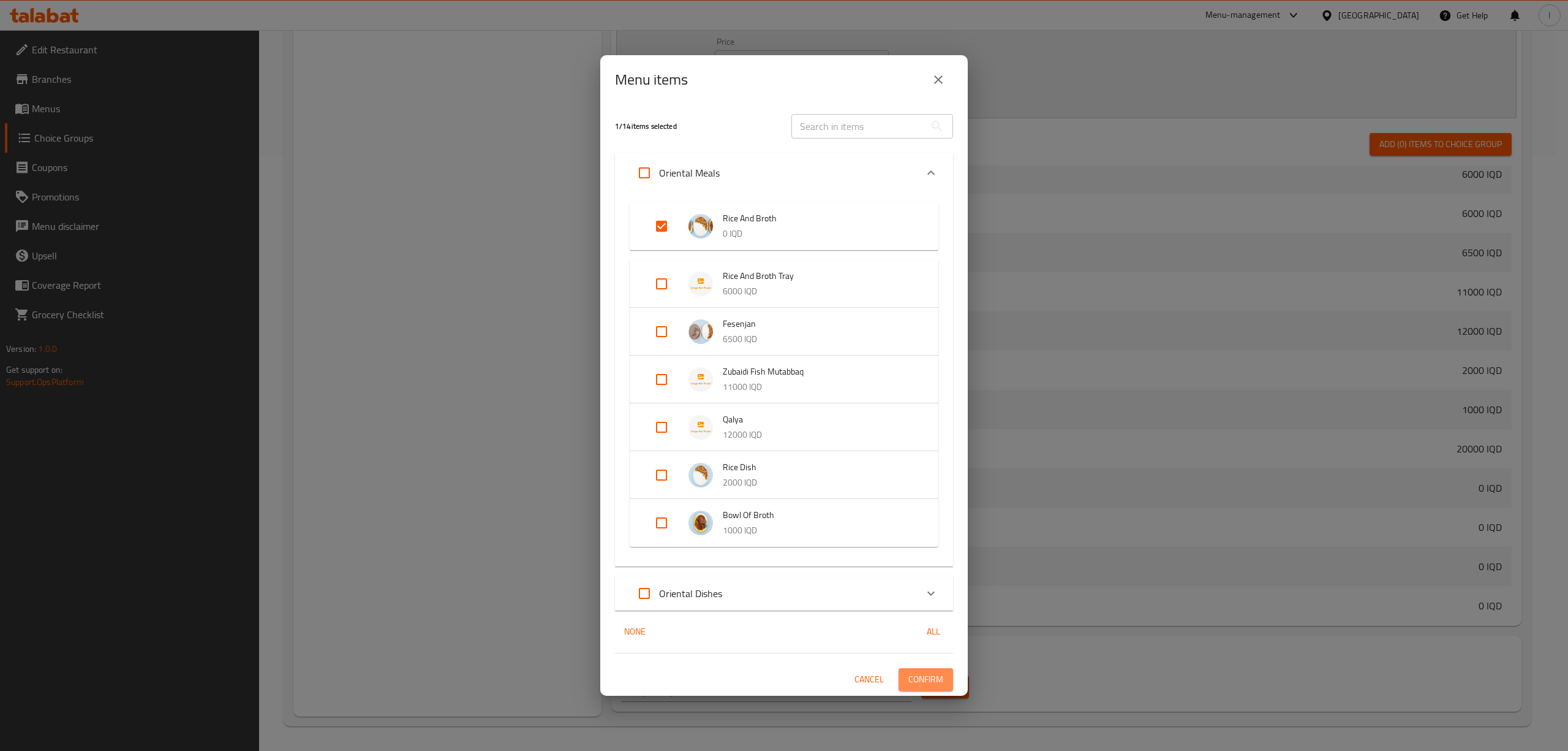
click at [927, 678] on span "Confirm" at bounding box center [925, 679] width 35 height 15
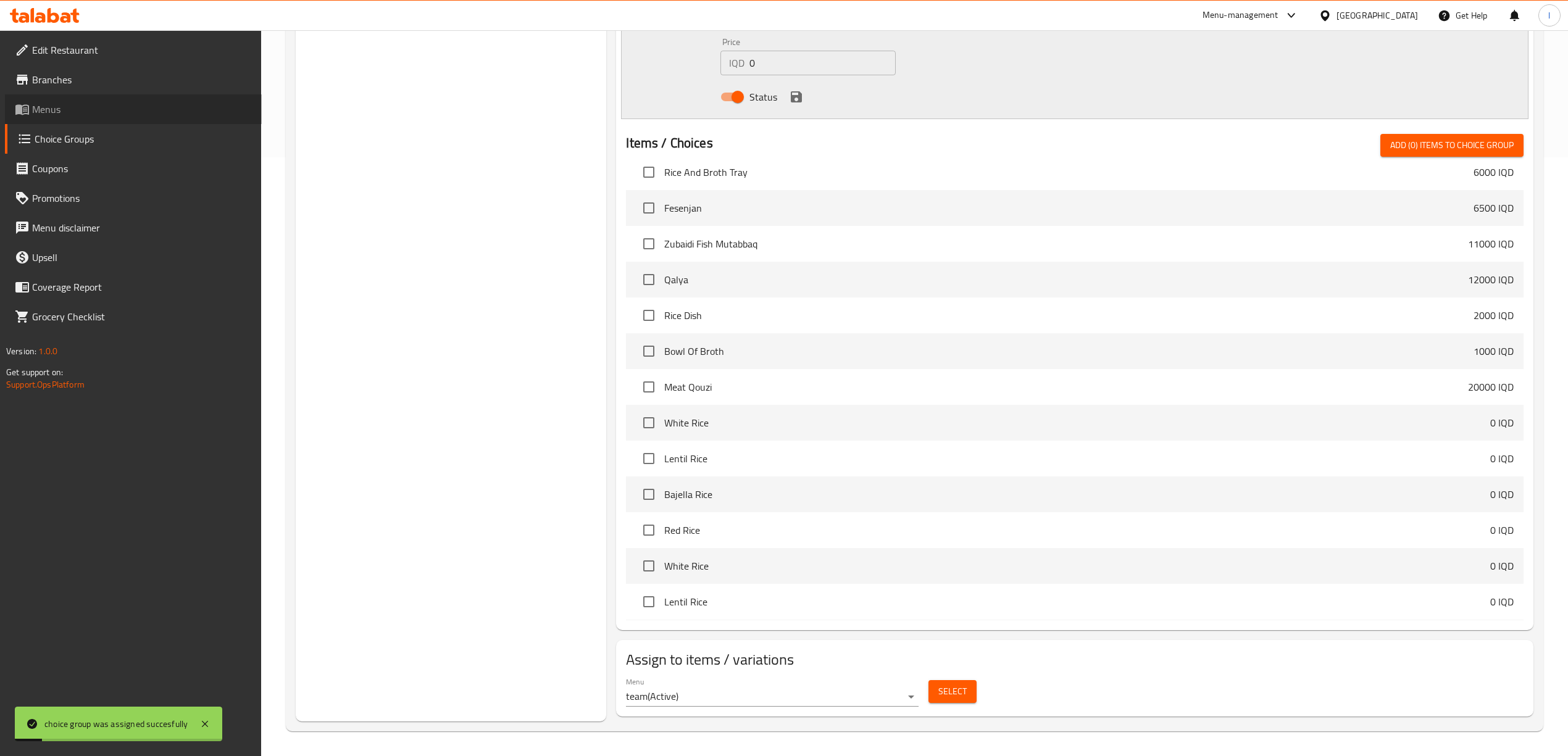
click at [52, 115] on span "Menus" at bounding box center [141, 109] width 220 height 15
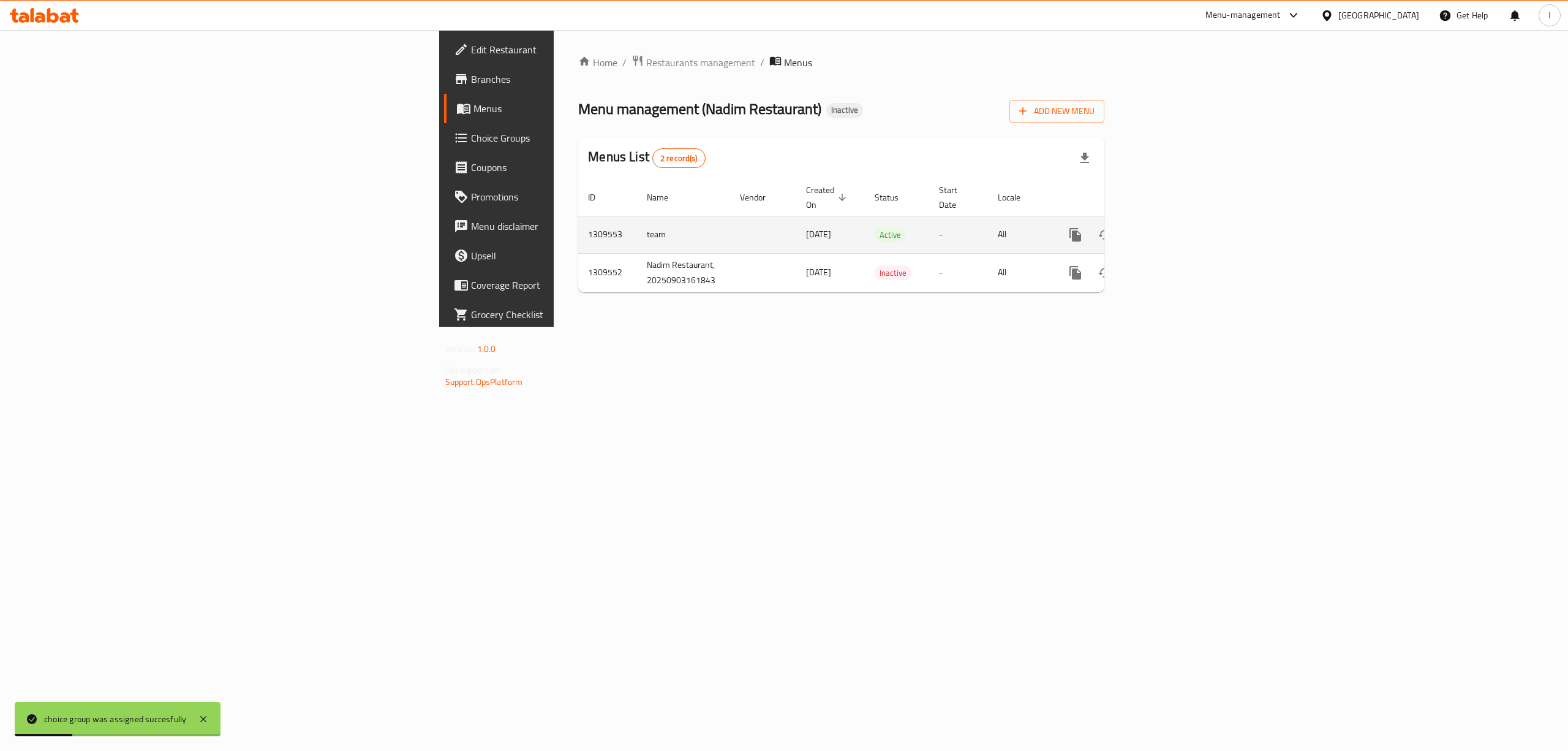
click at [1171, 228] on icon "enhanced table" at bounding box center [1164, 235] width 15 height 15
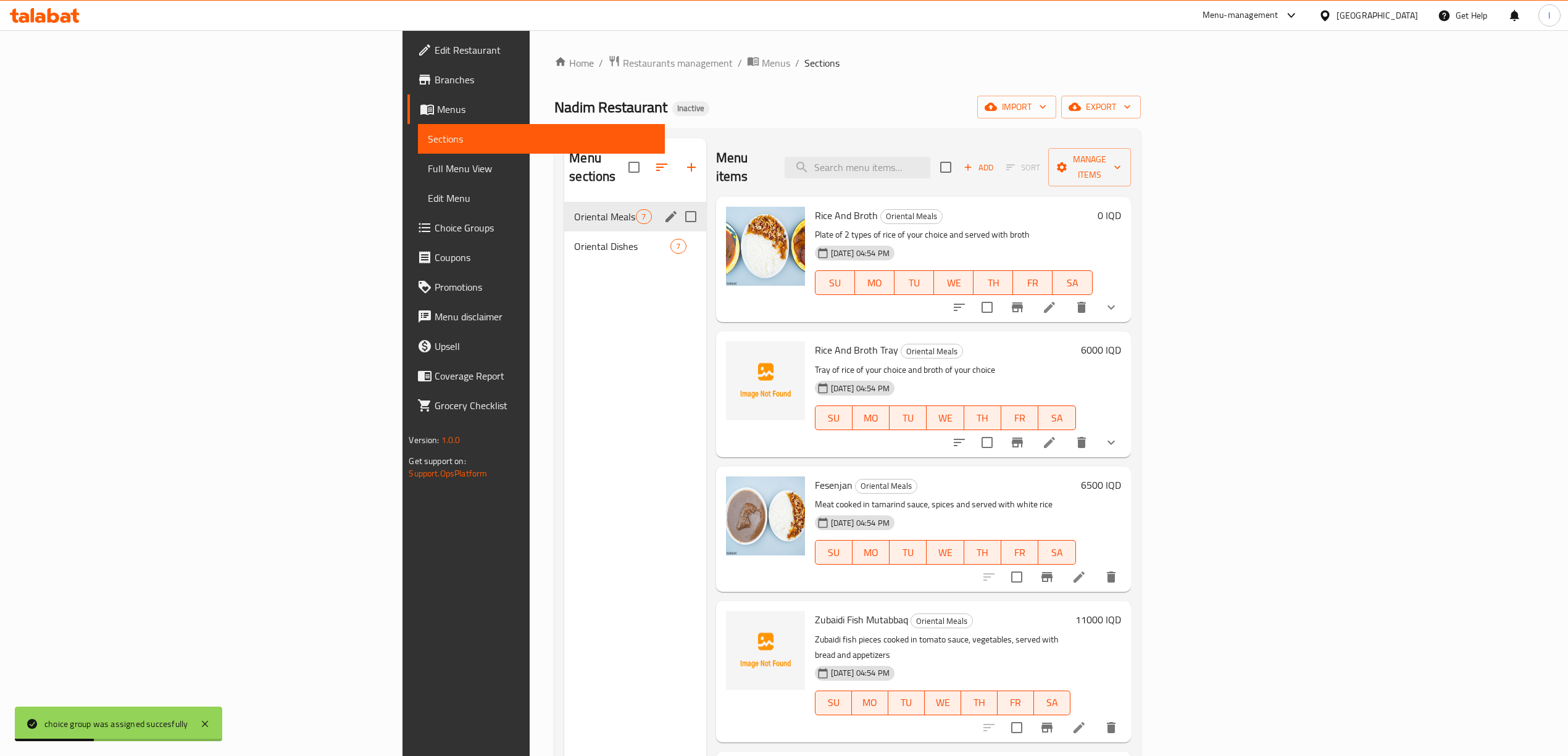
click at [564, 211] on div "Oriental Meals 7" at bounding box center [635, 217] width 141 height 30
click at [574, 209] on span "Oriental Meals" at bounding box center [604, 216] width 61 height 15
click at [564, 232] on div "Oriental Dishes 7" at bounding box center [635, 246] width 141 height 30
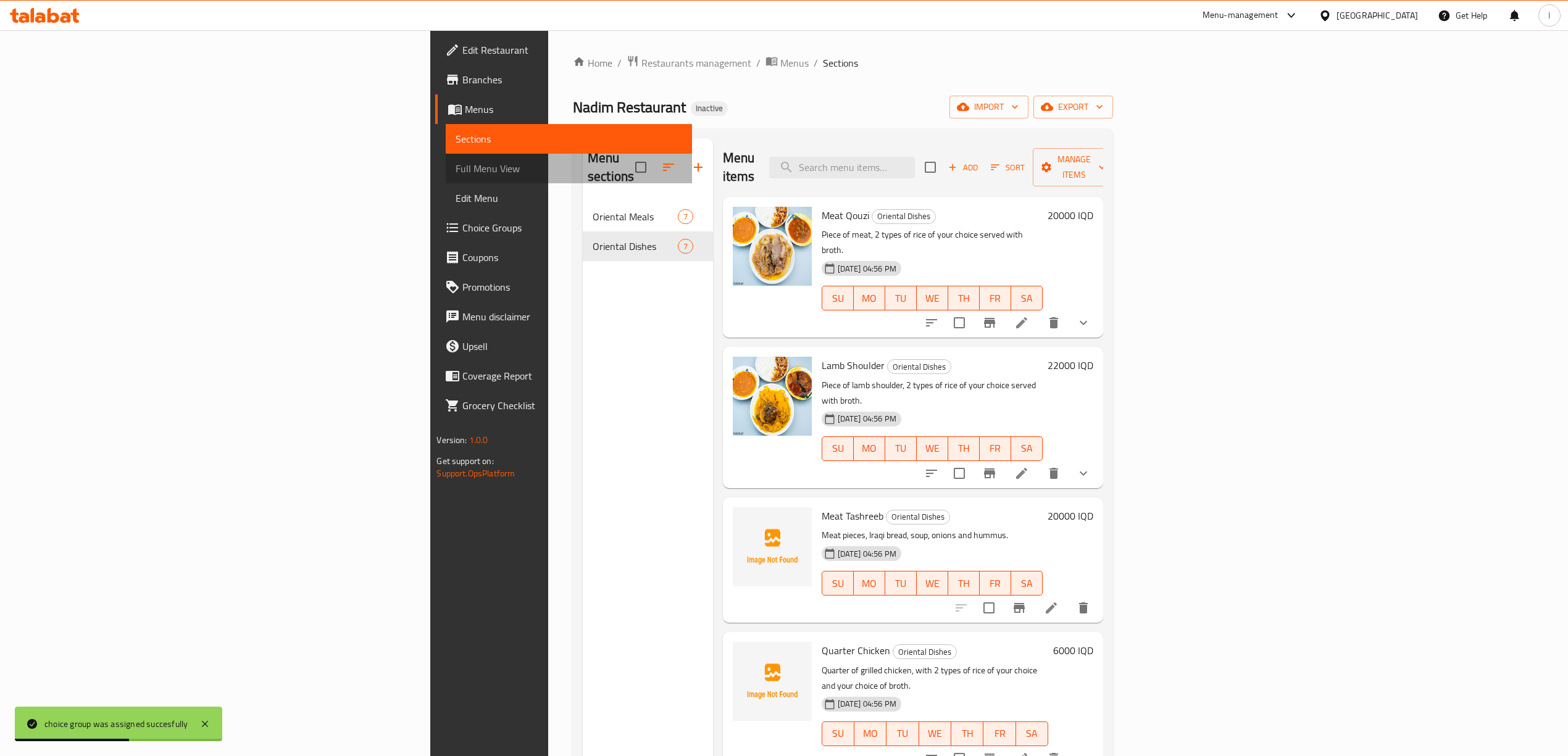
click at [456, 164] on span "Full Menu View" at bounding box center [568, 168] width 226 height 15
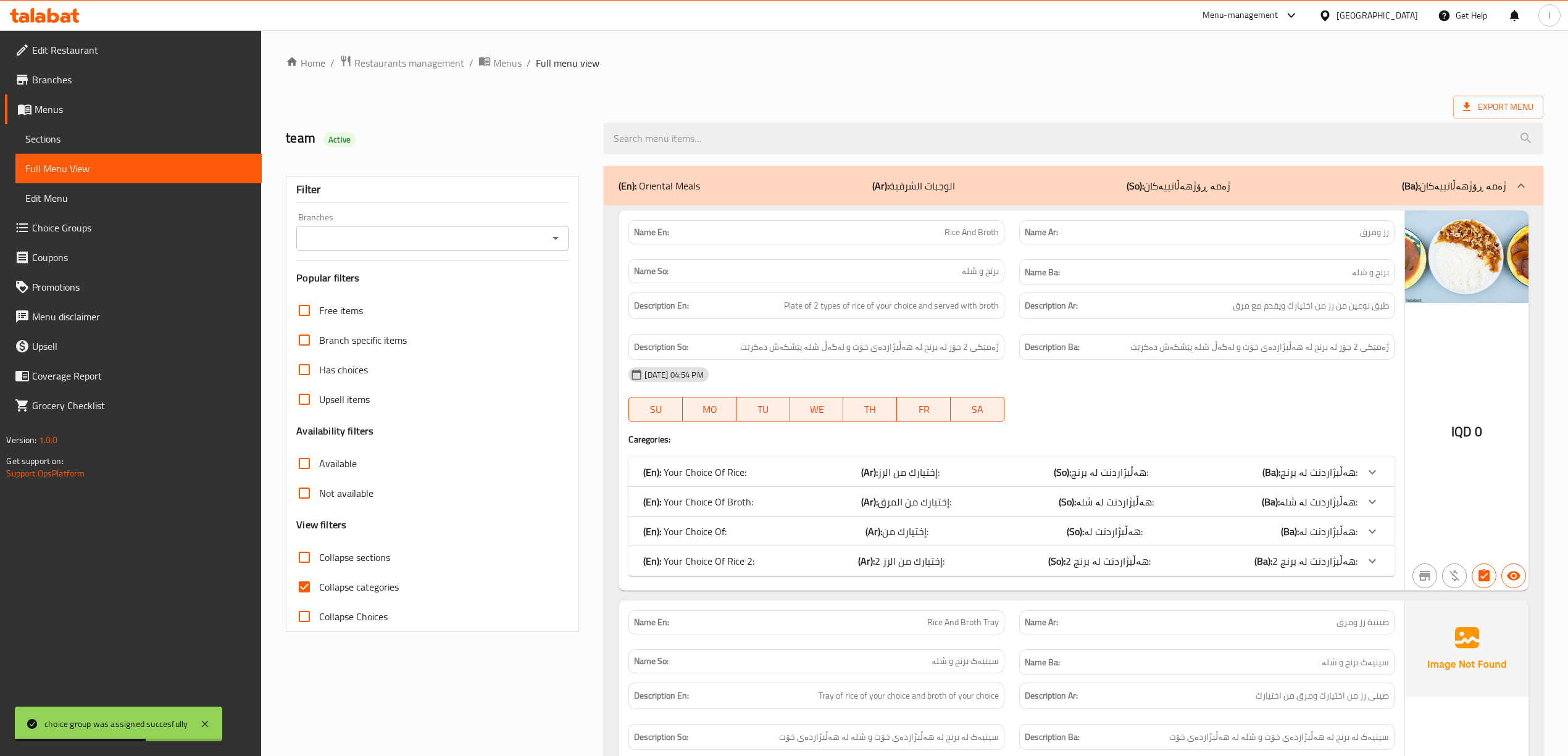
click at [452, 235] on input "Branches" at bounding box center [422, 238] width 244 height 17
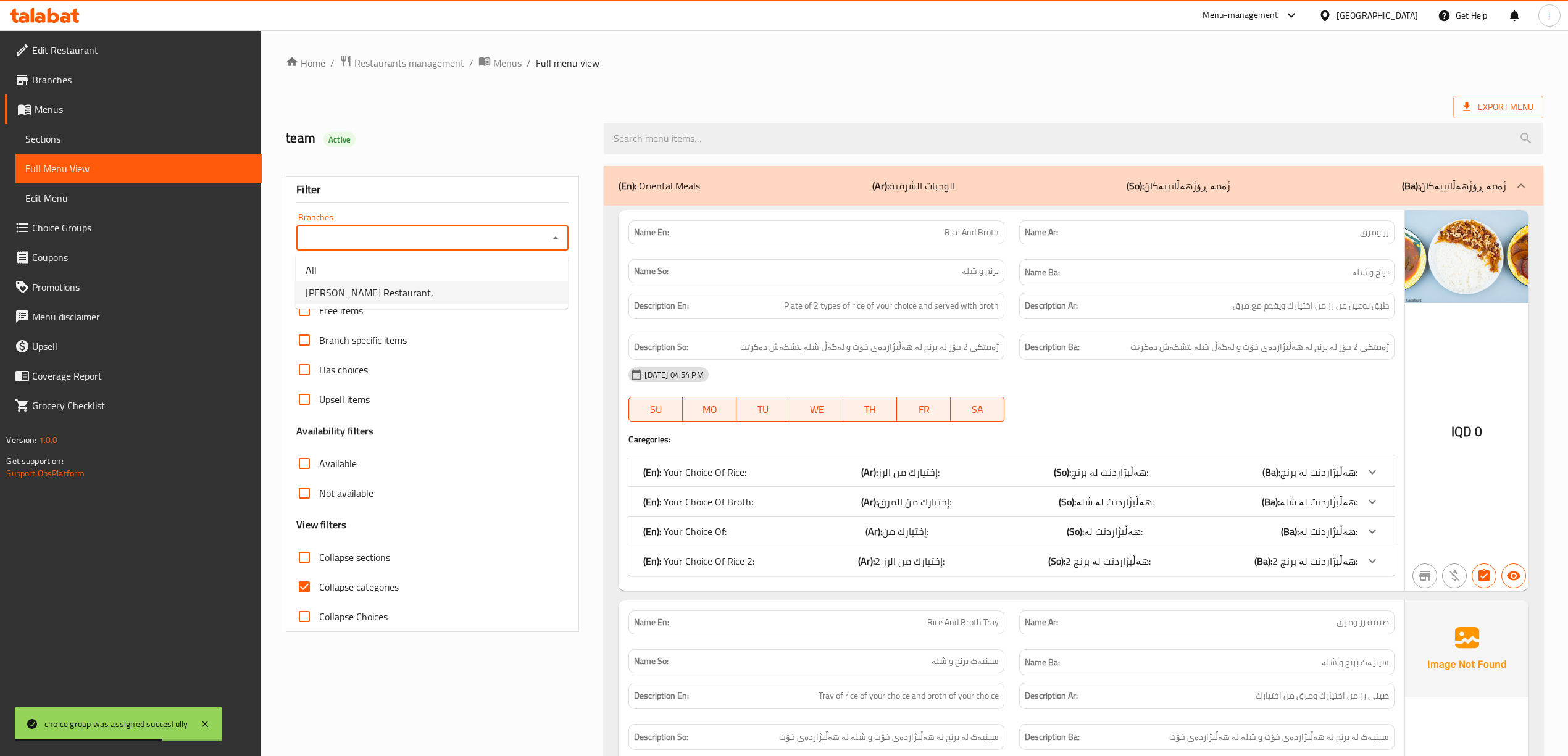
click at [415, 287] on li "[PERSON_NAME] Restaurant," at bounding box center [431, 292] width 272 height 23
type input "[PERSON_NAME] Restaurant,"
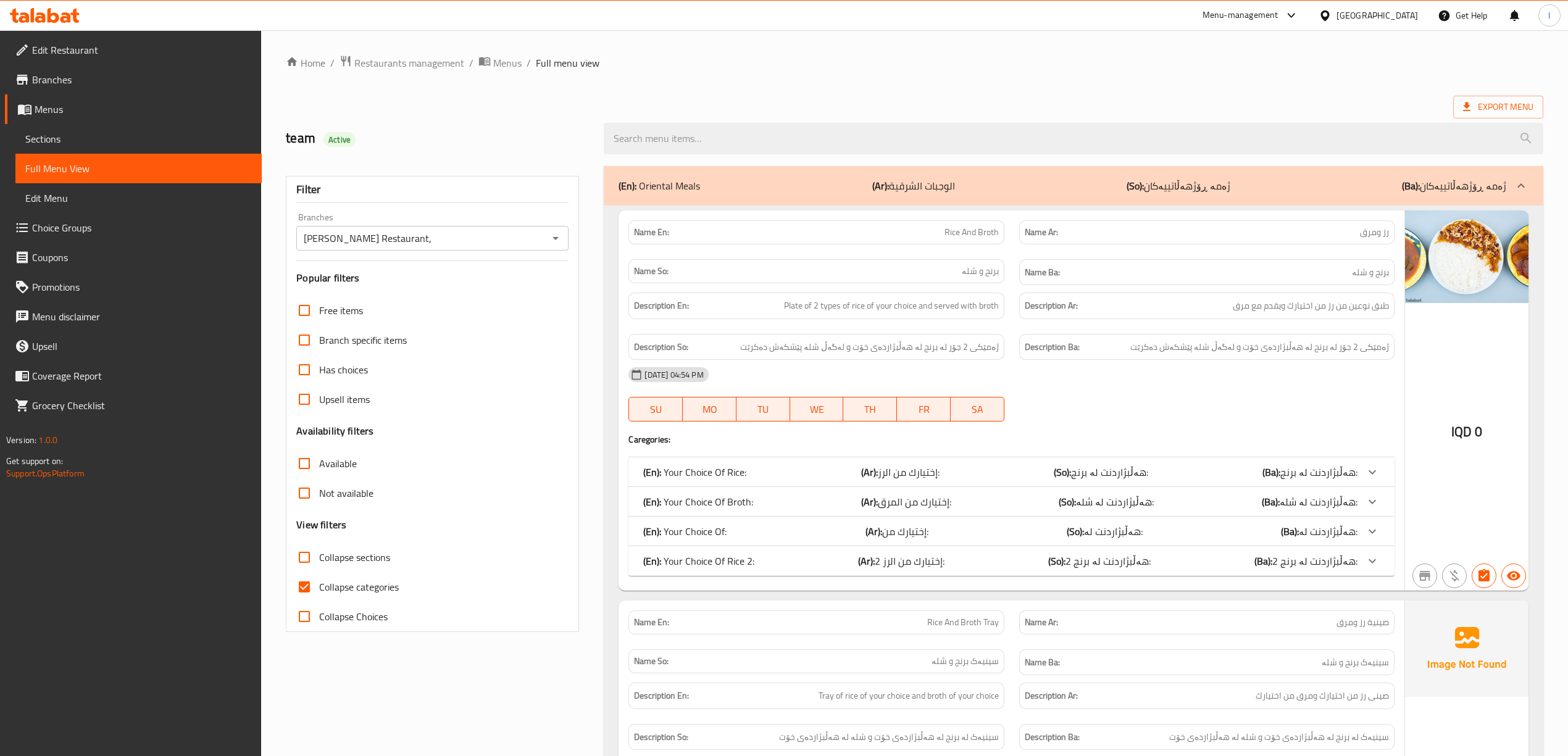
click at [1067, 189] on div "(En): Oriental Meals (Ar): الوجبات الشرقية (So): ژەمە ڕۆژهەڵاتییەکان (Ba): ژەمە…" at bounding box center [1062, 185] width 887 height 15
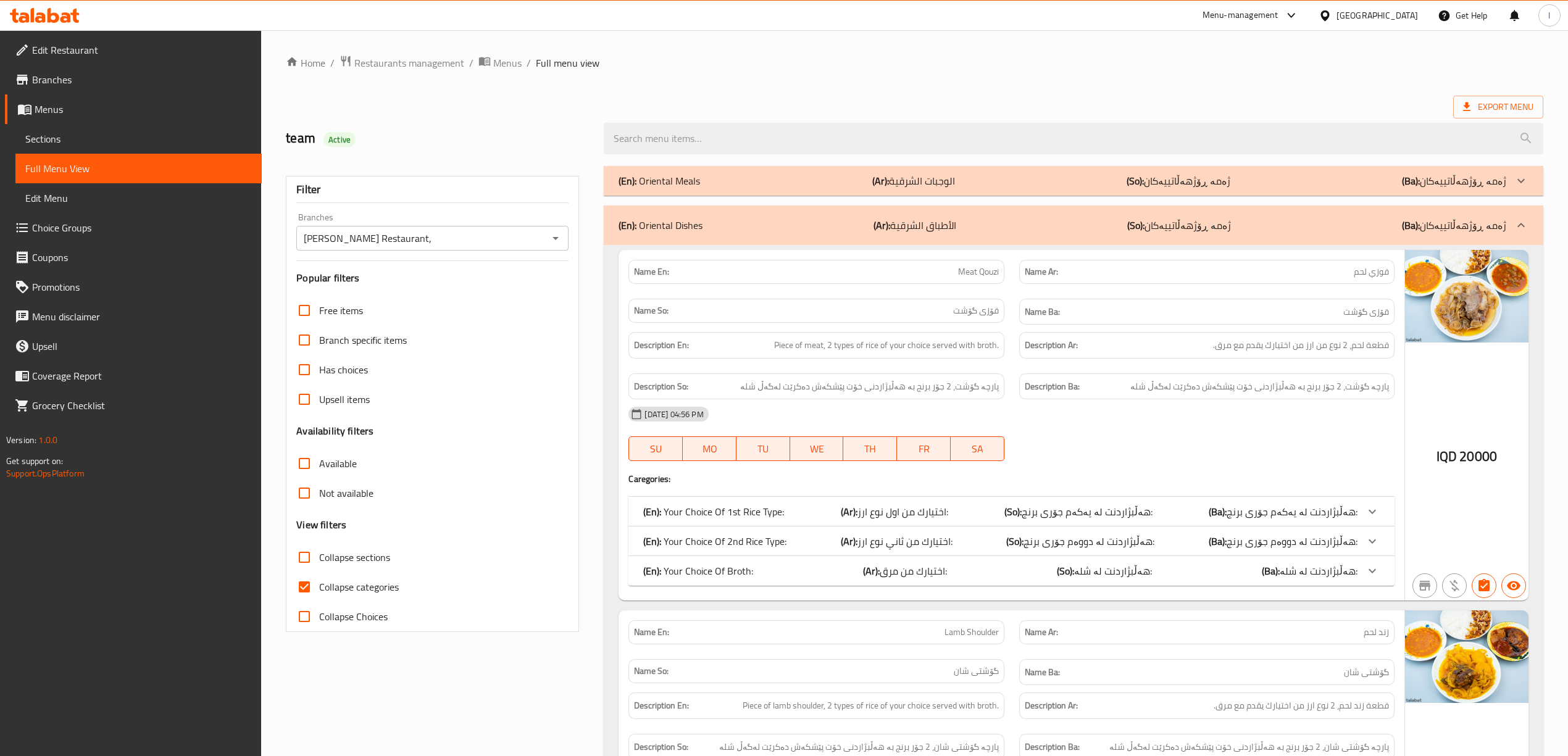
click at [1056, 180] on div "(En): Oriental Meals (Ar): الوجبات الشرقية (So): ژەمە ڕۆژهەڵاتییەکان (Ba): ژەمە…" at bounding box center [1062, 180] width 887 height 15
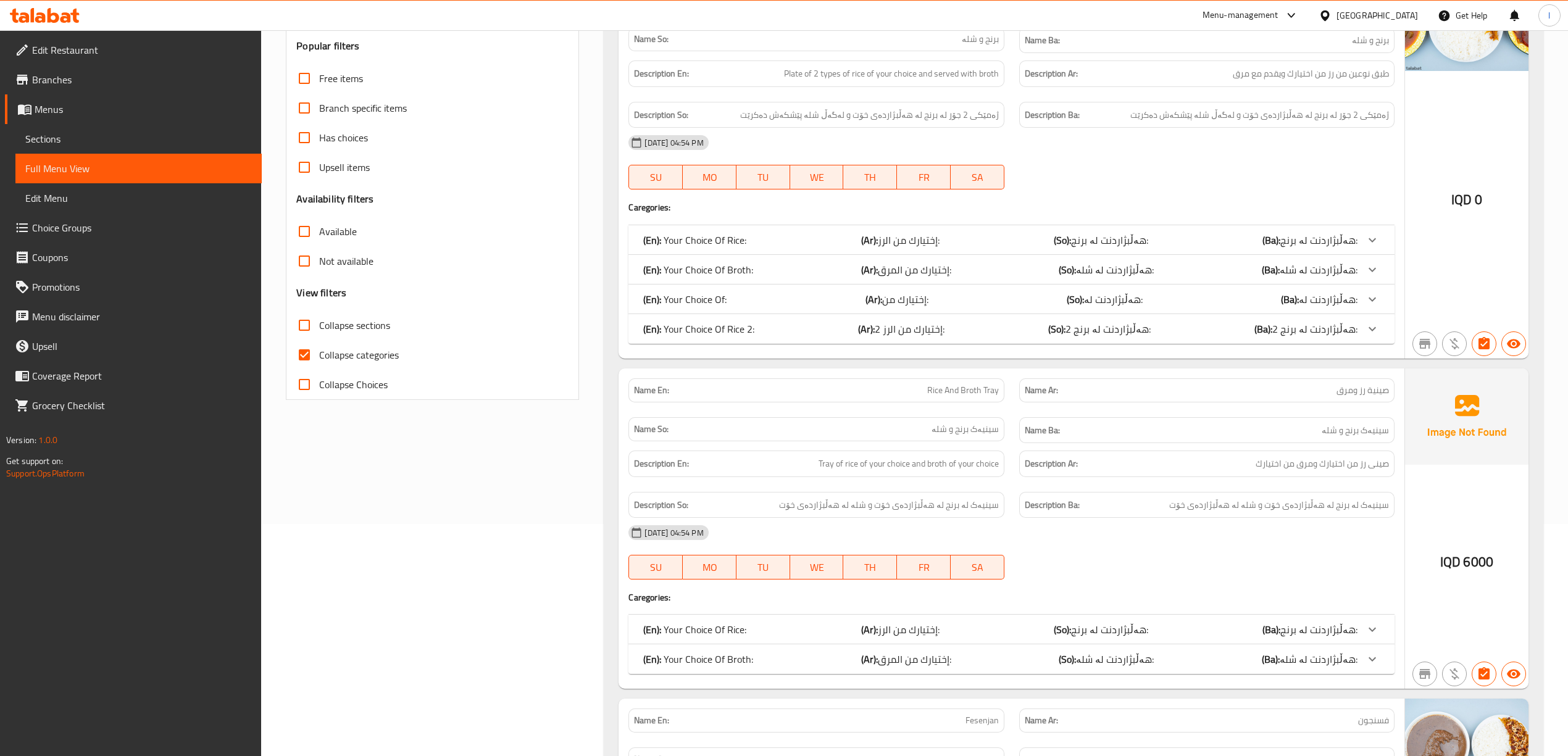
scroll to position [242, 0]
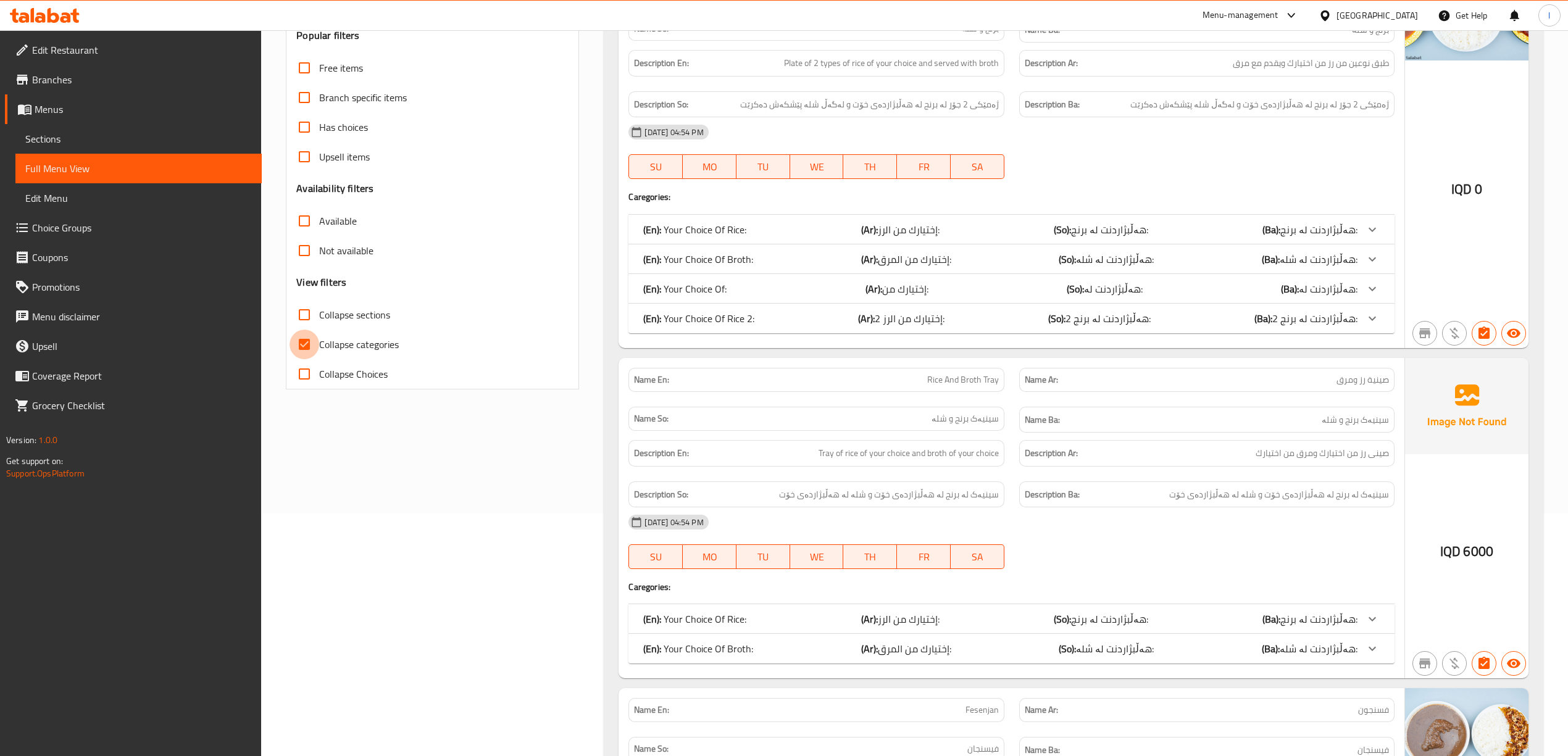
click at [312, 344] on input "Collapse categories" at bounding box center [304, 344] width 30 height 30
checkbox input "false"
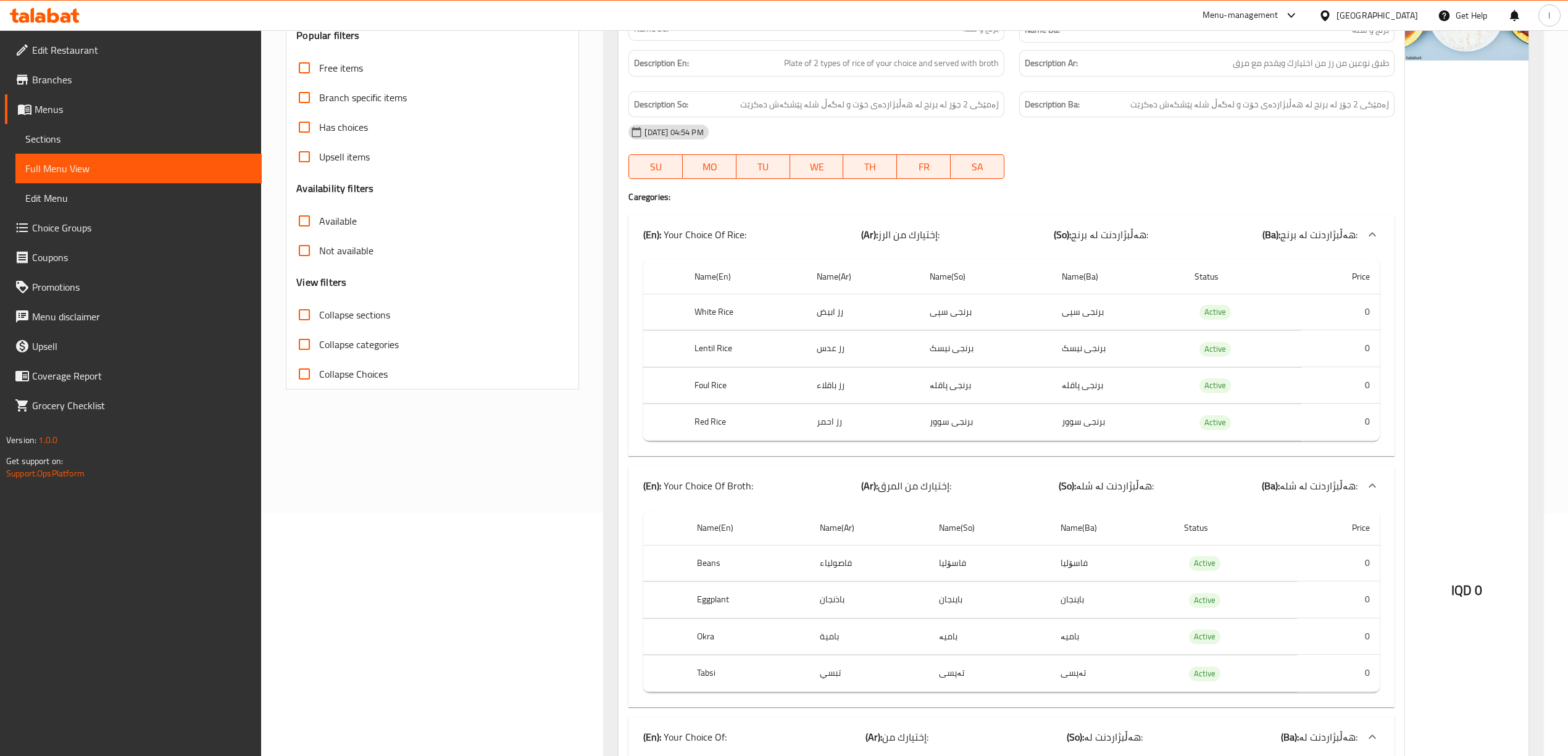
click at [398, 312] on div "Collapse sections" at bounding box center [432, 315] width 272 height 30
click at [346, 319] on span "Collapse sections" at bounding box center [354, 314] width 71 height 15
click at [319, 319] on input "Collapse sections" at bounding box center [304, 315] width 30 height 30
checkbox input "true"
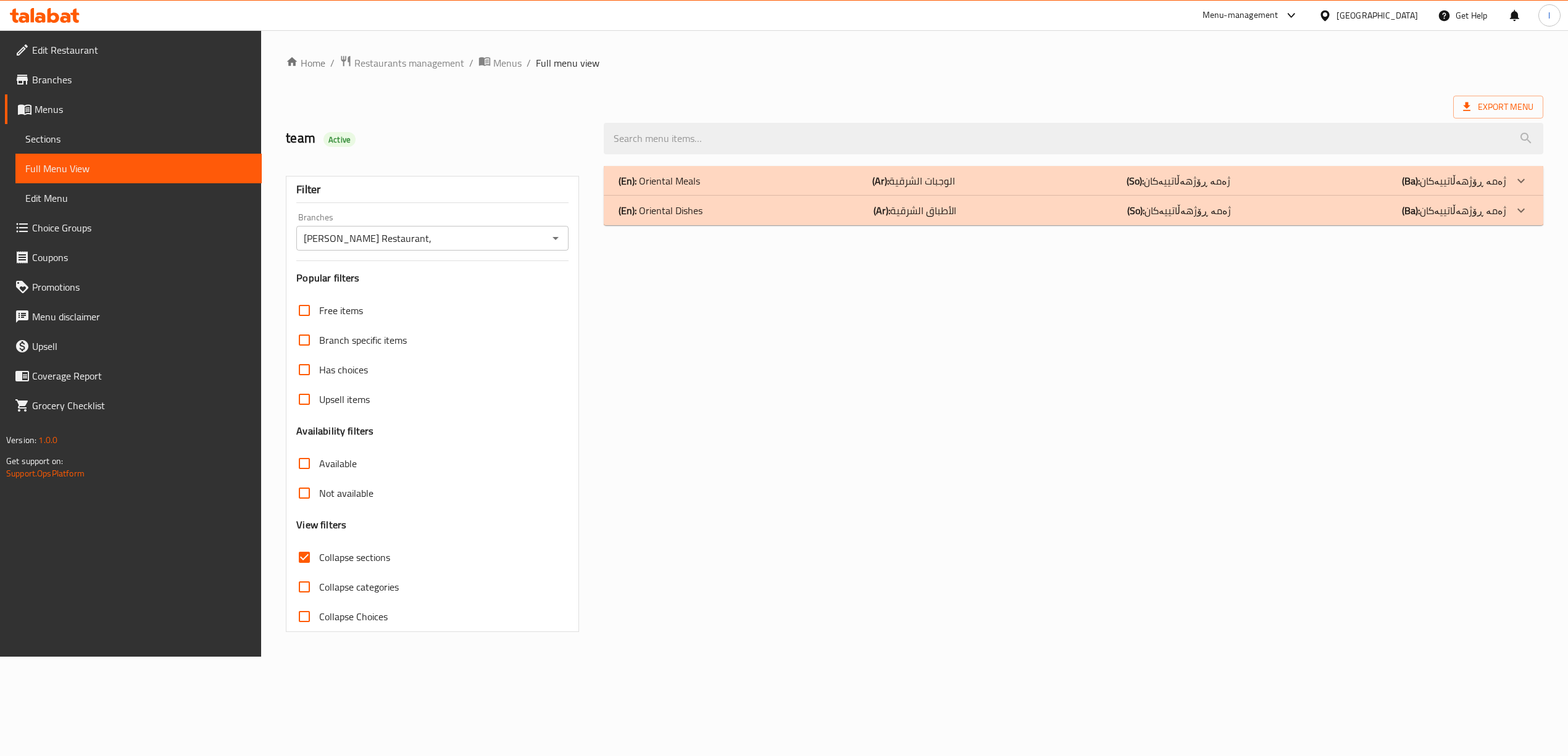
scroll to position [0, 0]
click at [779, 180] on div "(En): Oriental Meals (Ar): الوجبات الشرقية (So): ژەمە ڕۆژهەڵاتییەکان (Ba): ژەمە…" at bounding box center [1070, 180] width 895 height 15
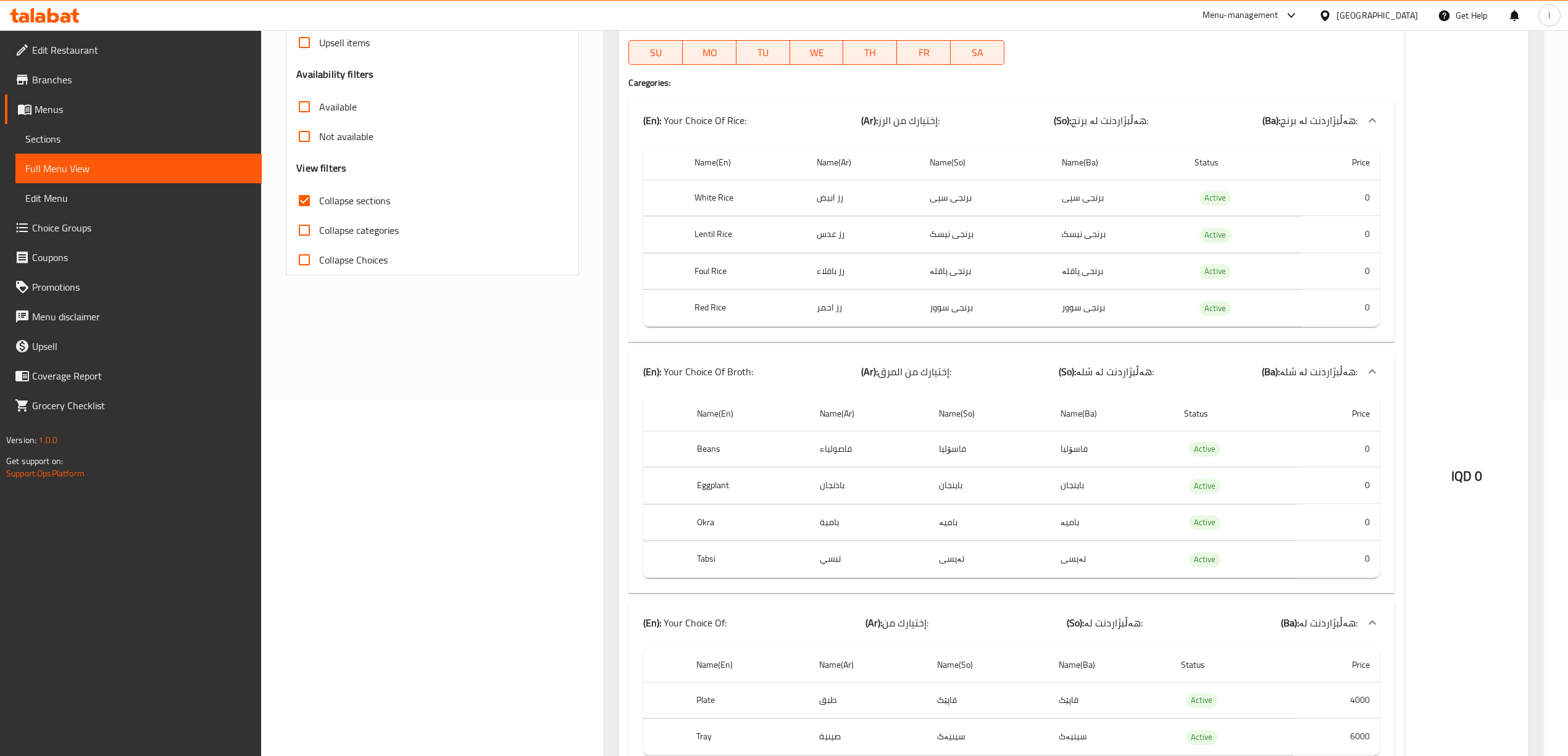
scroll to position [334, 0]
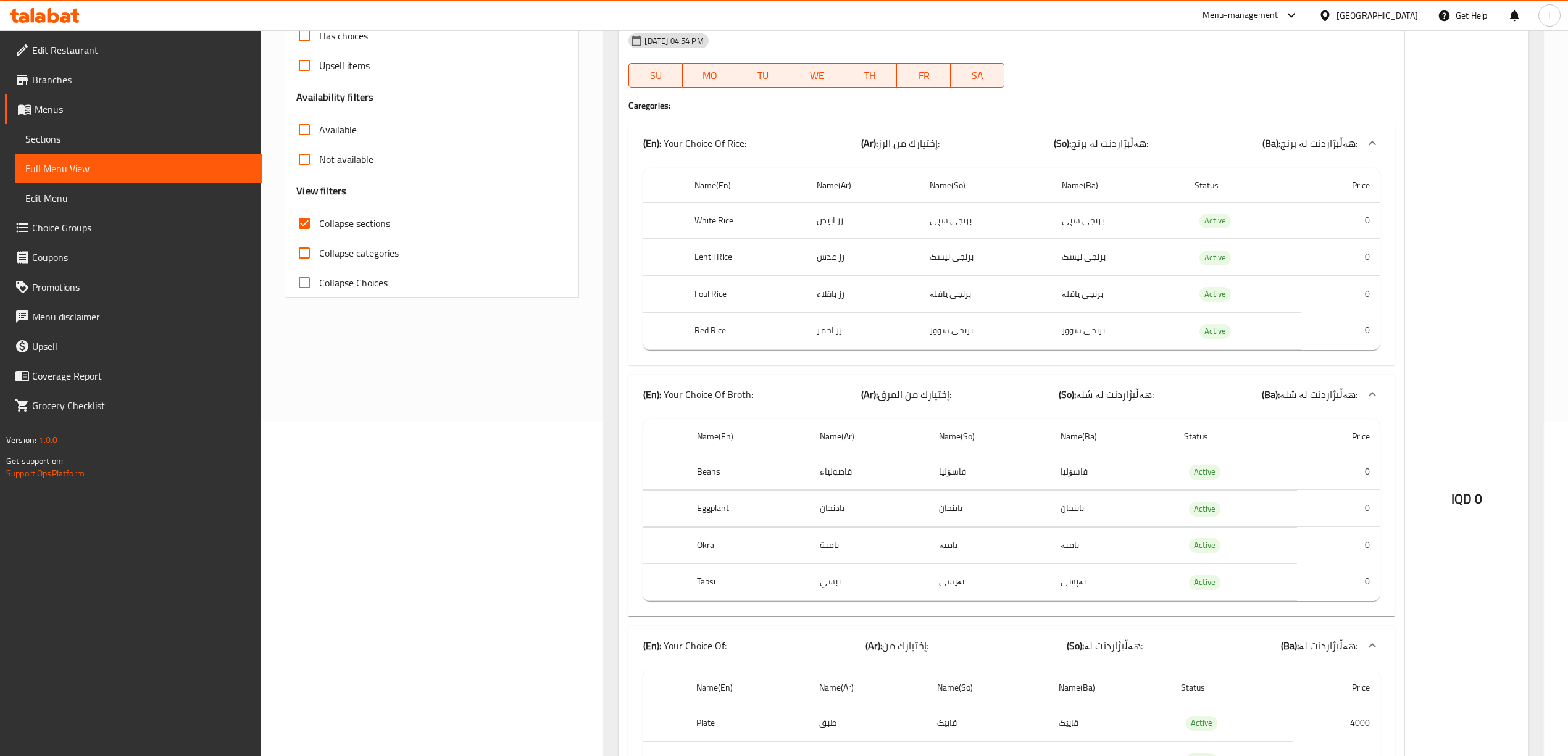
drag, startPoint x: 816, startPoint y: 298, endPoint x: 885, endPoint y: 302, distance: 69.1
click at [885, 302] on td "رز باقلاء" at bounding box center [863, 294] width 113 height 37
copy td "رز باقلاء"
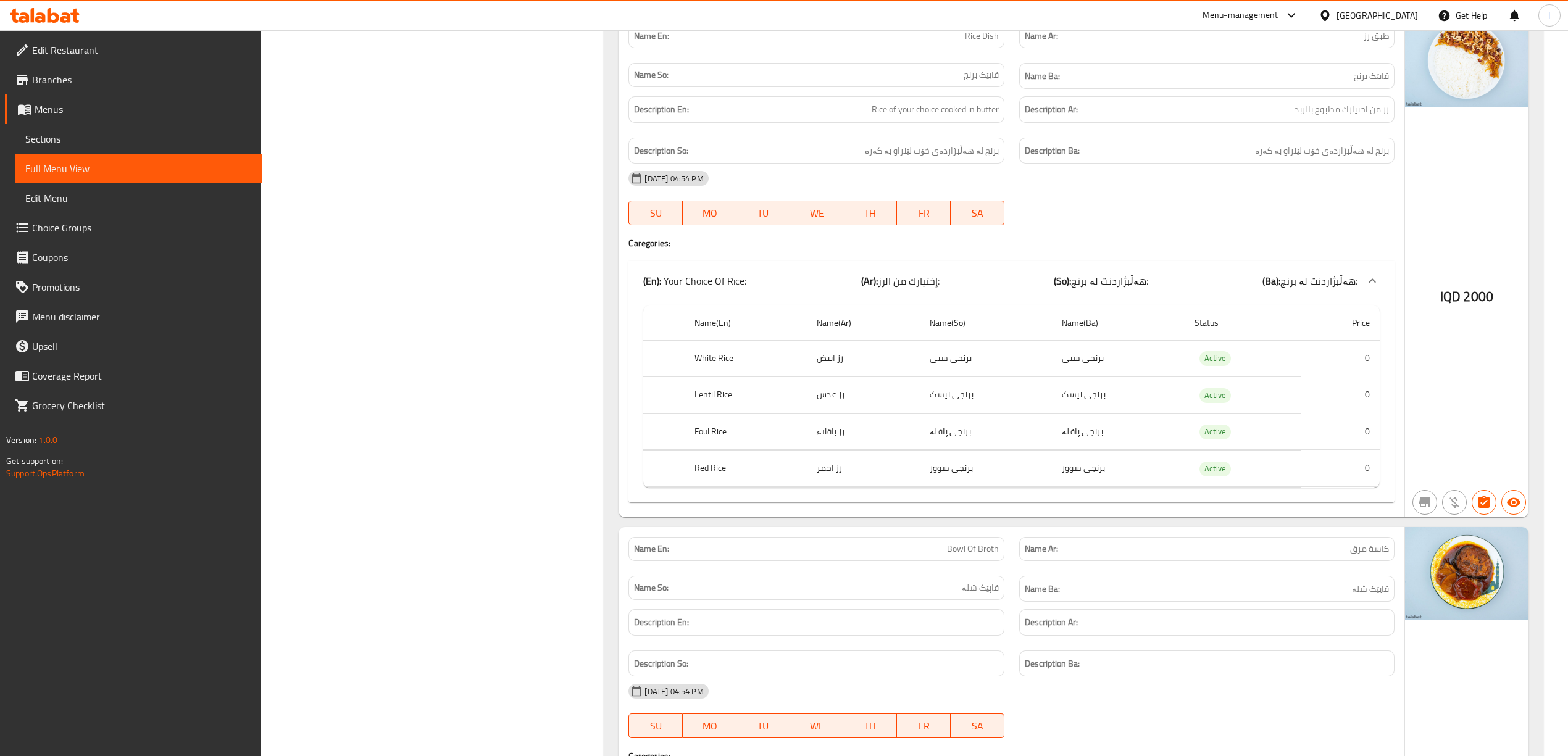
scroll to position [2872, 0]
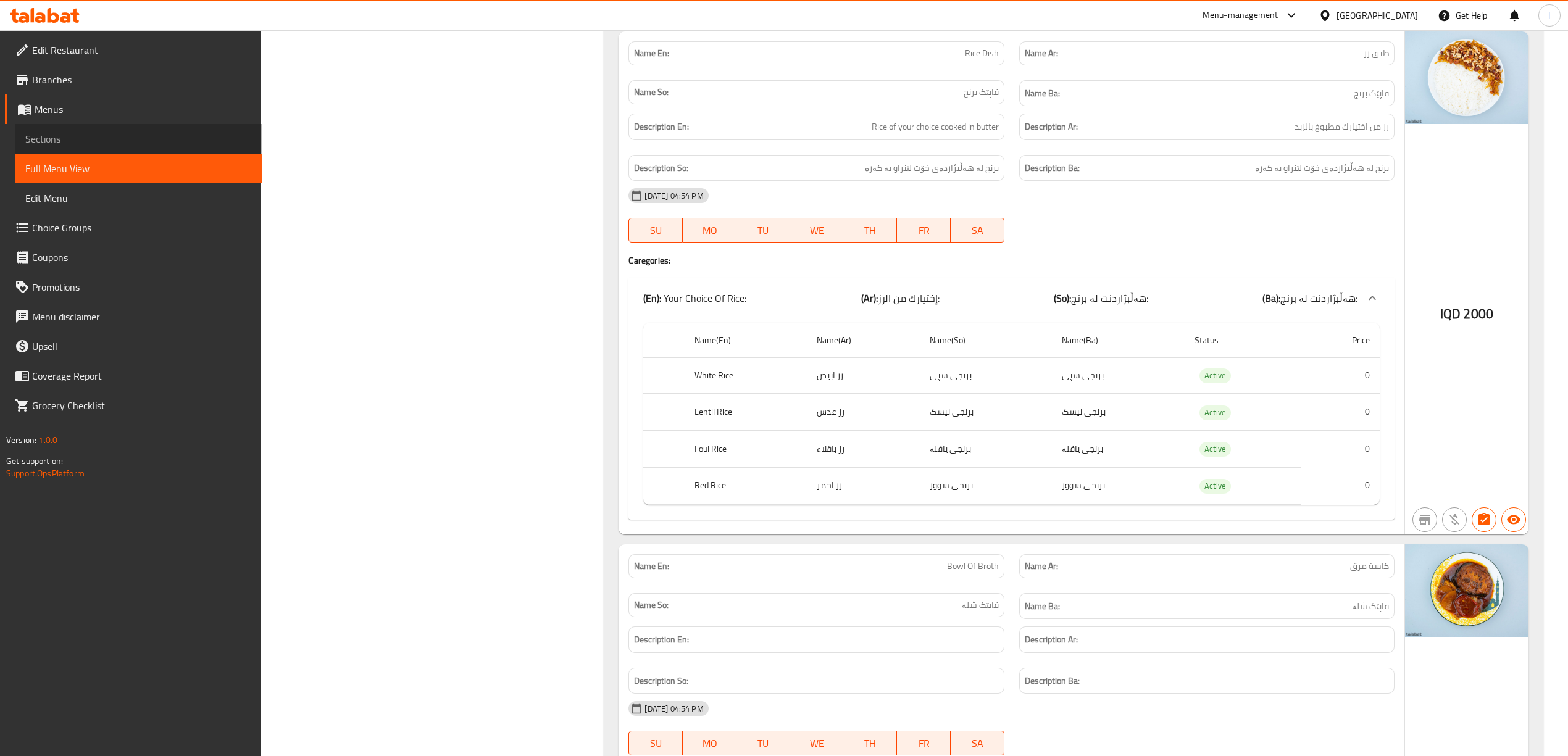
click at [75, 134] on span "Sections" at bounding box center [138, 138] width 226 height 15
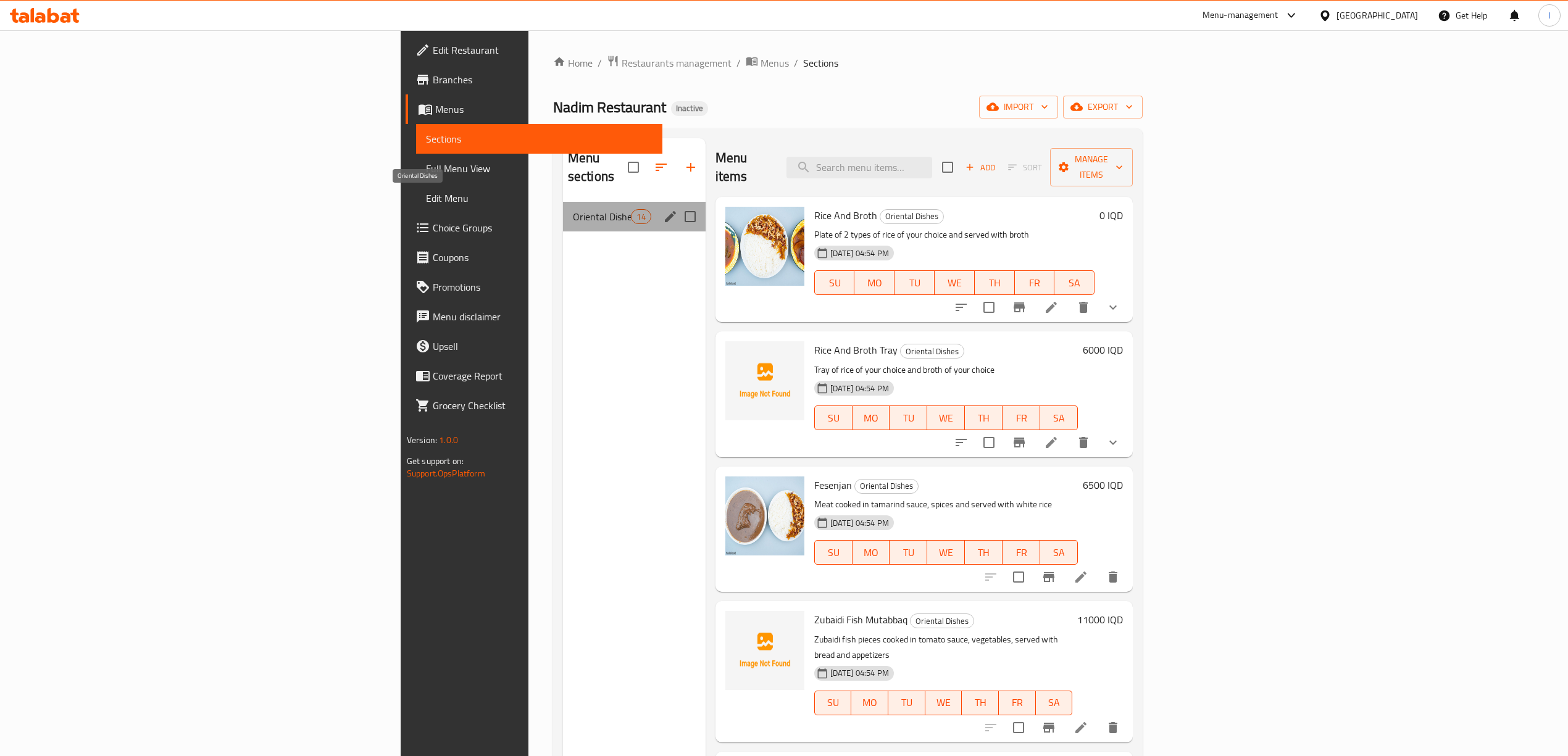
click at [573, 209] on span "Oriental Dishes" at bounding box center [602, 216] width 58 height 15
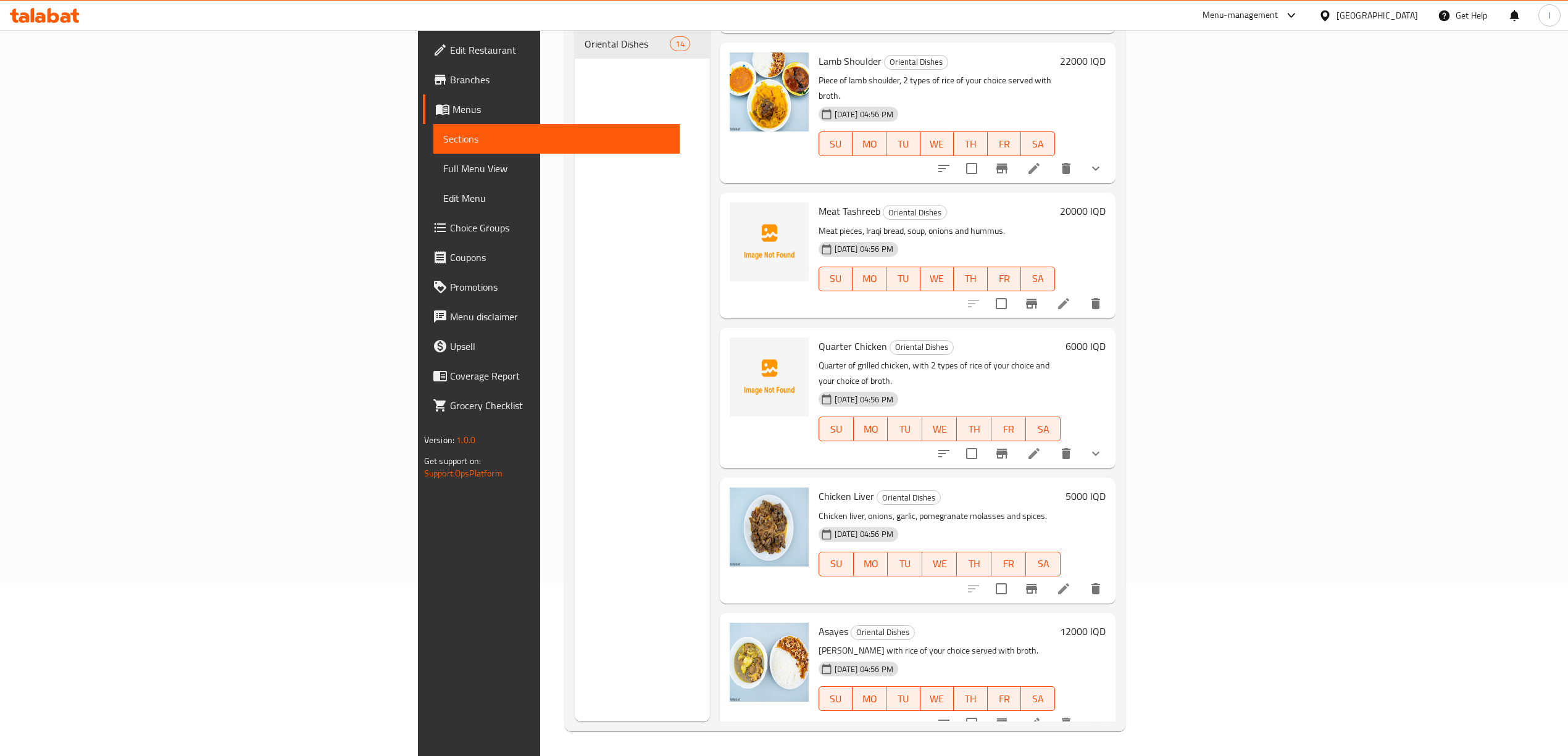
scroll to position [1143, 0]
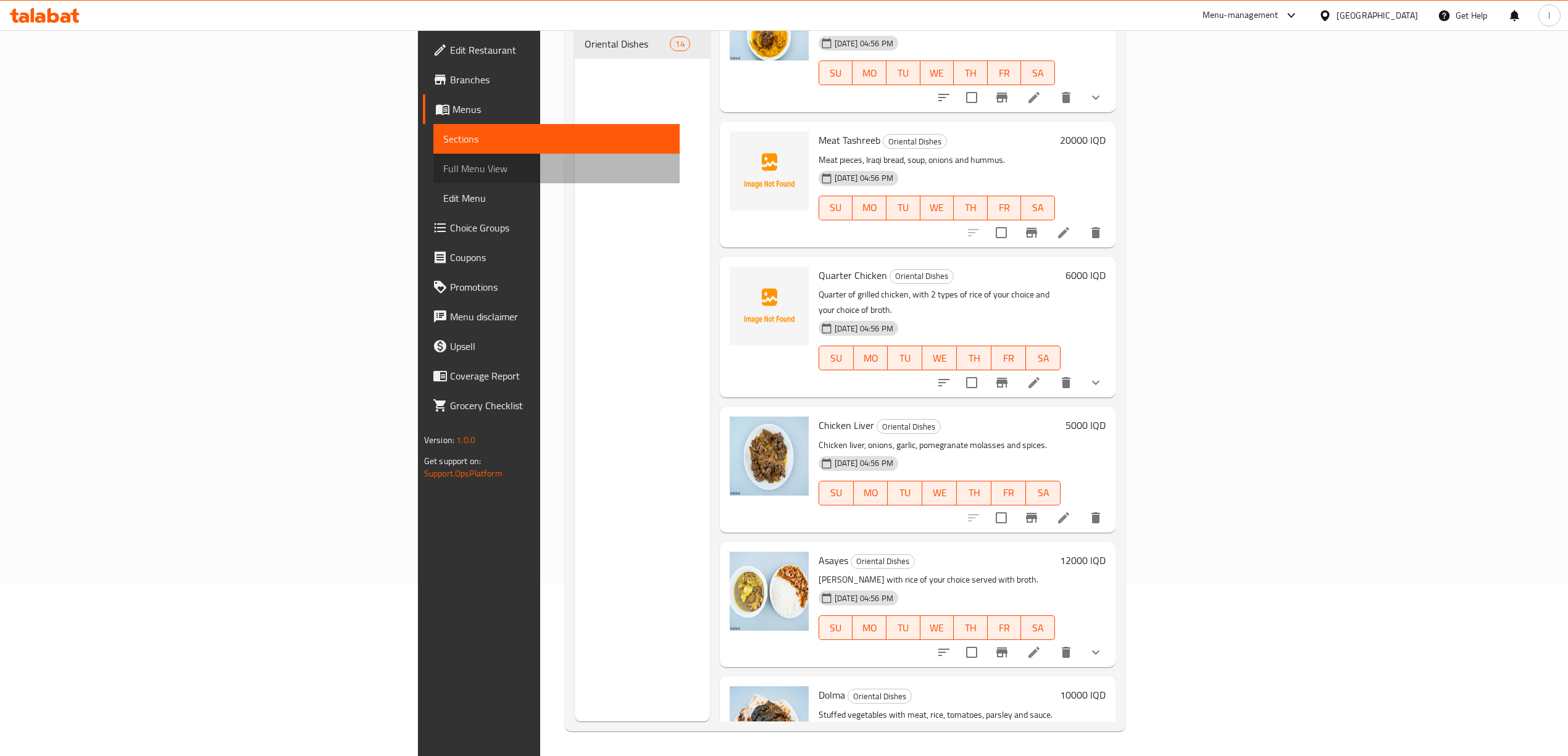
click at [433, 178] on link "Full Menu View" at bounding box center [556, 169] width 246 height 30
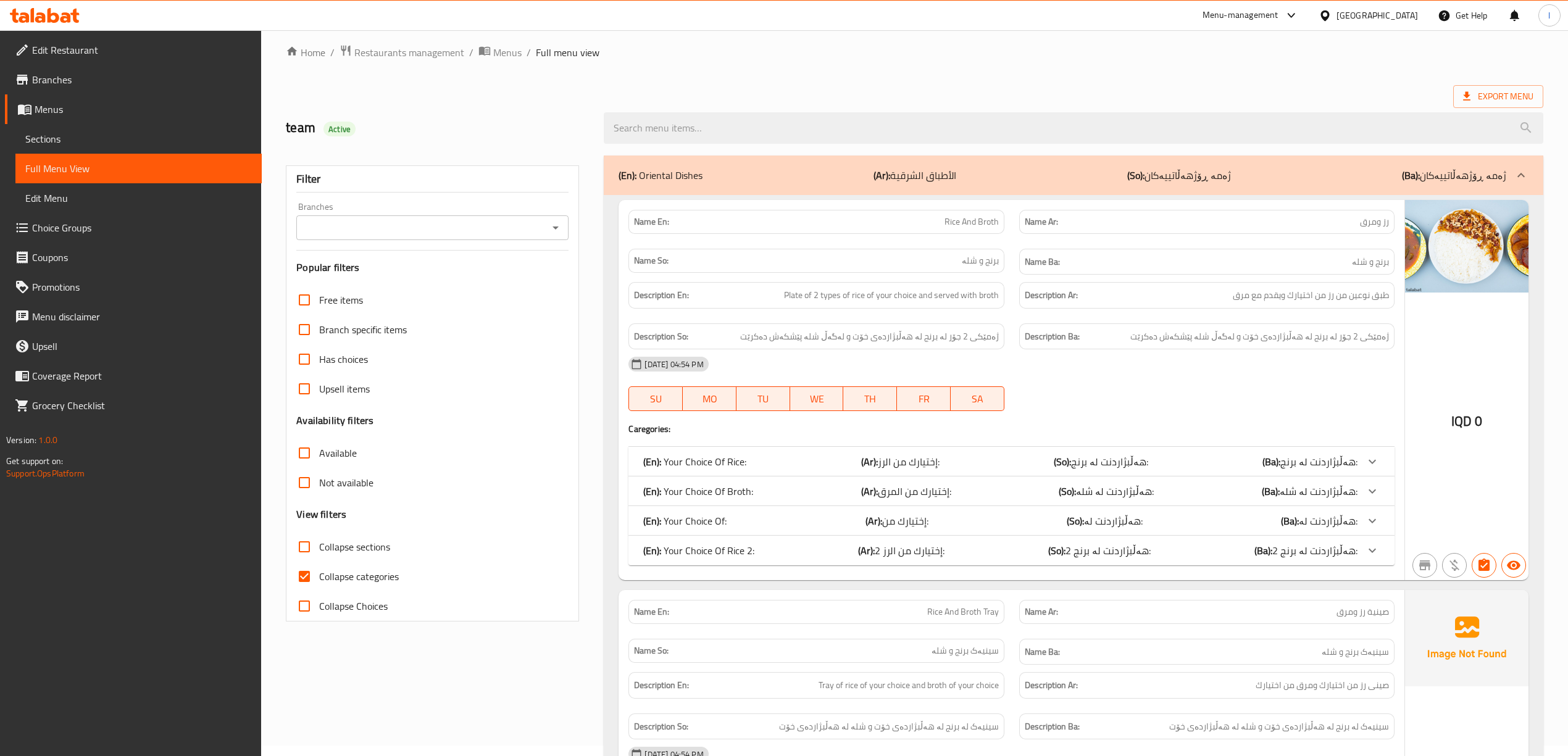
scroll to position [9, 0]
click at [378, 227] on input "Branches" at bounding box center [422, 229] width 244 height 17
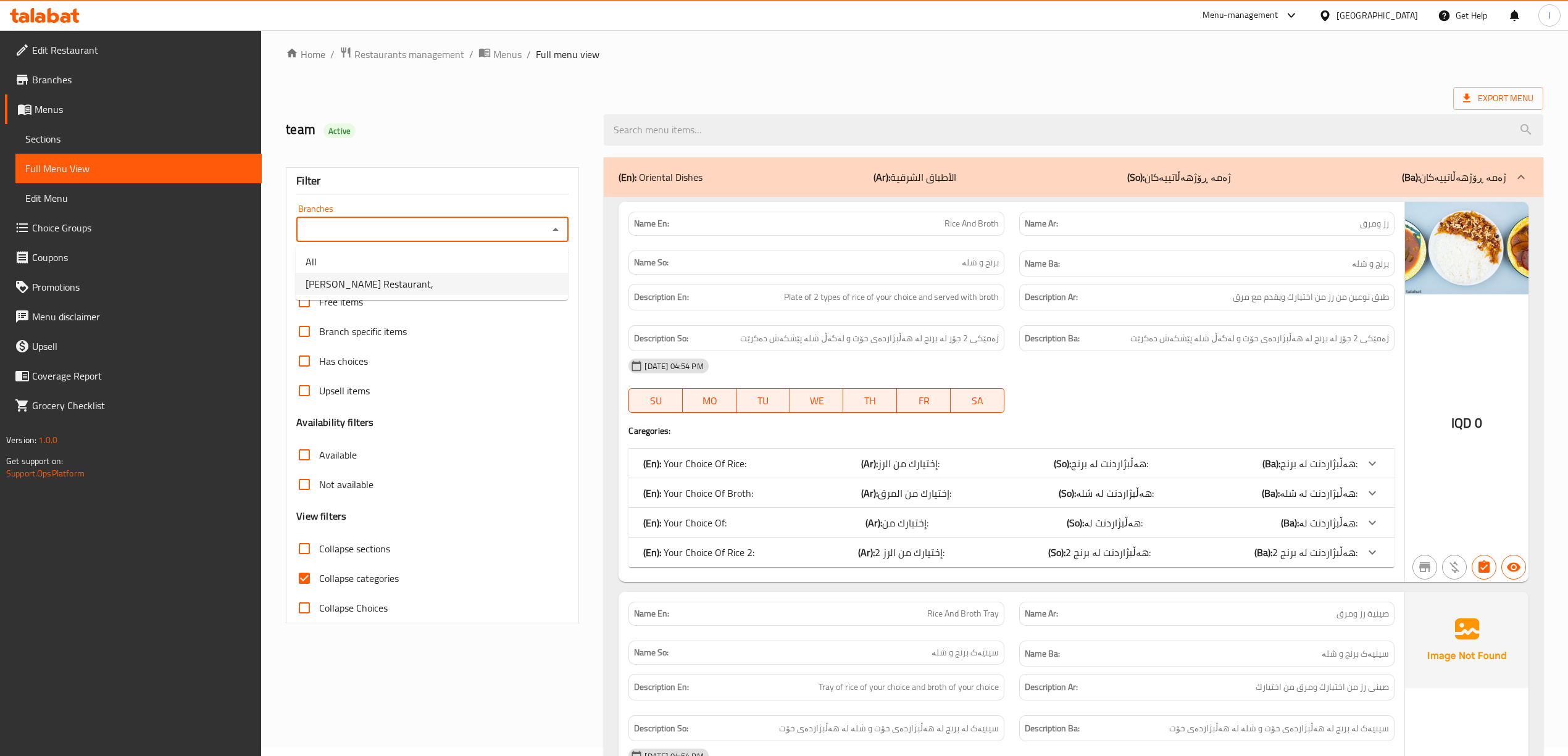
click at [380, 284] on span "[PERSON_NAME] Restaurant," at bounding box center [369, 284] width 127 height 15
type input "[PERSON_NAME] Restaurant,"
click at [359, 577] on span "Collapse categories" at bounding box center [358, 577] width 79 height 15
click at [319, 577] on input "Collapse categories" at bounding box center [304, 578] width 30 height 30
checkbox input "false"
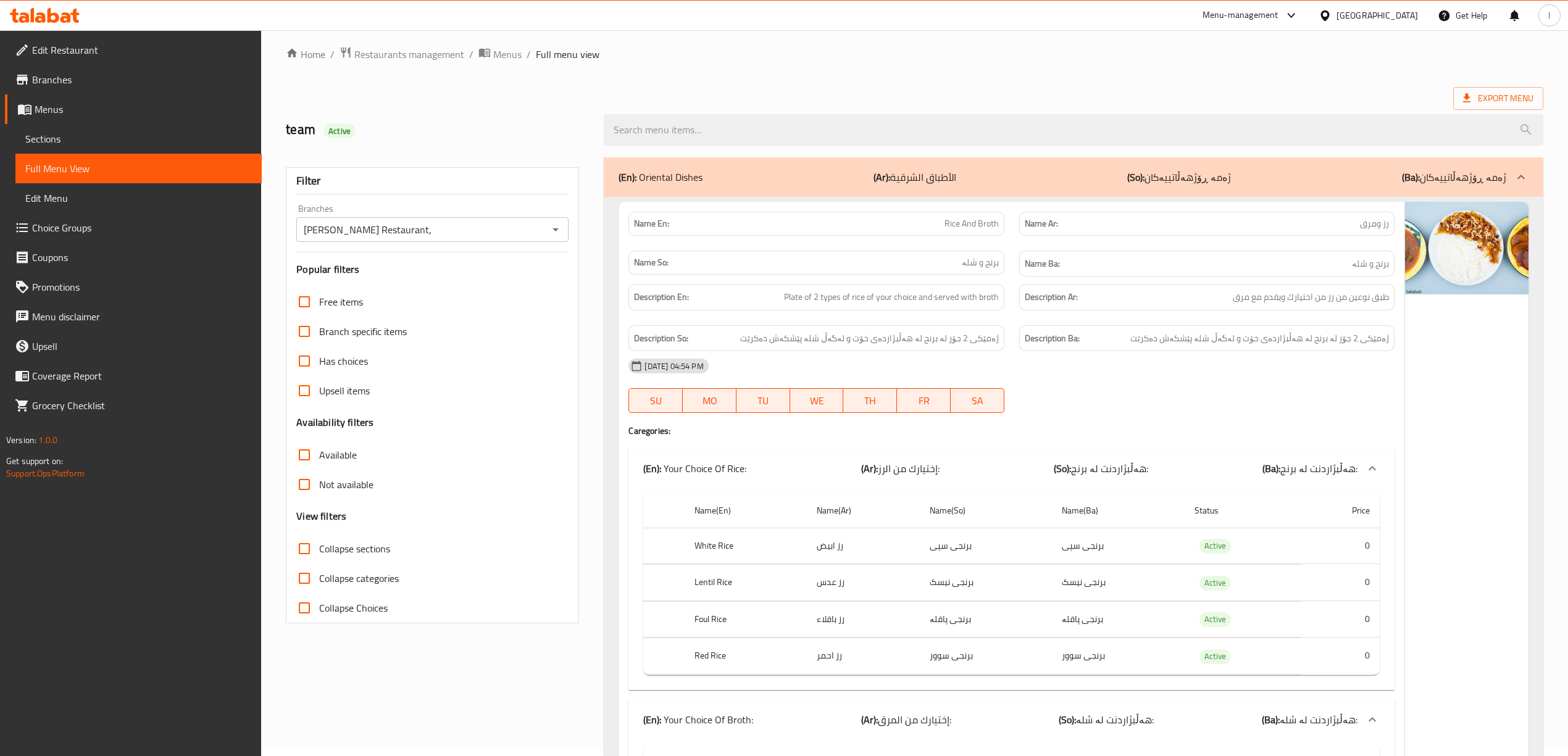
click at [367, 548] on span "Collapse sections" at bounding box center [354, 548] width 71 height 15
click at [319, 548] on input "Collapse sections" at bounding box center [304, 549] width 30 height 30
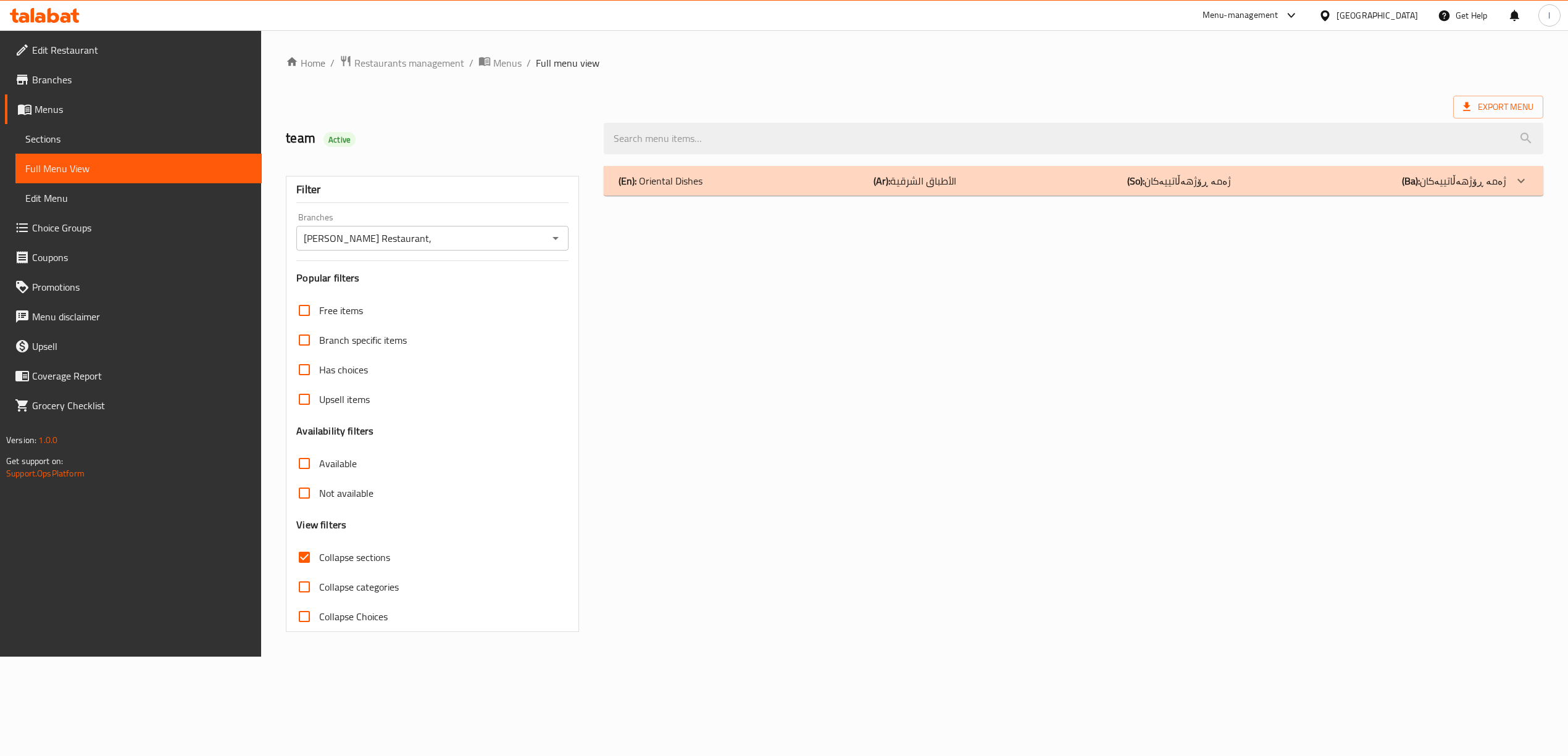
scroll to position [0, 0]
click at [361, 553] on span "Collapse sections" at bounding box center [357, 556] width 71 height 15
click at [322, 553] on input "Collapse sections" at bounding box center [307, 557] width 30 height 30
checkbox input "false"
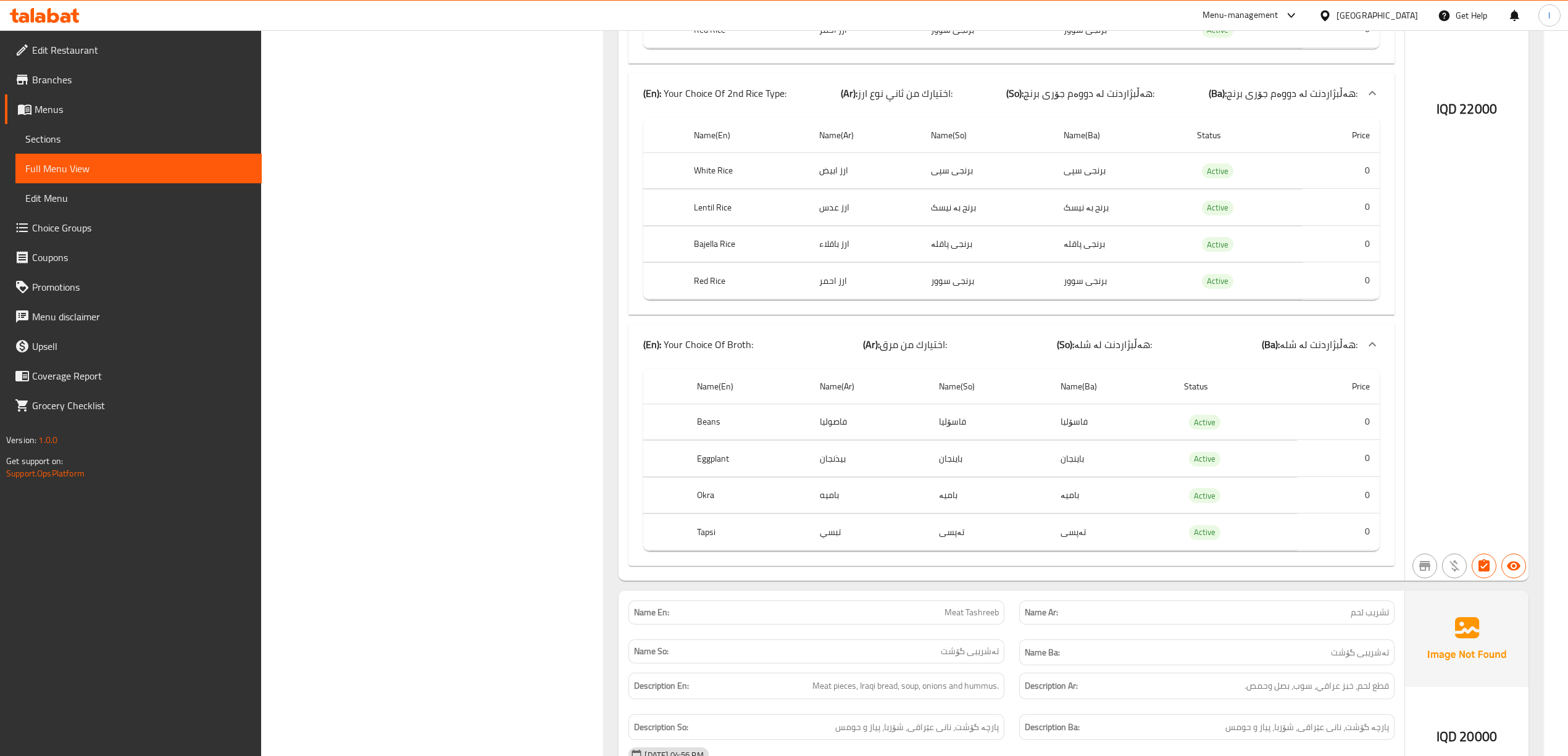
scroll to position [5220, 0]
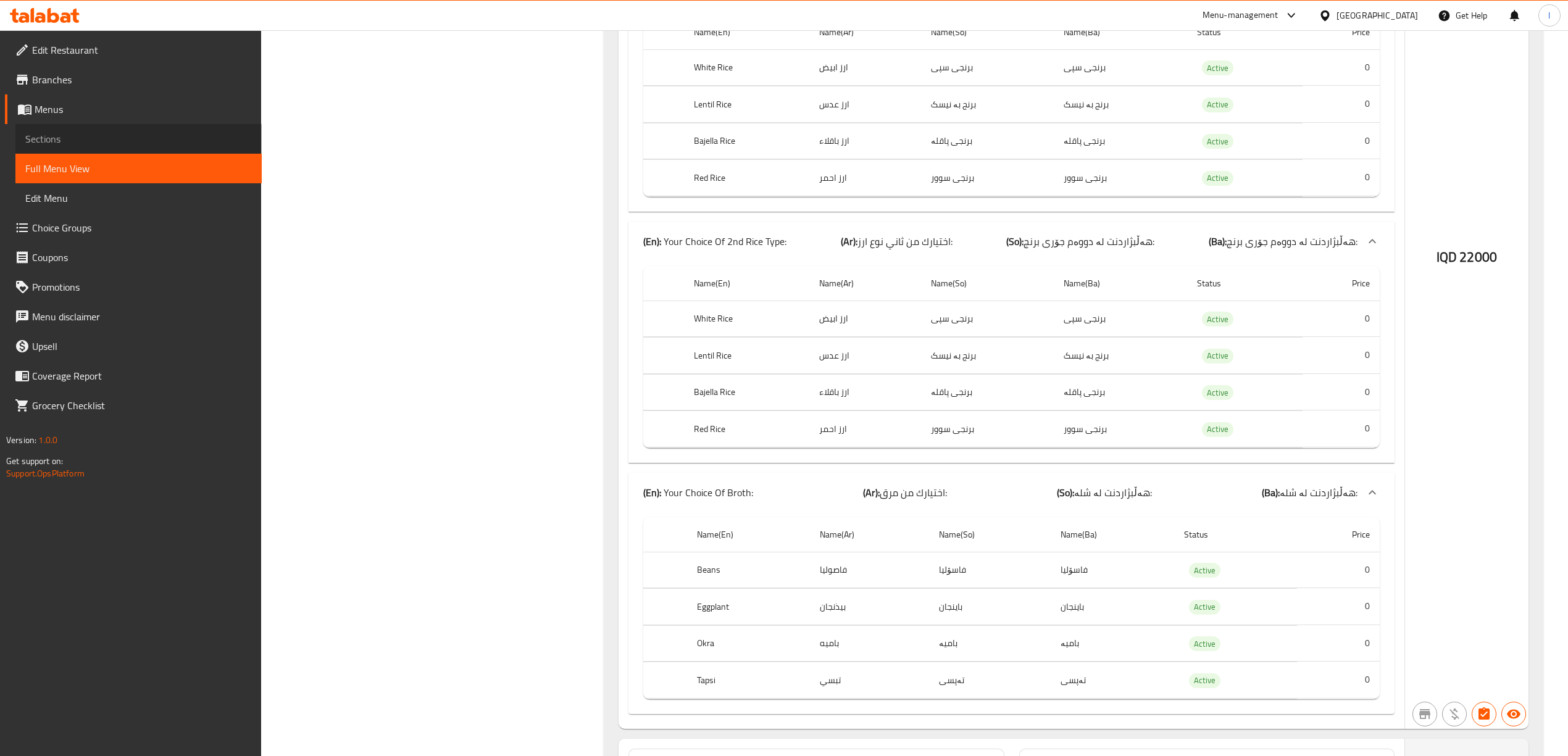
click at [63, 137] on span "Sections" at bounding box center [138, 138] width 226 height 15
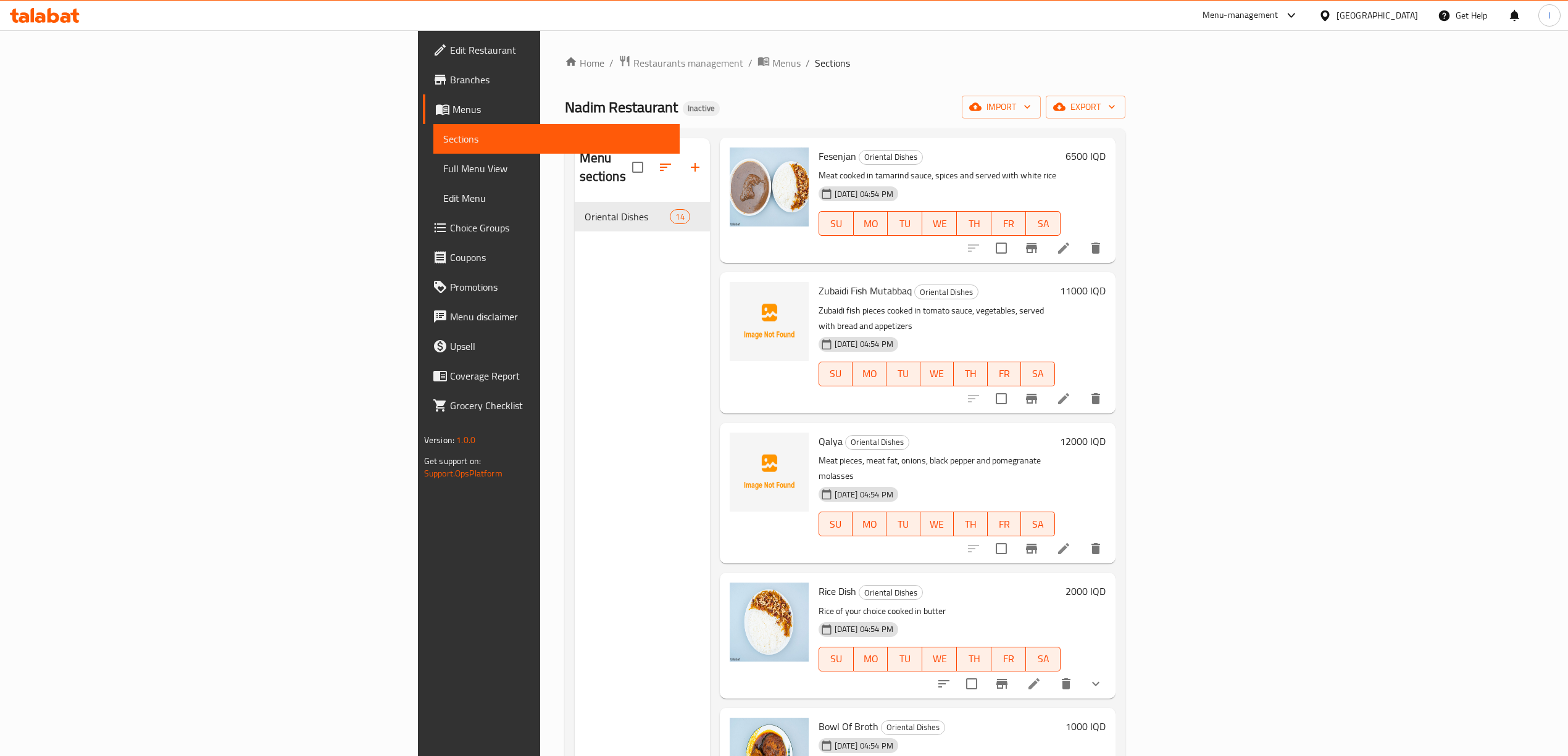
scroll to position [164, 0]
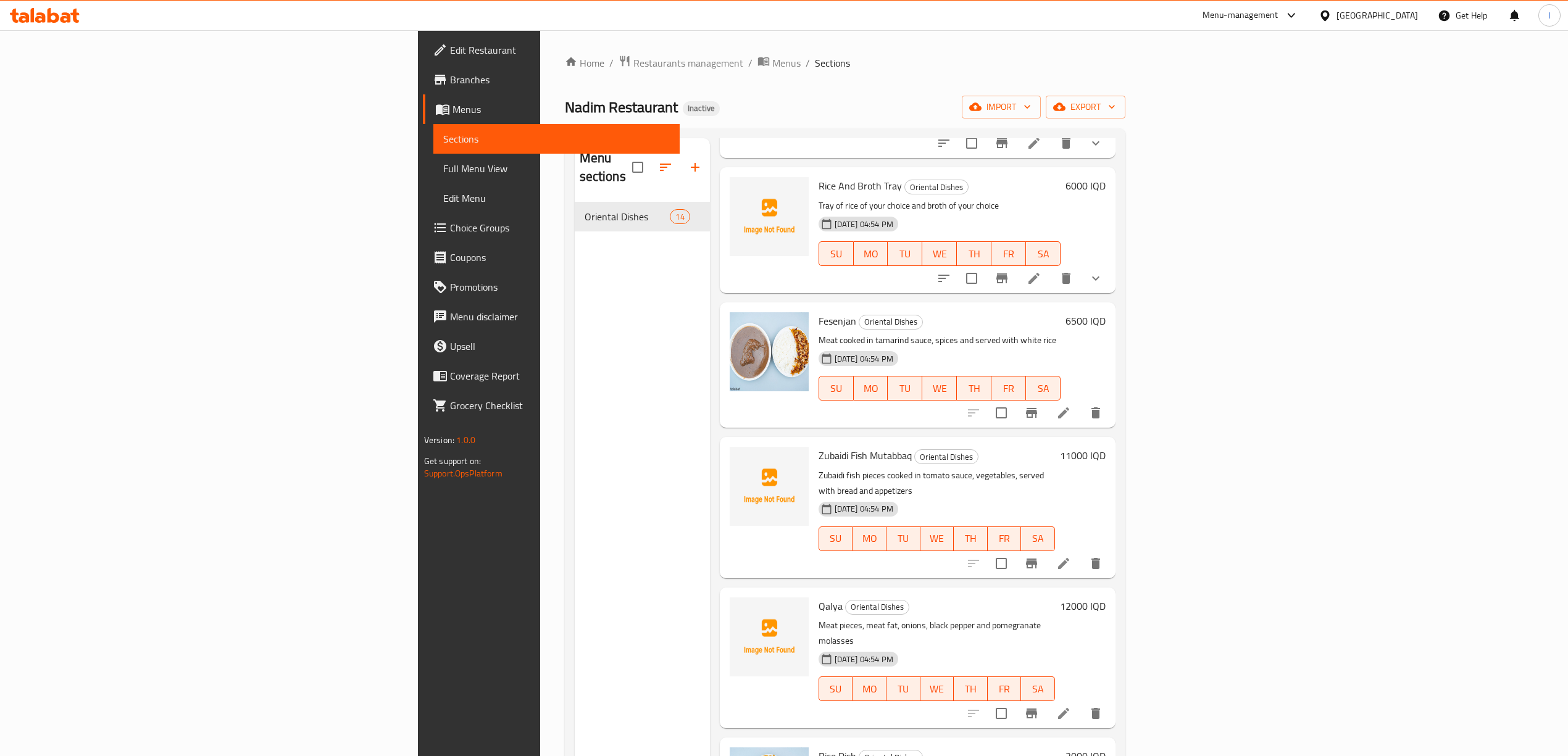
click at [819, 446] on span "Zubaidi Fish Mutabbaq" at bounding box center [865, 455] width 93 height 19
click at [819, 597] on span "Qalya" at bounding box center [830, 606] width 24 height 19
click at [819, 176] on span "Rice And Broth Tray" at bounding box center [860, 186] width 83 height 19
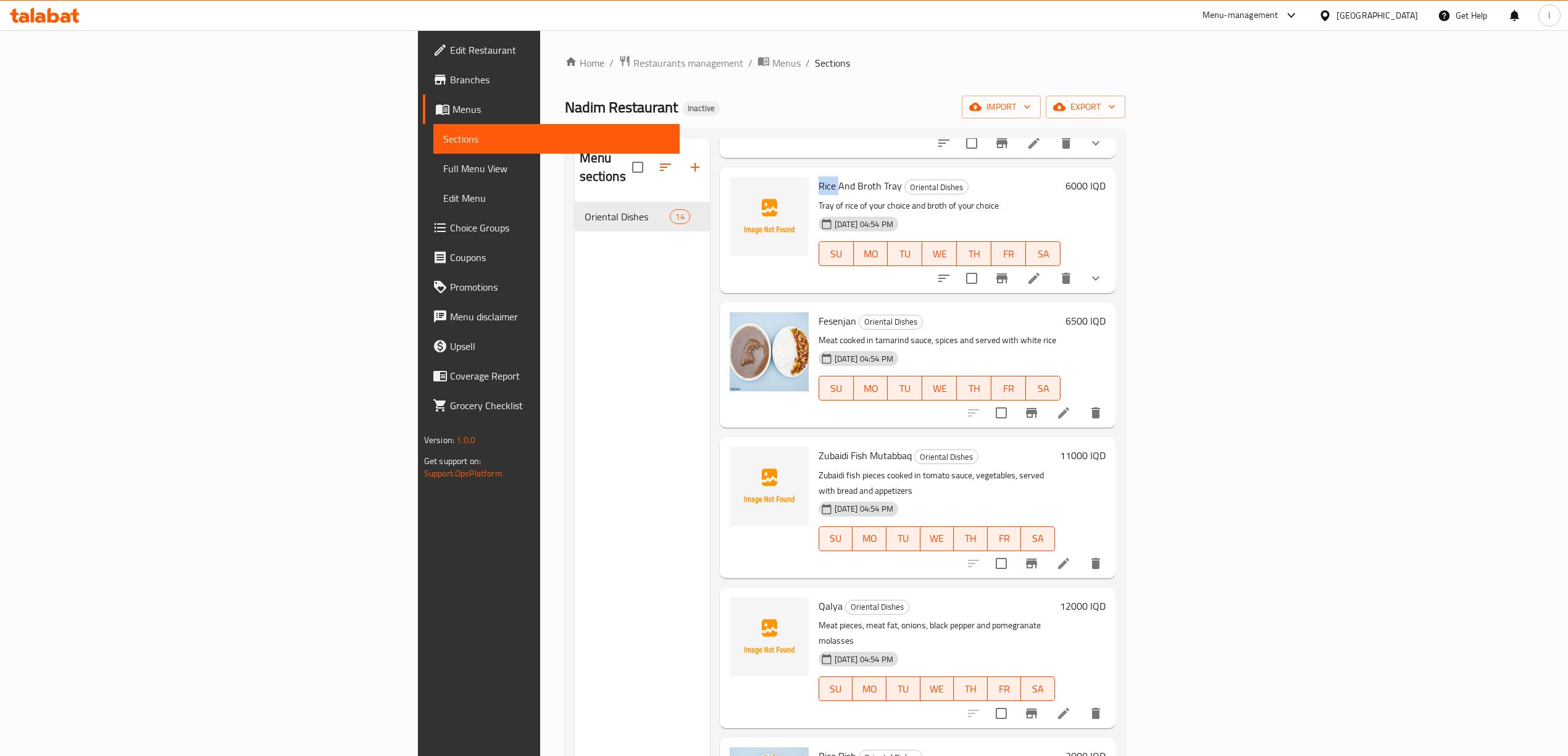
click at [819, 176] on span "Rice And Broth Tray" at bounding box center [860, 186] width 83 height 19
copy h6 "Rice And Broth Tray"
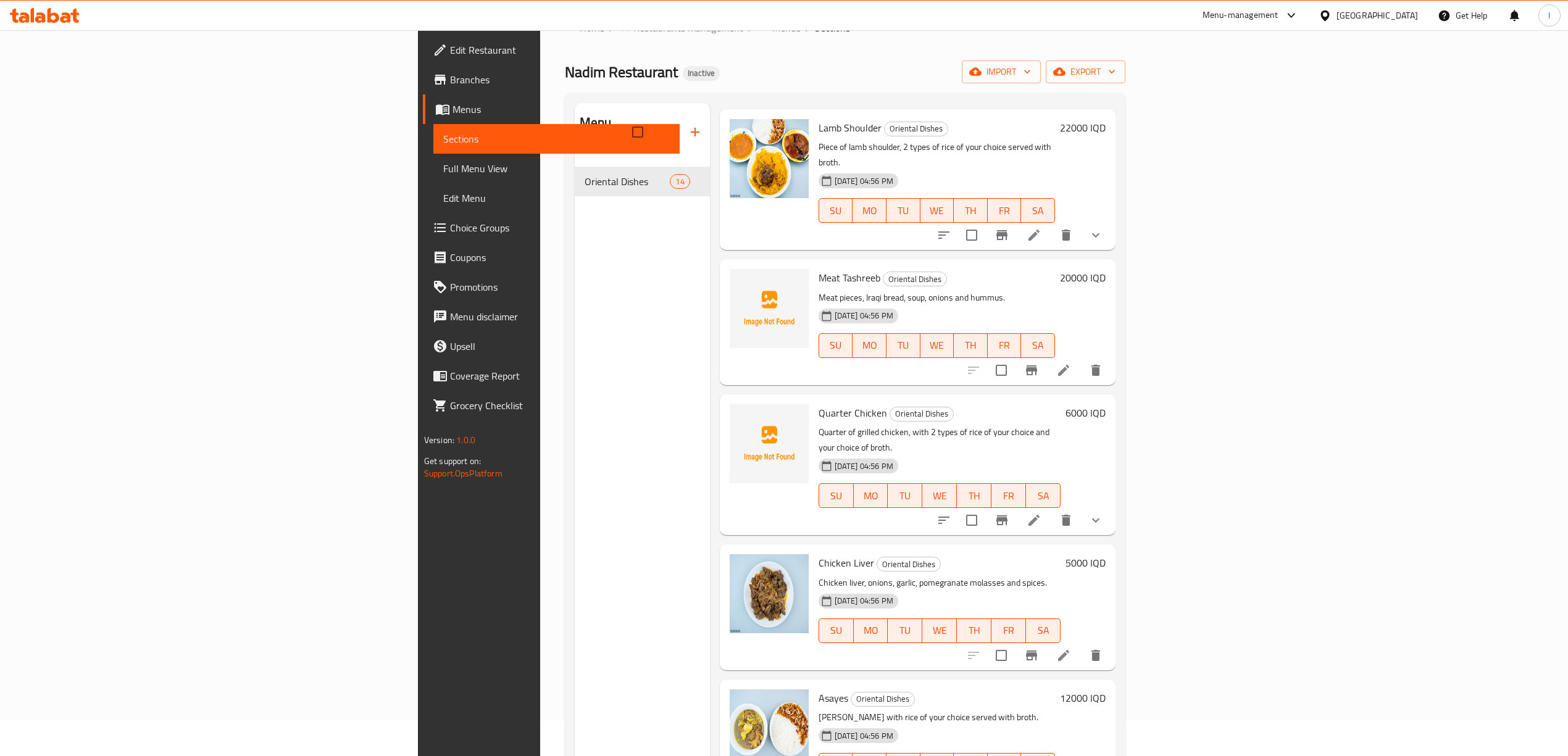
scroll to position [9, 0]
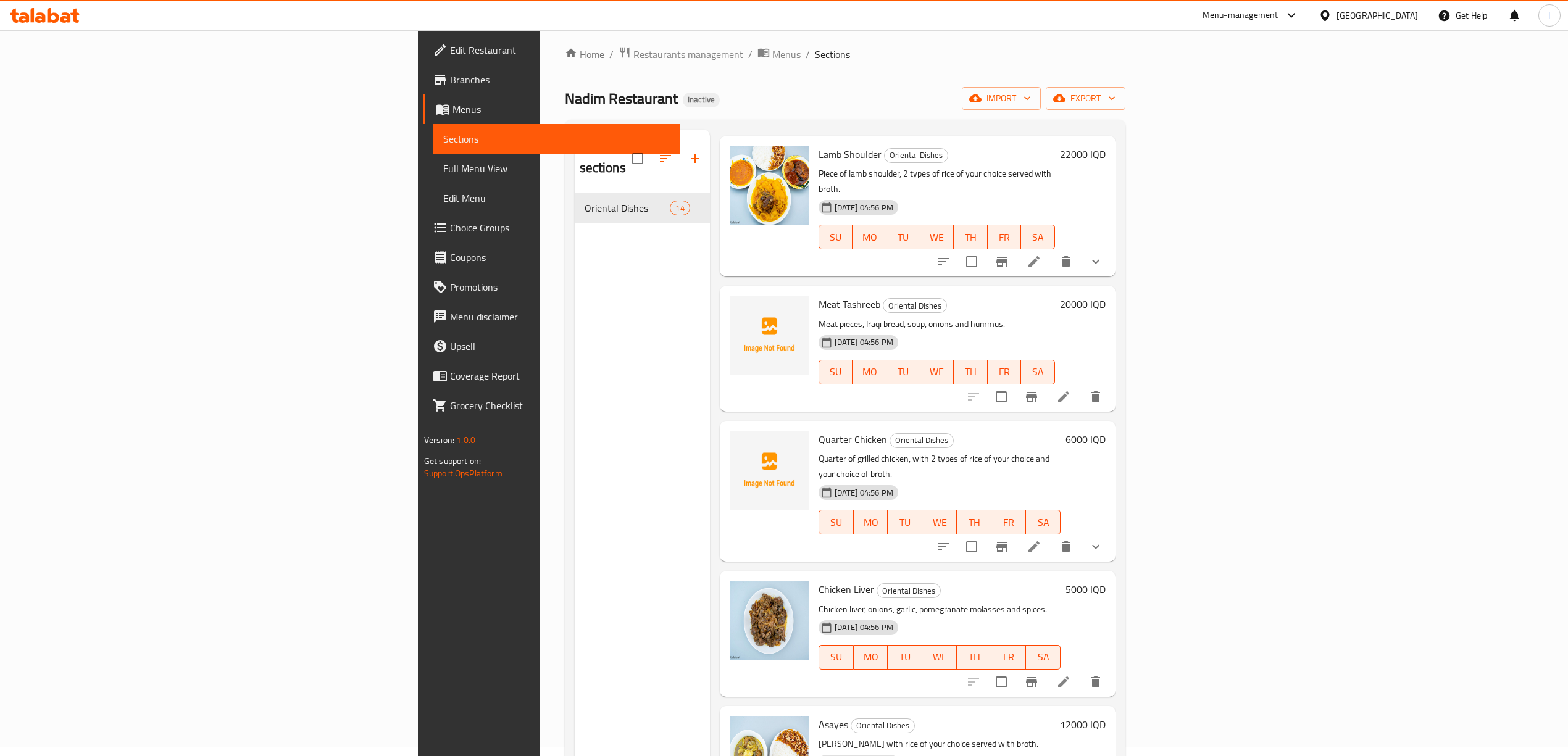
click at [433, 152] on link "Sections" at bounding box center [556, 139] width 246 height 30
click at [443, 161] on span "Full Menu View" at bounding box center [556, 168] width 226 height 15
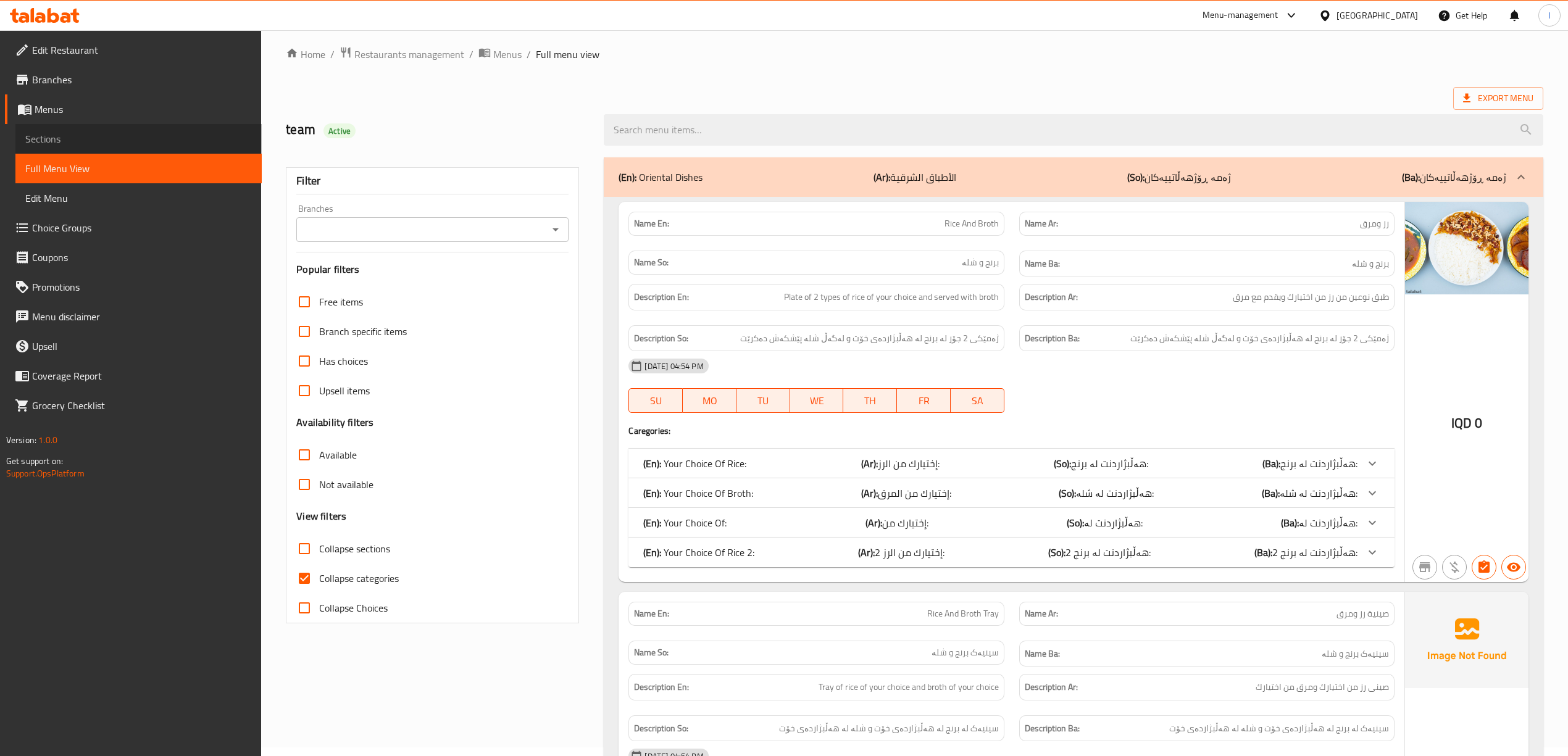
click at [67, 134] on span "Sections" at bounding box center [138, 138] width 226 height 15
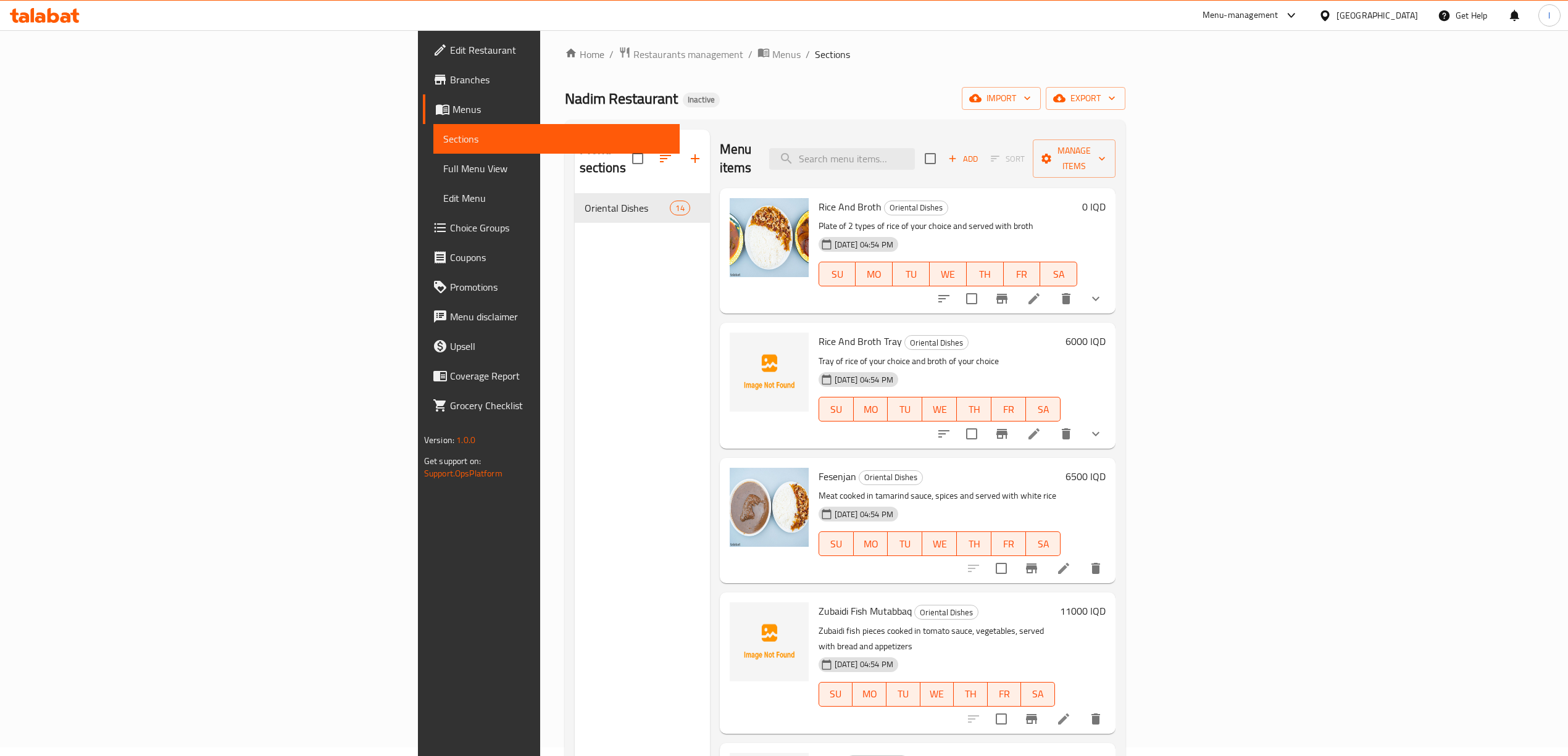
click at [450, 76] on span "Branches" at bounding box center [560, 79] width 220 height 15
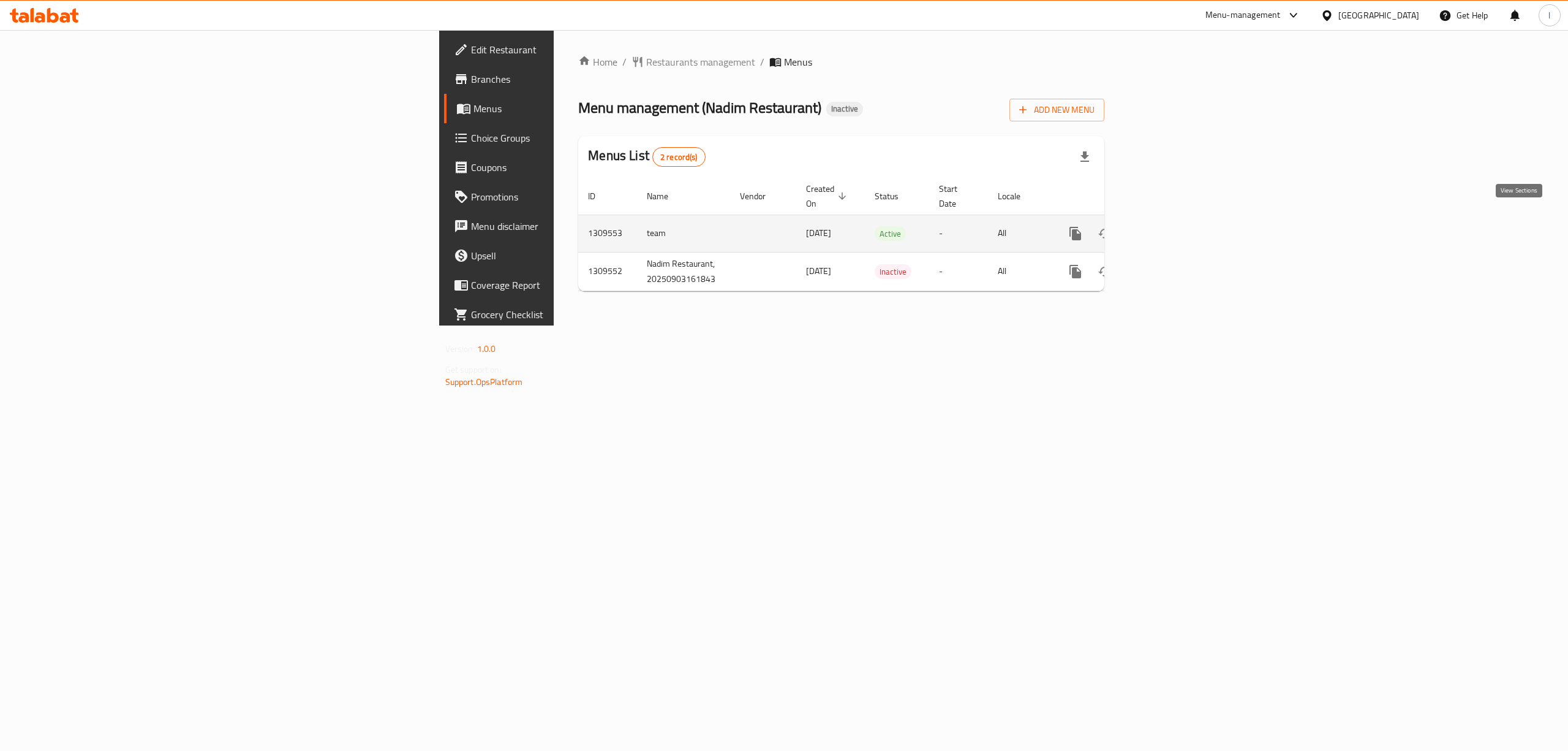
click at [1171, 226] on icon "enhanced table" at bounding box center [1164, 233] width 15 height 15
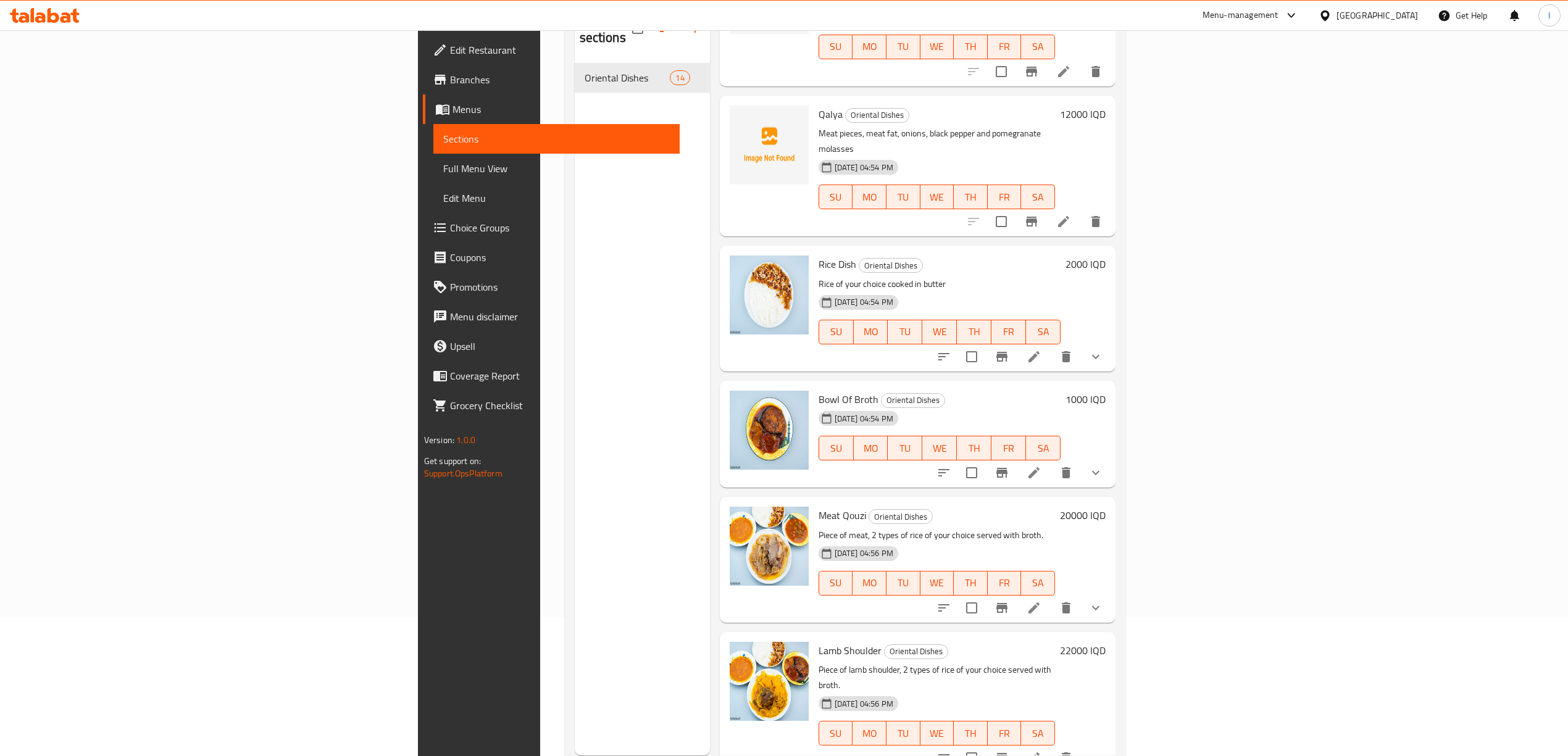
scroll to position [776, 0]
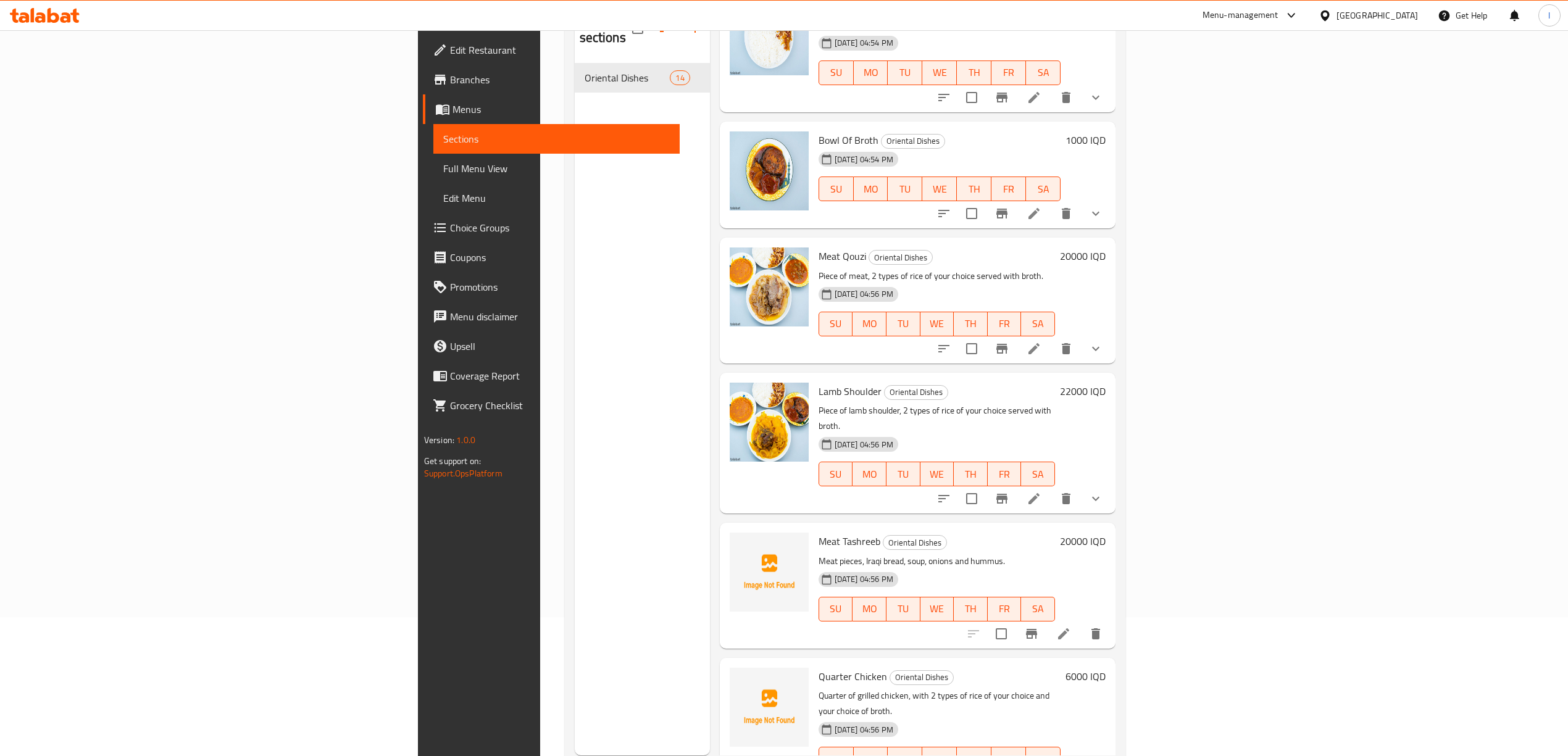
drag, startPoint x: 887, startPoint y: 215, endPoint x: 937, endPoint y: 85, distance: 139.3
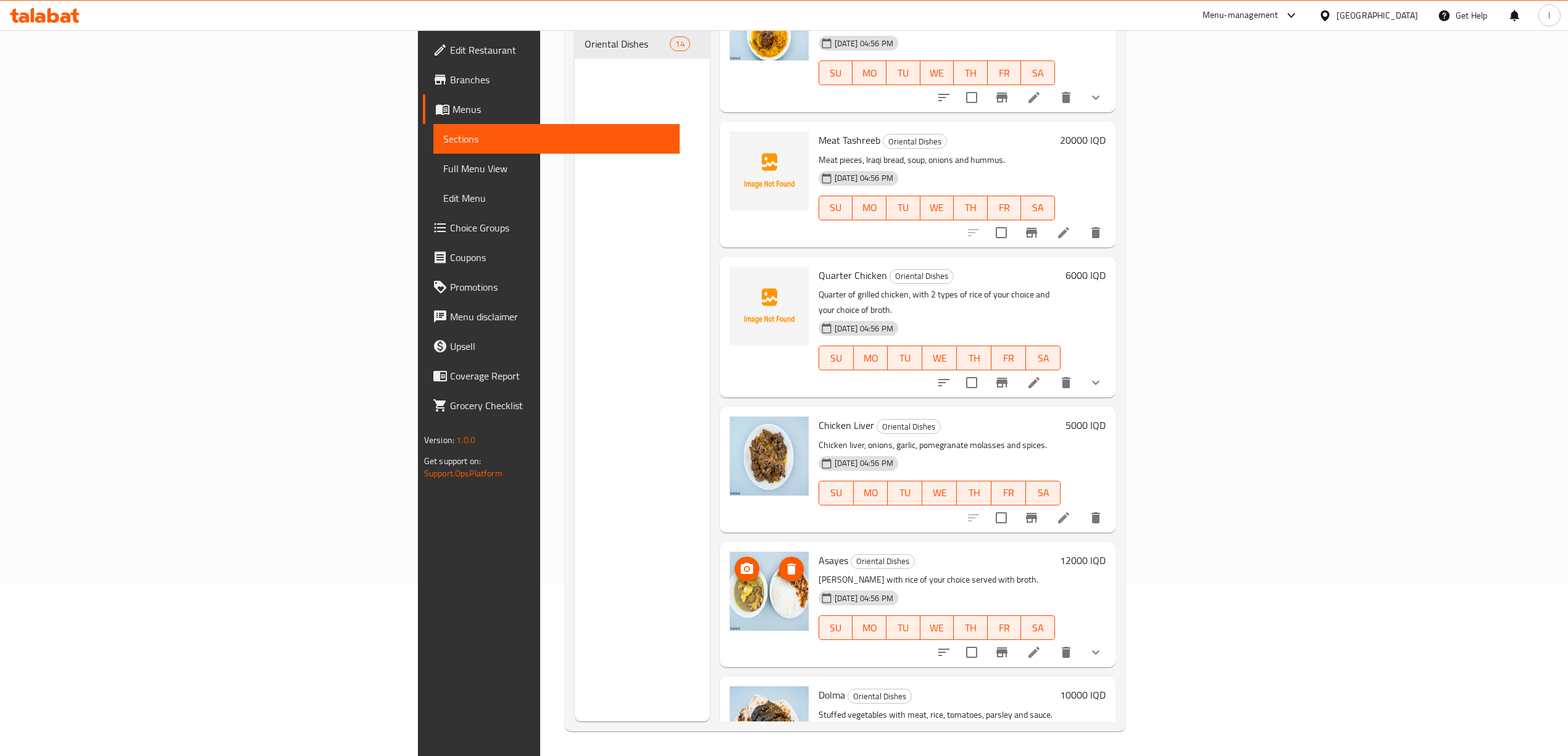
scroll to position [978, 0]
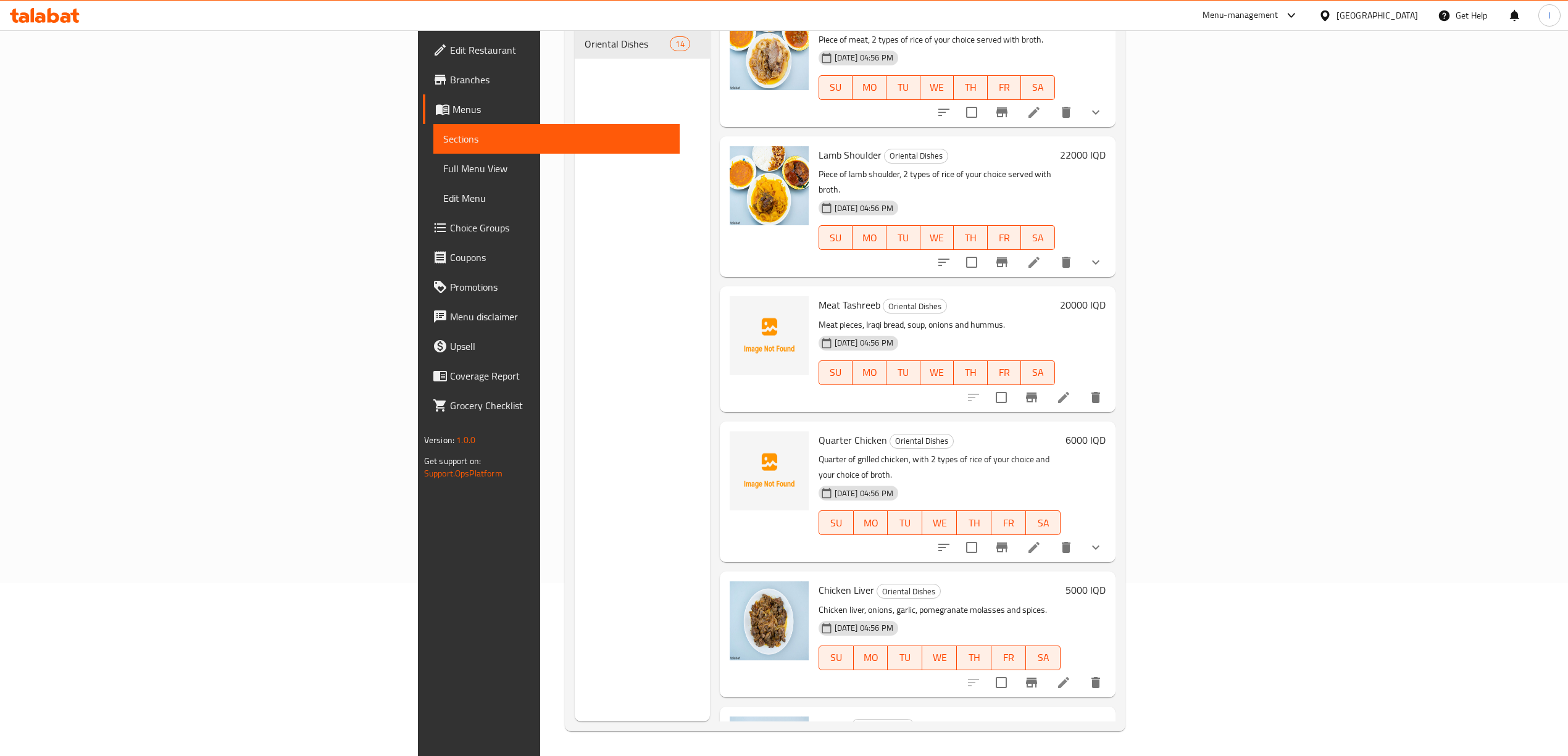
click at [574, 221] on div "Menu sections Oriental Dishes 14" at bounding box center [642, 343] width 135 height 756
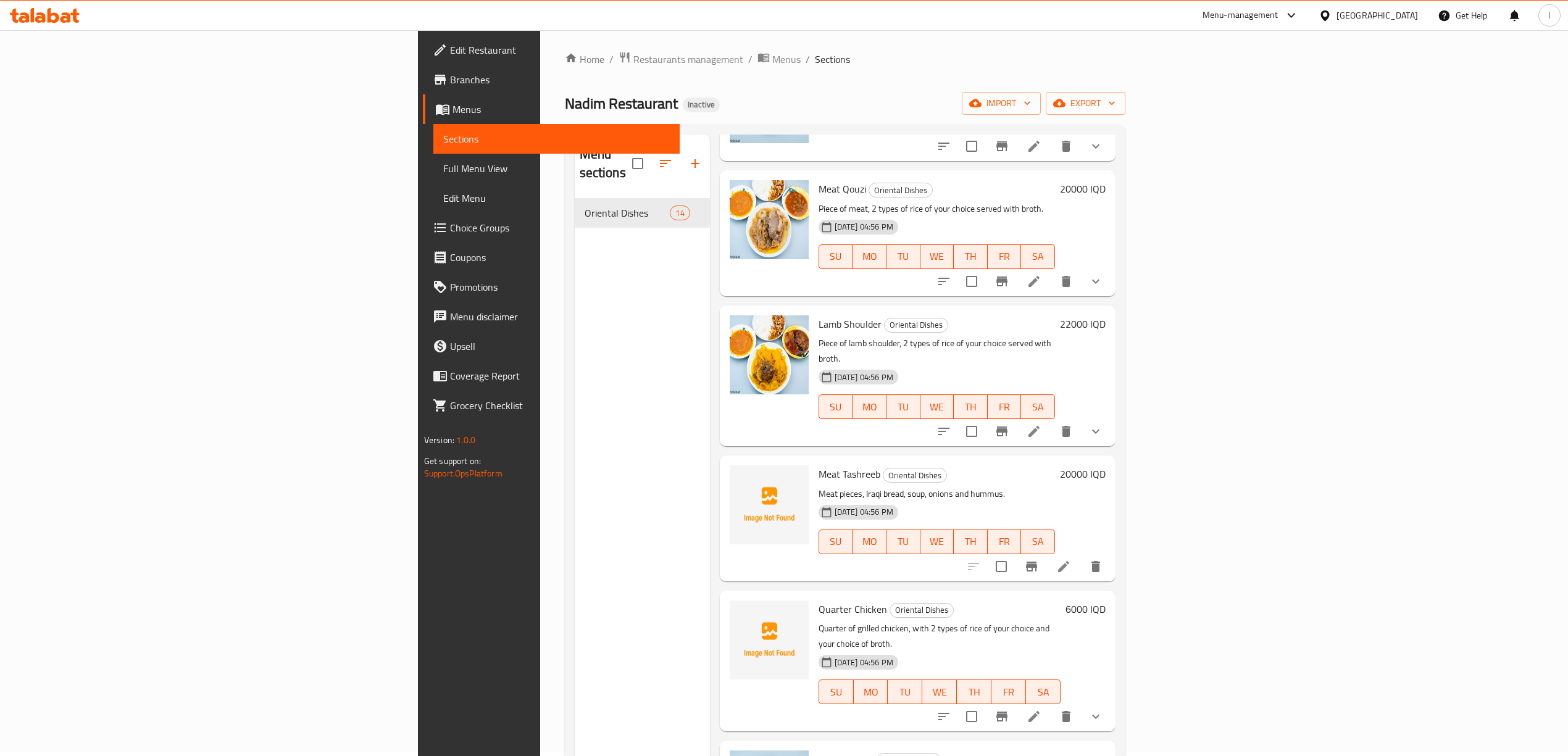
scroll to position [0, 0]
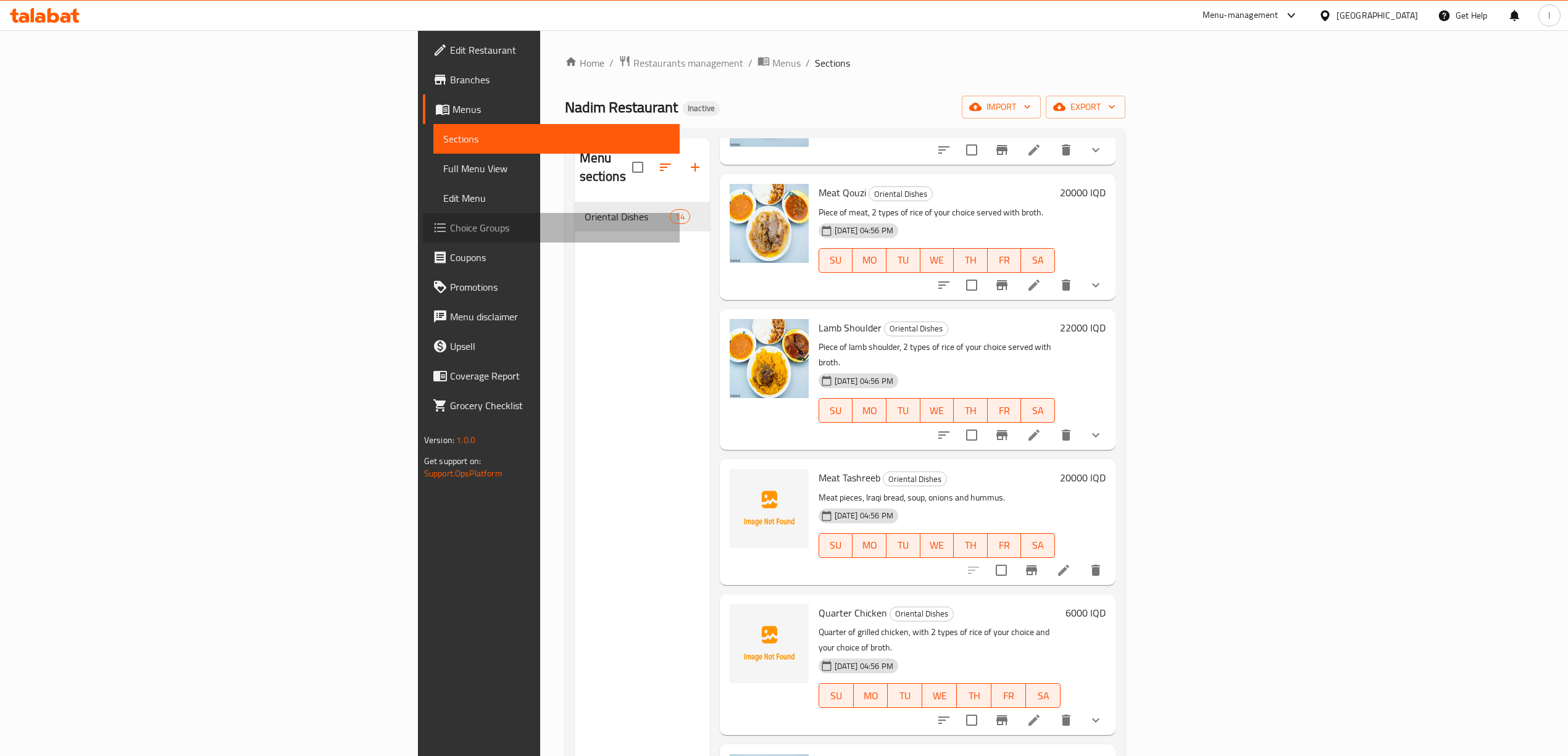
click at [450, 232] on span "Choice Groups" at bounding box center [560, 227] width 220 height 15
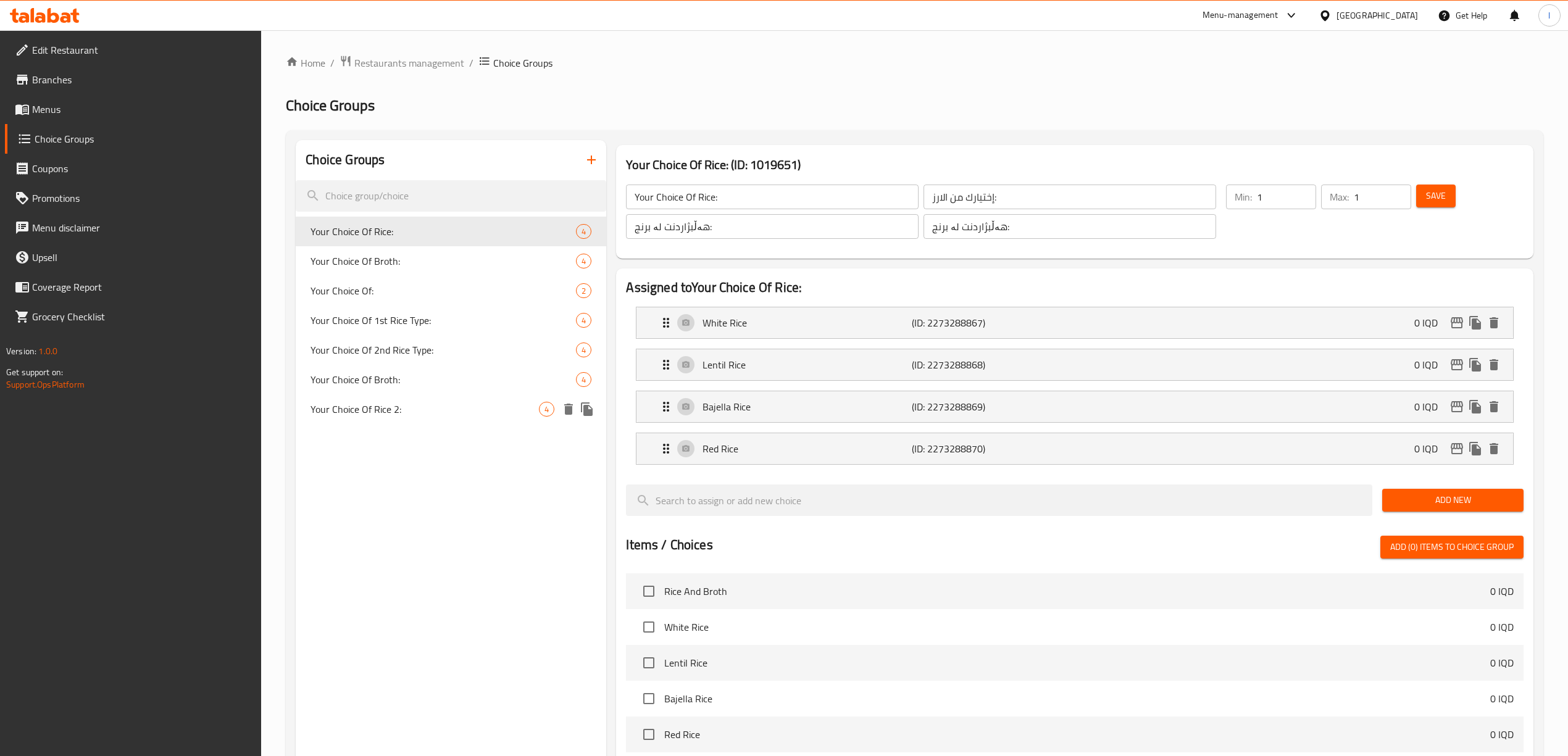
click at [403, 396] on div "Your Choice Of Rice 2: 4" at bounding box center [450, 409] width 310 height 30
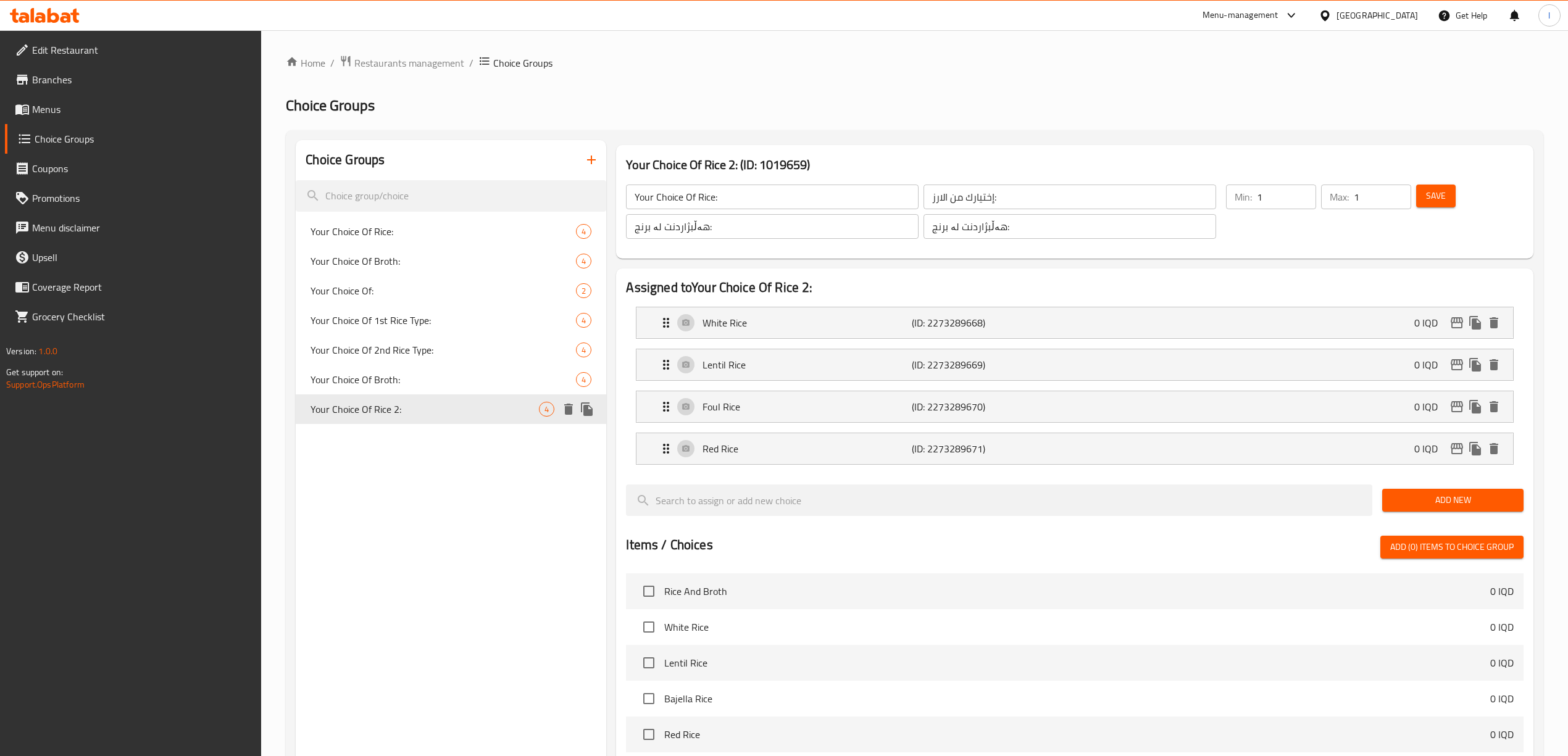
type input "Your Choice Of Rice 2:"
type input "إختيارك من الرز 2:"
type input "هەڵبژاردنت لە برنج 2:"
click at [424, 238] on span "Your Choice Of Rice:" at bounding box center [424, 231] width 229 height 15
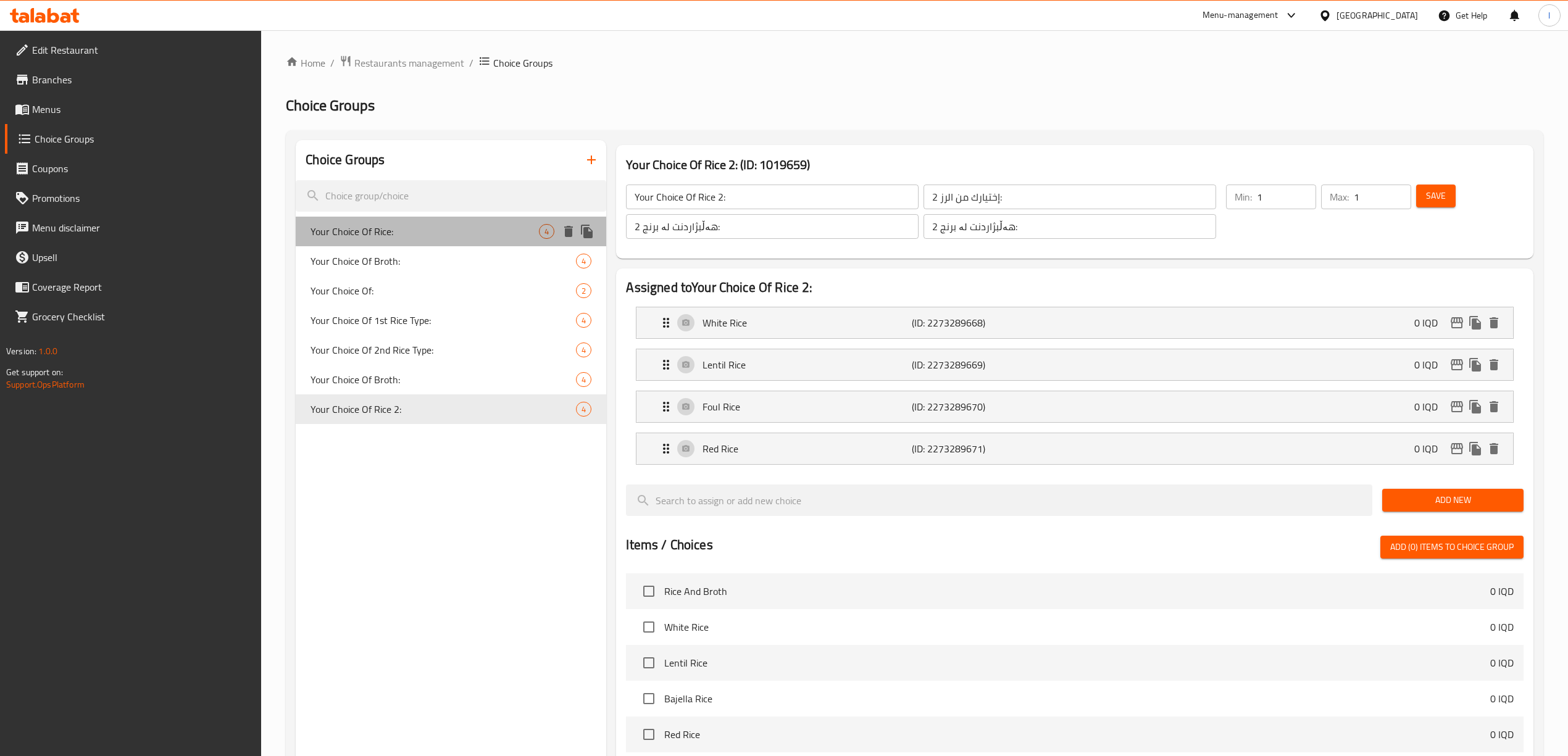
type input "Your Choice Of Rice:"
type input "إختيارك من الارز:"
type input "هەڵبژاردنت لە برنج:"
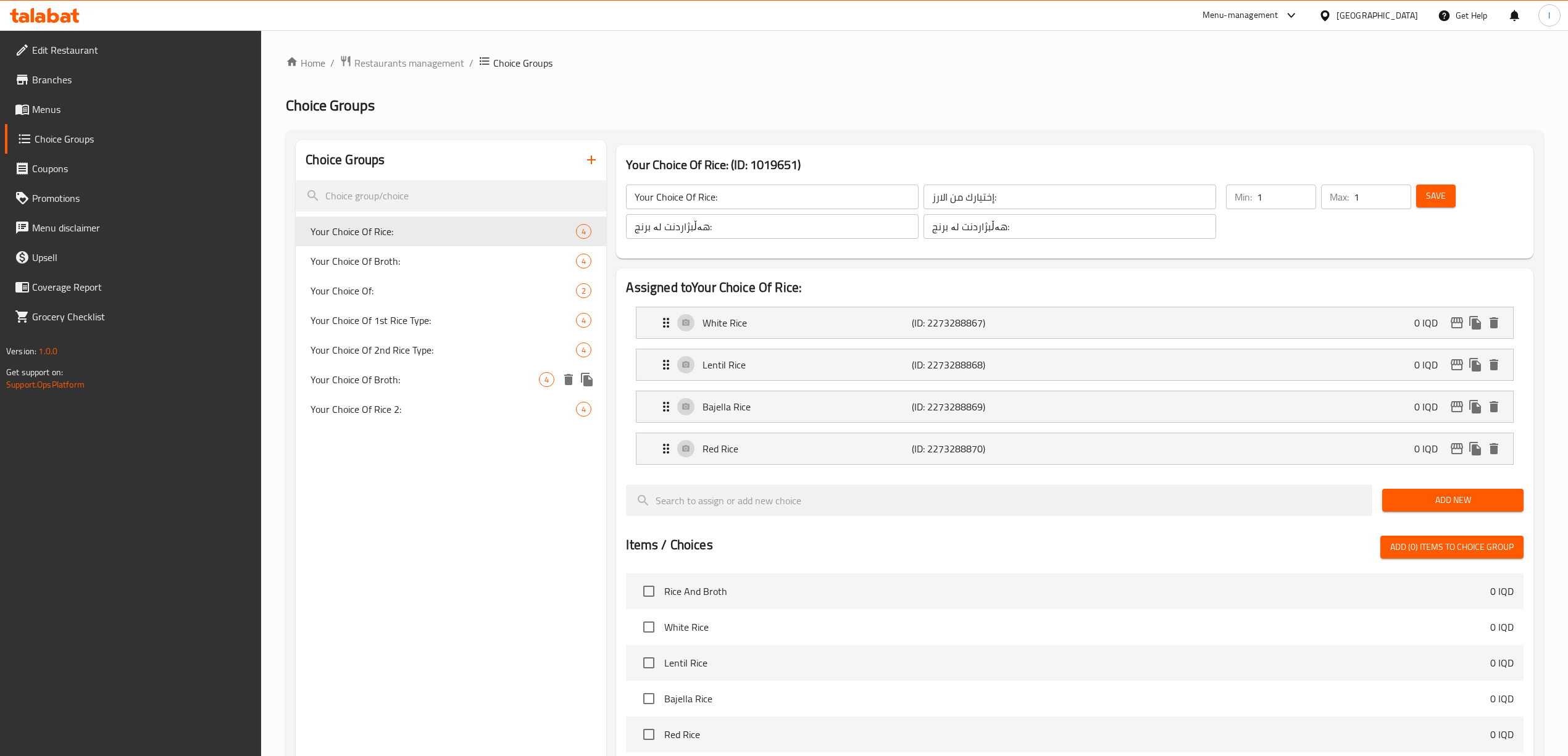
click at [386, 392] on div "Your Choice Of Broth: 4" at bounding box center [450, 379] width 310 height 30
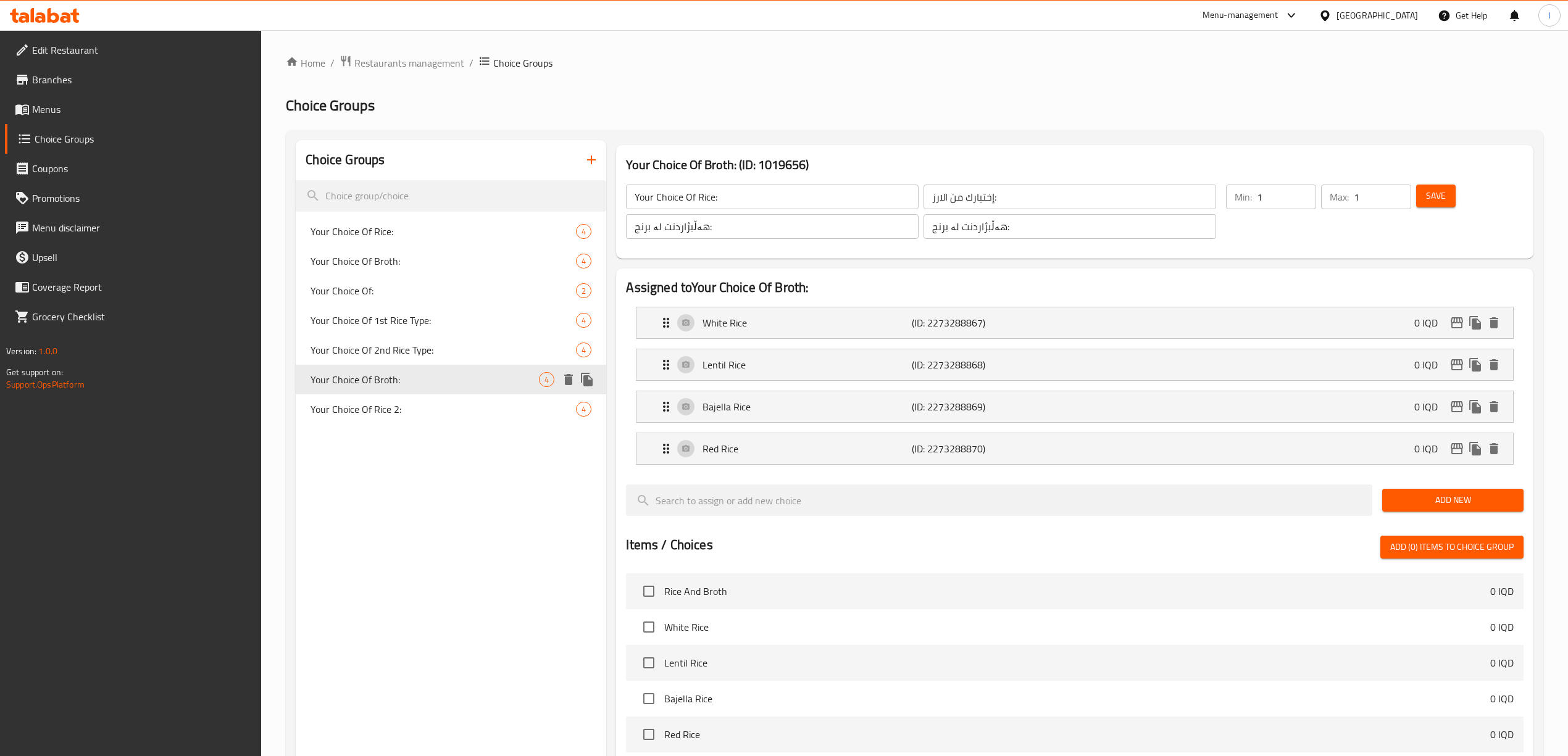
type input "Your Choice Of Broth:"
type input "اختيارك من مرق:"
type input "هەڵبژاردنت لە شلە:"
click at [361, 416] on span "Your Choice Of Rice 2:" at bounding box center [424, 409] width 229 height 15
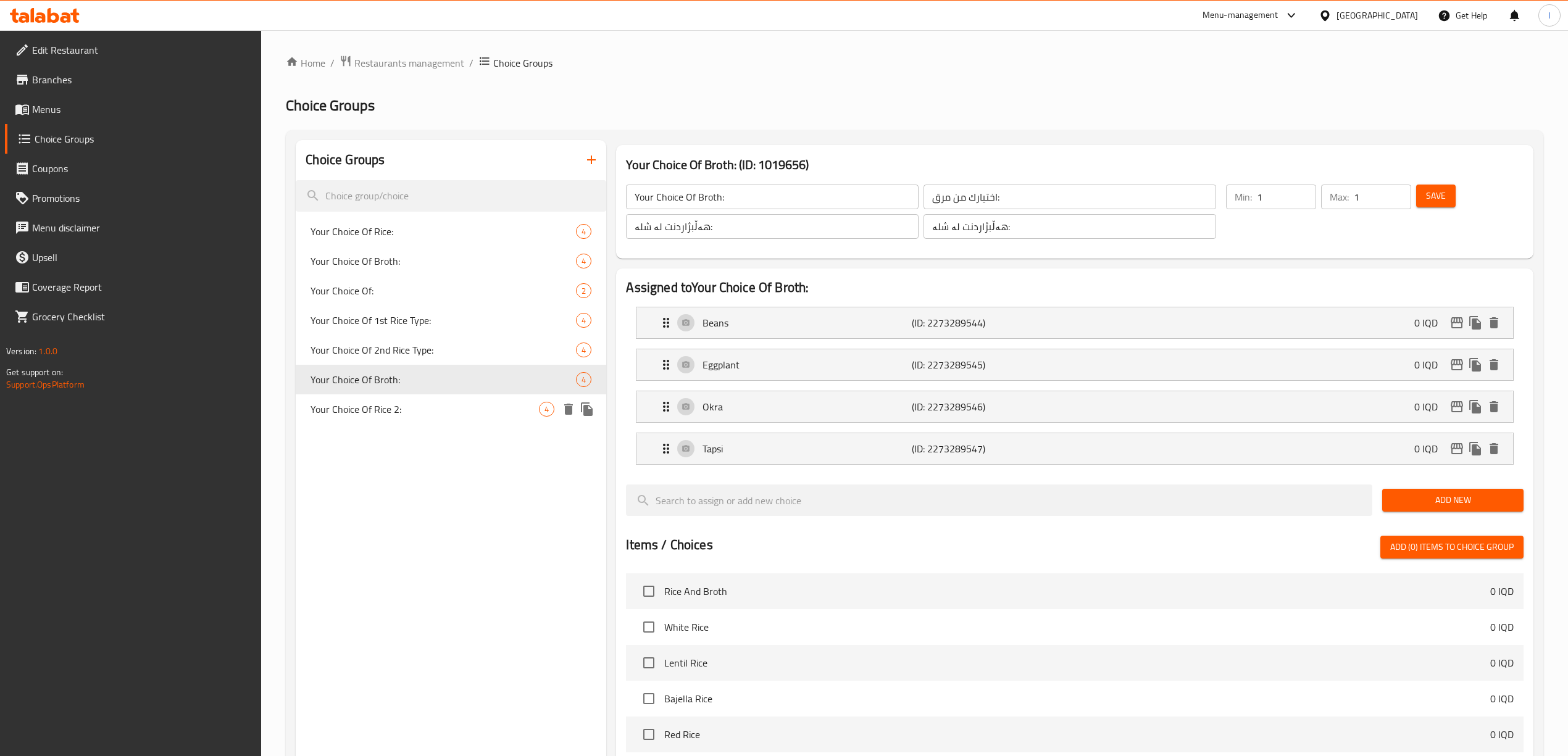
type input "Your Choice Of Rice 2:"
type input "إختيارك من الرز 2:"
type input "هەڵبژاردنت لە برنج 2:"
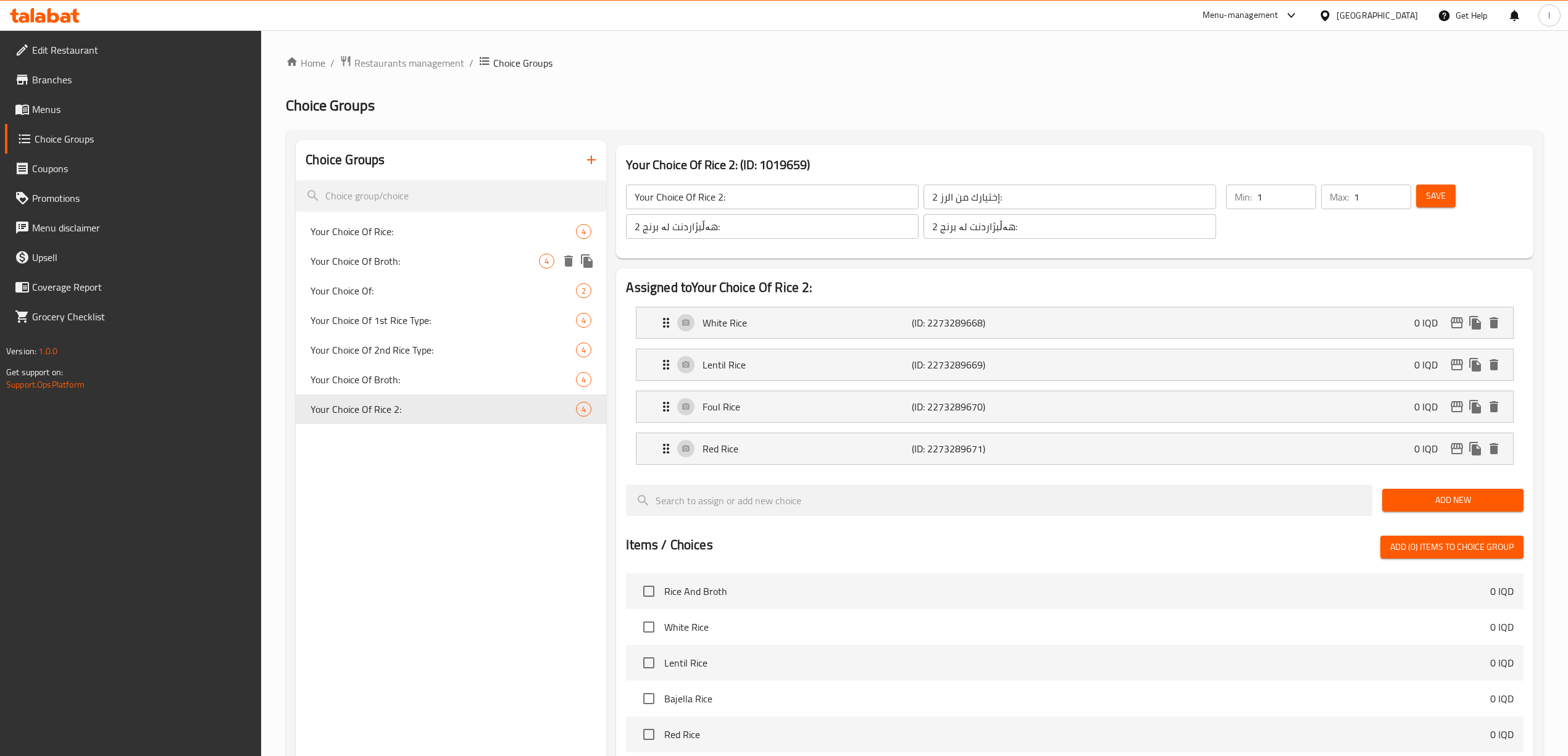
click at [398, 252] on div "Your Choice Of Broth: 4" at bounding box center [450, 261] width 310 height 30
type input "Your Choice Of Broth:"
type input "إختيارك من المرق:"
type input "هەڵبژاردنت لە شلە:"
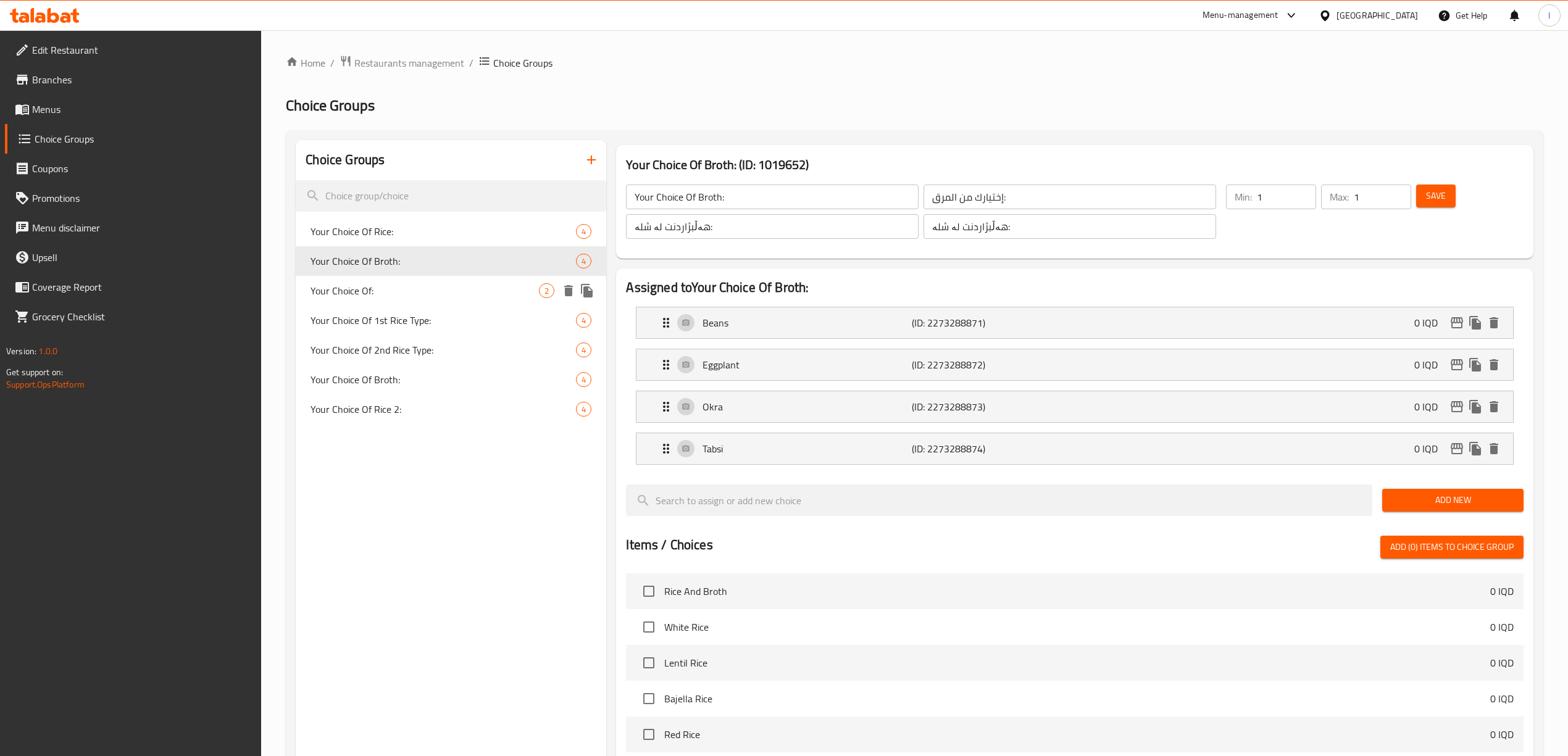
click at [406, 301] on div "Your Choice Of: 2" at bounding box center [450, 291] width 310 height 30
type input "Your Choice Of:"
type input "إختيارك من:"
type input "هەڵبژاردنت لە:"
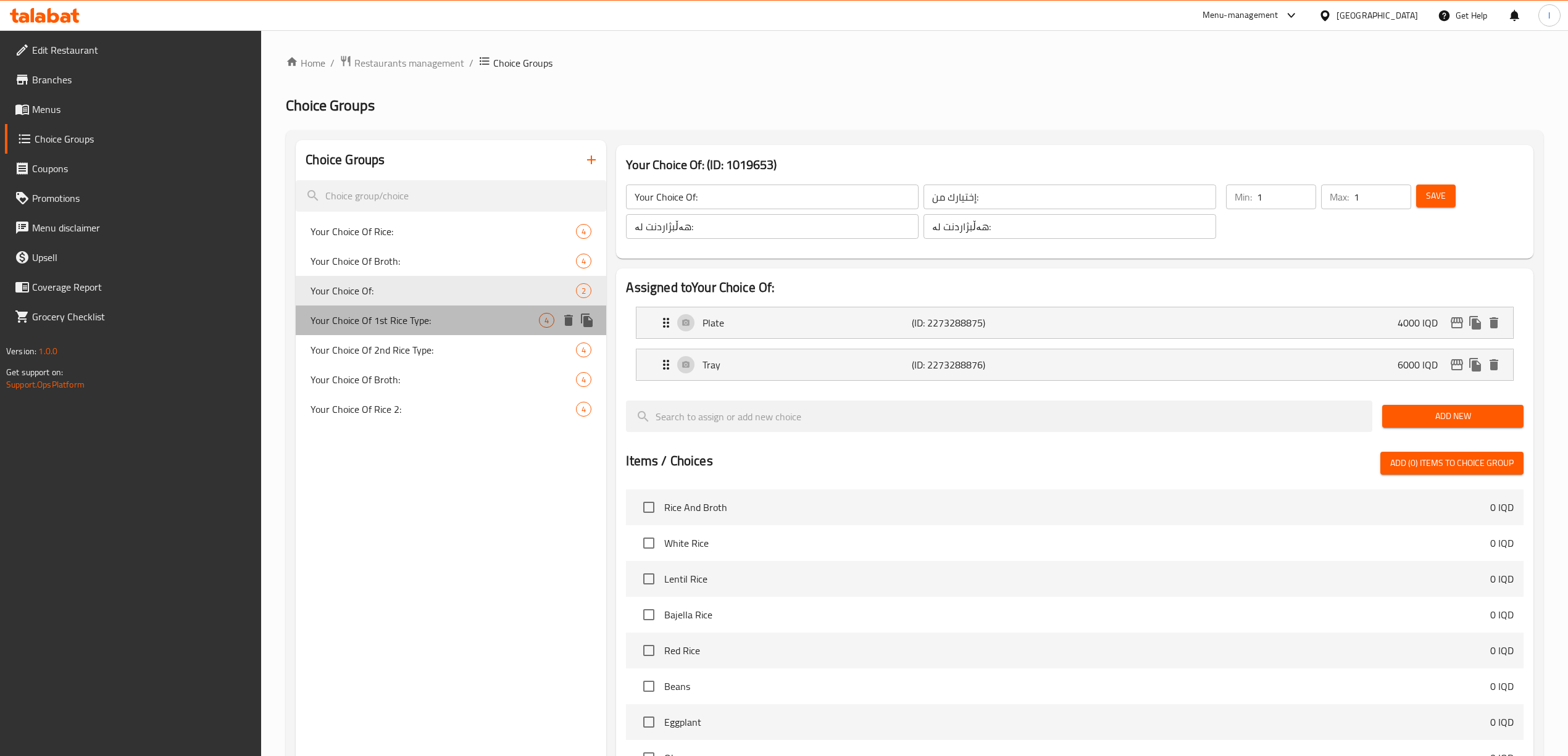
click at [395, 326] on span "Your Choice Of 1st Rice Type:" at bounding box center [424, 320] width 229 height 15
type input "Your Choice Of 1st Rice Type:"
type input "اختيارك من اول نوع ارز:"
type input "هەڵبژاردنت لە یەکەم جۆری برنج:"
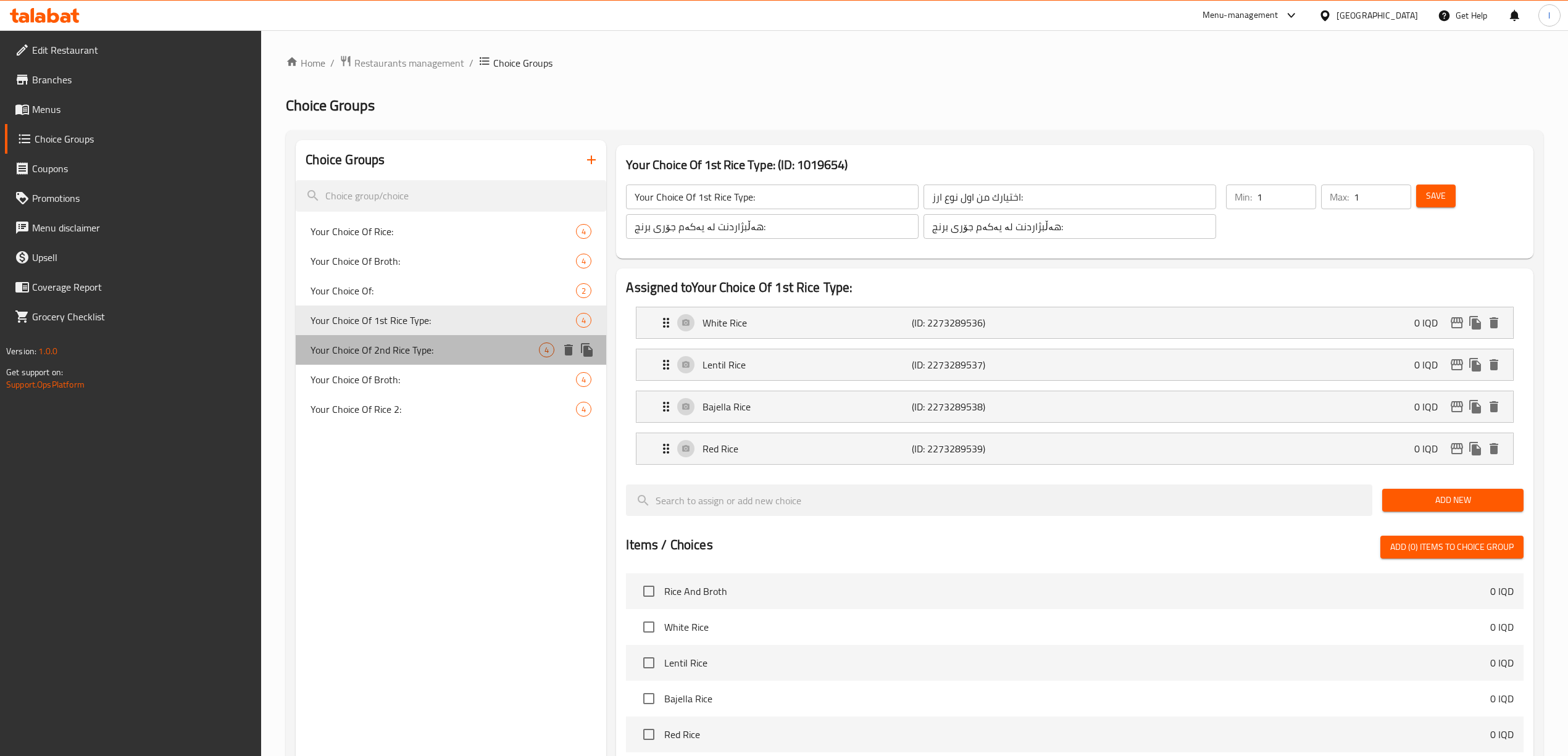
click at [380, 356] on span "Your Choice Of 2nd Rice Type:" at bounding box center [424, 350] width 229 height 15
type input "Your Choice Of 2nd Rice Type:"
type input "اختيارك من ثاني نوع ارز:"
type input "هەڵبژاردنت لە دووەم جۆری برنج:"
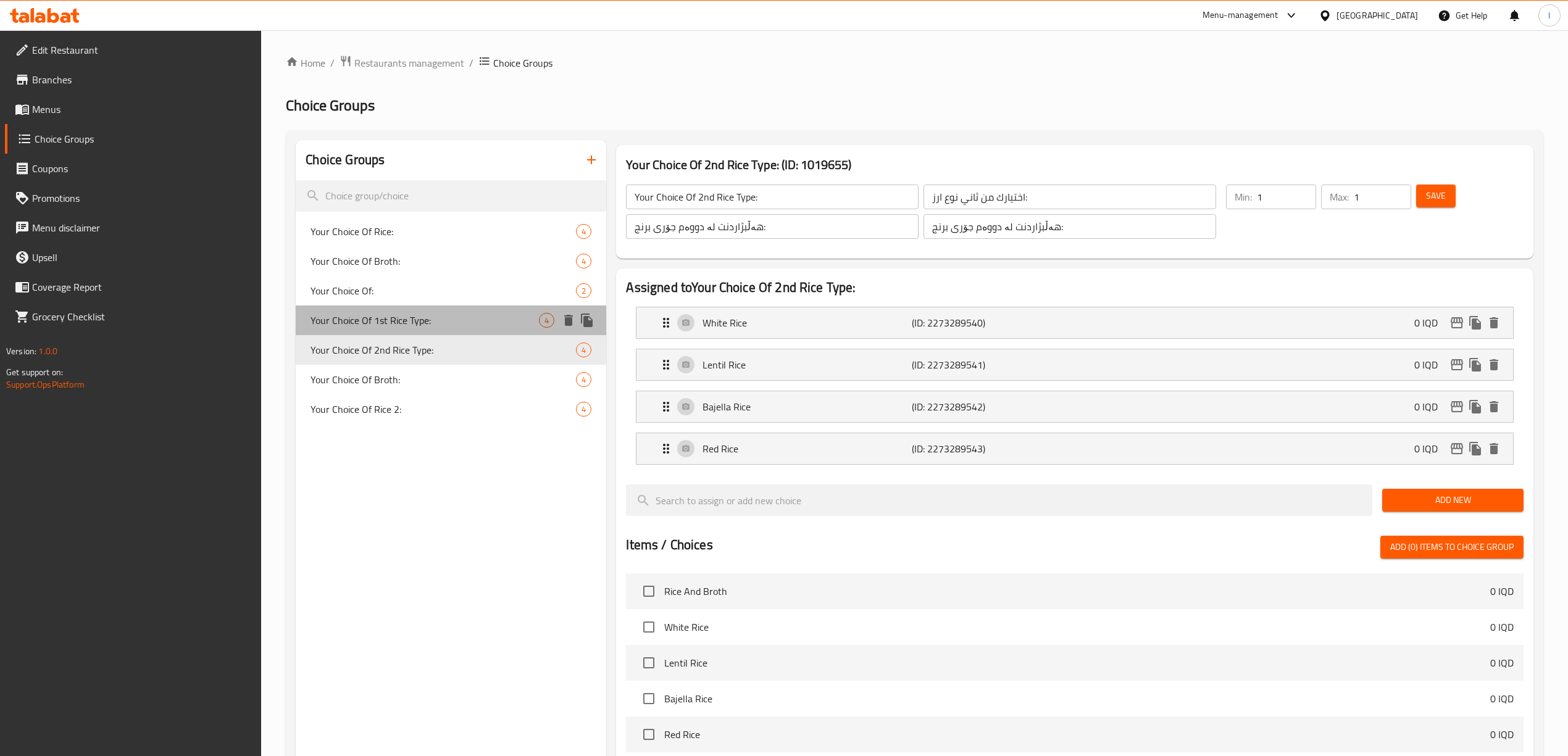
click at [393, 313] on span "Your Choice Of 1st Rice Type:" at bounding box center [424, 320] width 229 height 15
type input "Your Choice Of 1st Rice Type:"
type input "اختيارك من اول نوع ارز:"
type input "هەڵبژاردنت لە یەکەم جۆری برنج:"
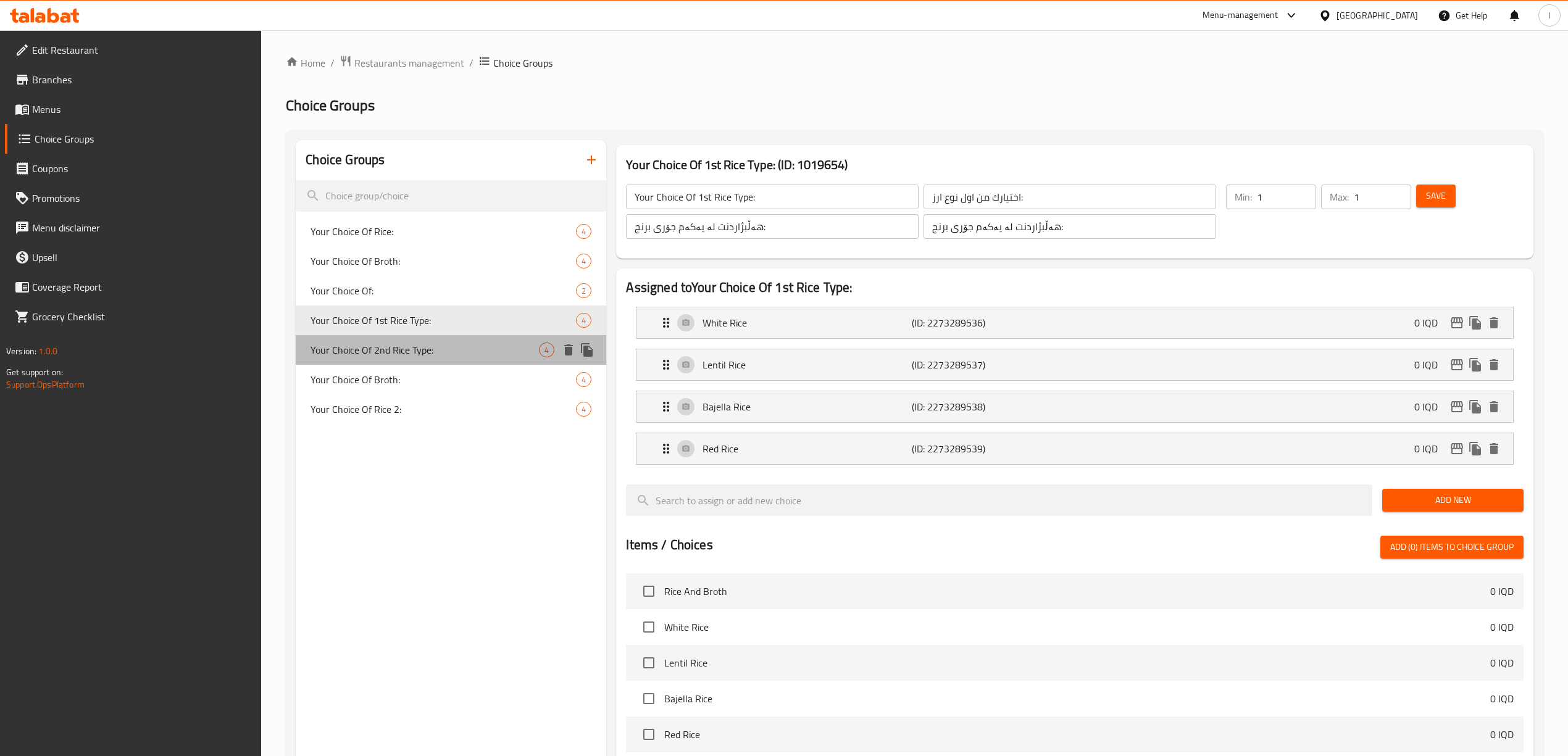
click at [393, 343] on span "Your Choice Of 2nd Rice Type:" at bounding box center [424, 350] width 229 height 15
type input "Your Choice Of 2nd Rice Type:"
type input "اختيارك من ثاني نوع ارز:"
type input "هەڵبژاردنت لە دووەم جۆری برنج:"
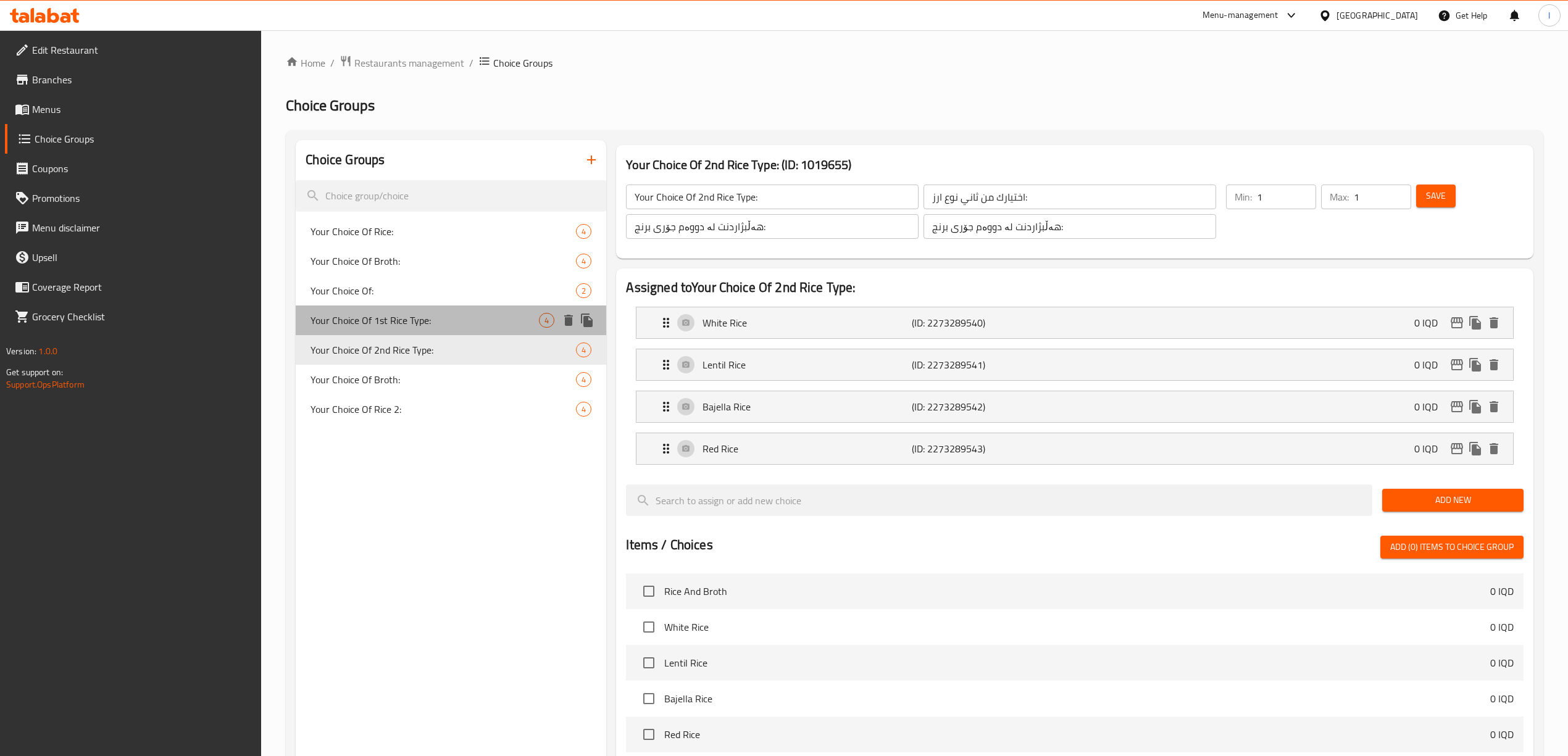
click at [399, 308] on div "Your Choice Of 1st Rice Type: 4" at bounding box center [450, 320] width 310 height 30
type input "Your Choice Of 1st Rice Type:"
type input "اختيارك من اول نوع ارز:"
type input "هەڵبژاردنت لە یەکەم جۆری برنج:"
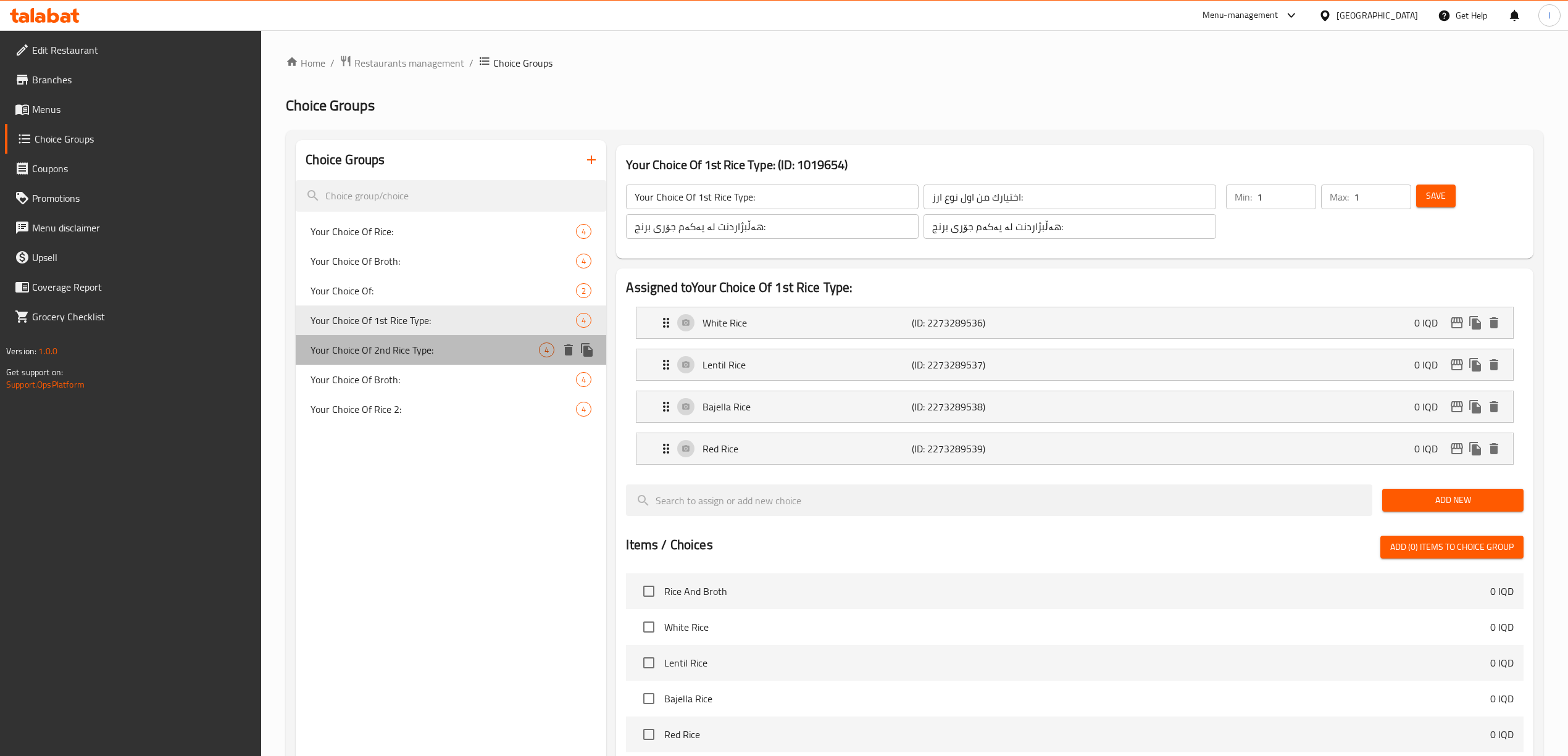
click at [397, 340] on div "Your Choice Of 2nd Rice Type: 4" at bounding box center [450, 350] width 310 height 30
type input "Your Choice Of 2nd Rice Type:"
type input "اختيارك من ثاني نوع ارز:"
type input "هەڵبژاردنت لە دووەم جۆری برنج:"
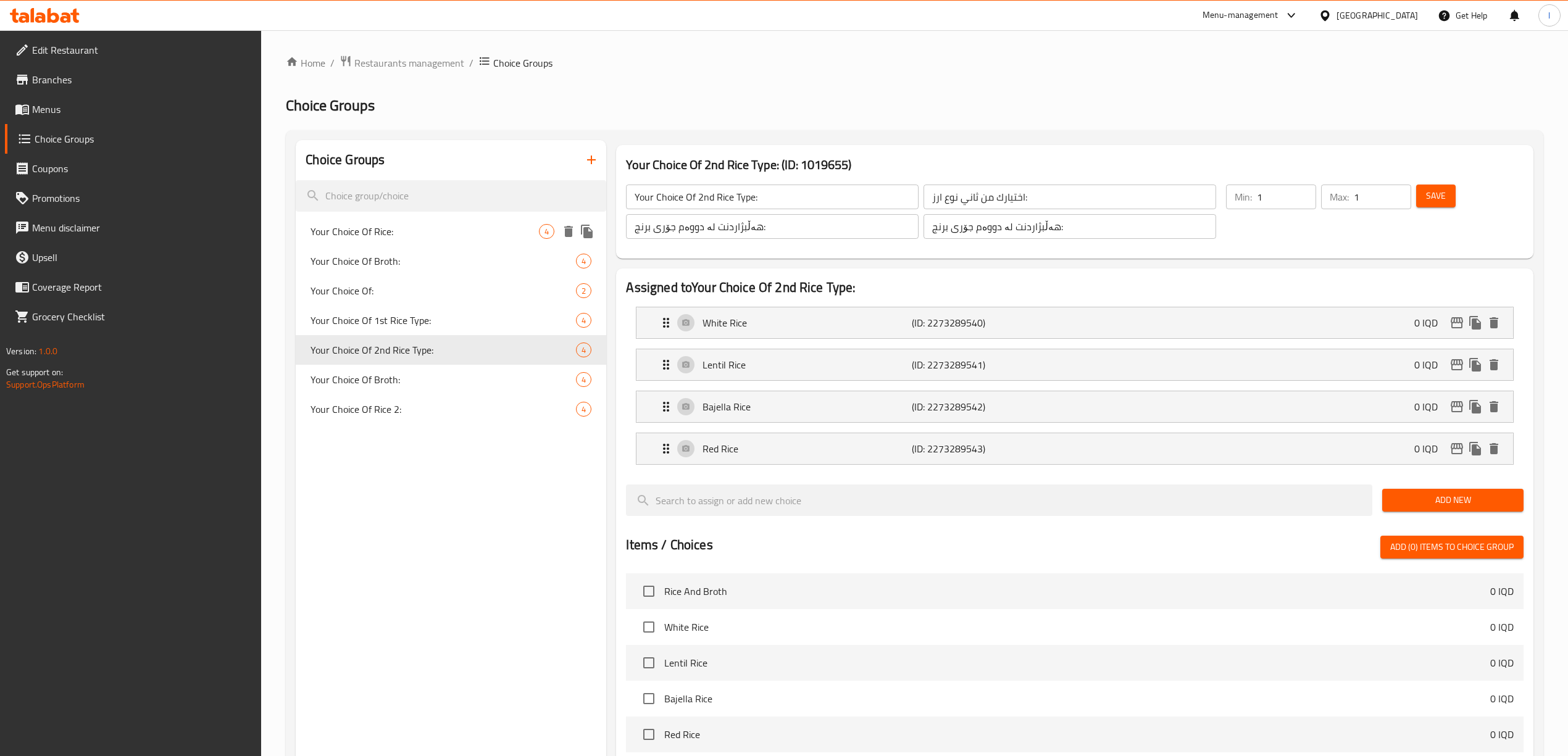
click at [425, 242] on div "Your Choice Of Rice: 4" at bounding box center [450, 232] width 310 height 30
type input "Your Choice Of Rice:"
type input "إختيارك من الارز:"
type input "هەڵبژاردنت لە برنج:"
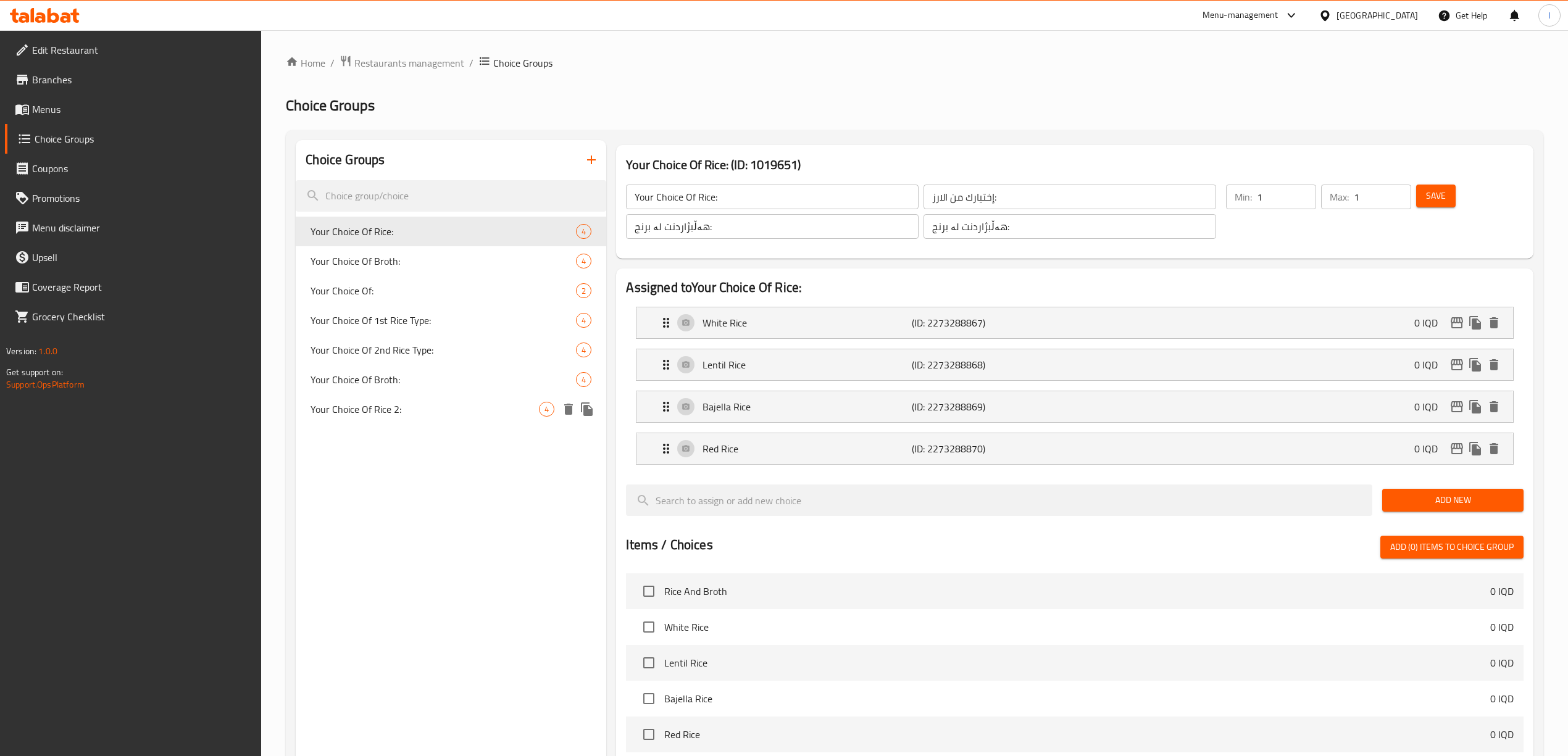
click at [405, 409] on span "Your Choice Of Rice 2:" at bounding box center [424, 409] width 229 height 15
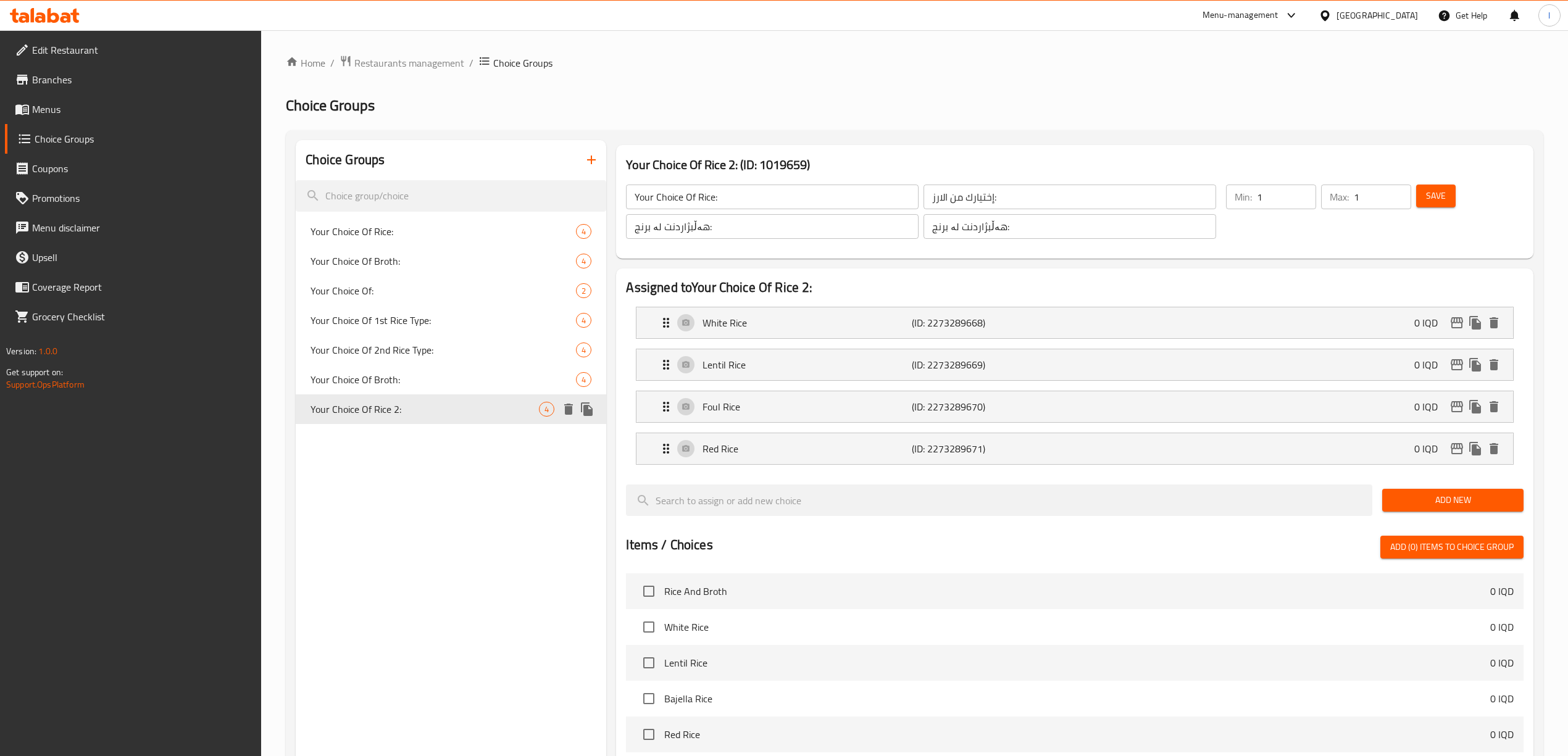
type input "Your Choice Of Rice 2:"
type input "إختيارك من الرز 2:"
type input "هەڵبژاردنت لە برنج 2:"
